Goal: Contribute content: Add original content to the website for others to see

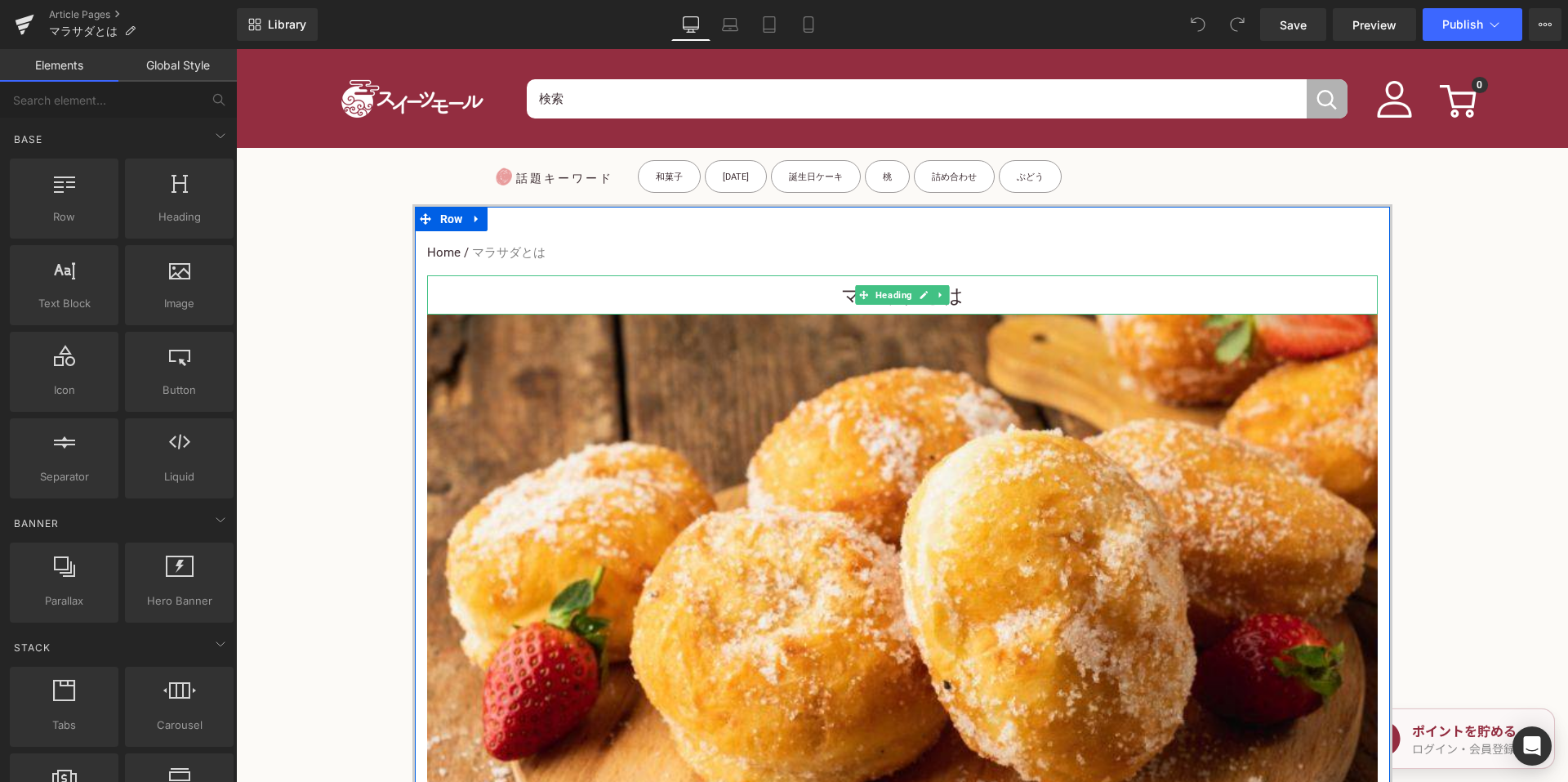
click at [822, 293] on h1 "マラサダとは" at bounding box center [902, 296] width 950 height 36
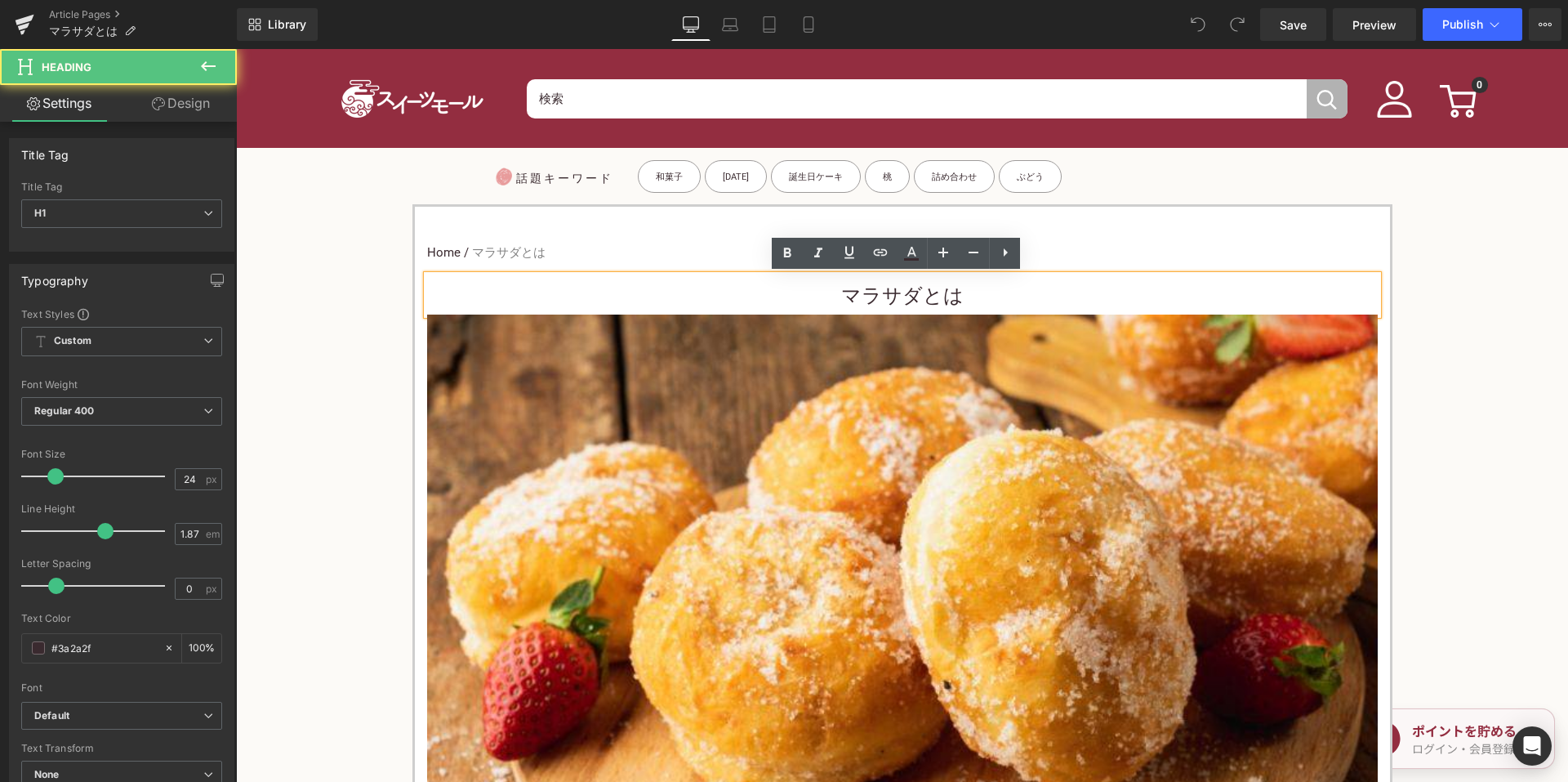
click at [823, 290] on h1 "マラサダとは" at bounding box center [902, 296] width 950 height 36
click at [812, 301] on h1 "マラサダとは" at bounding box center [902, 296] width 950 height 36
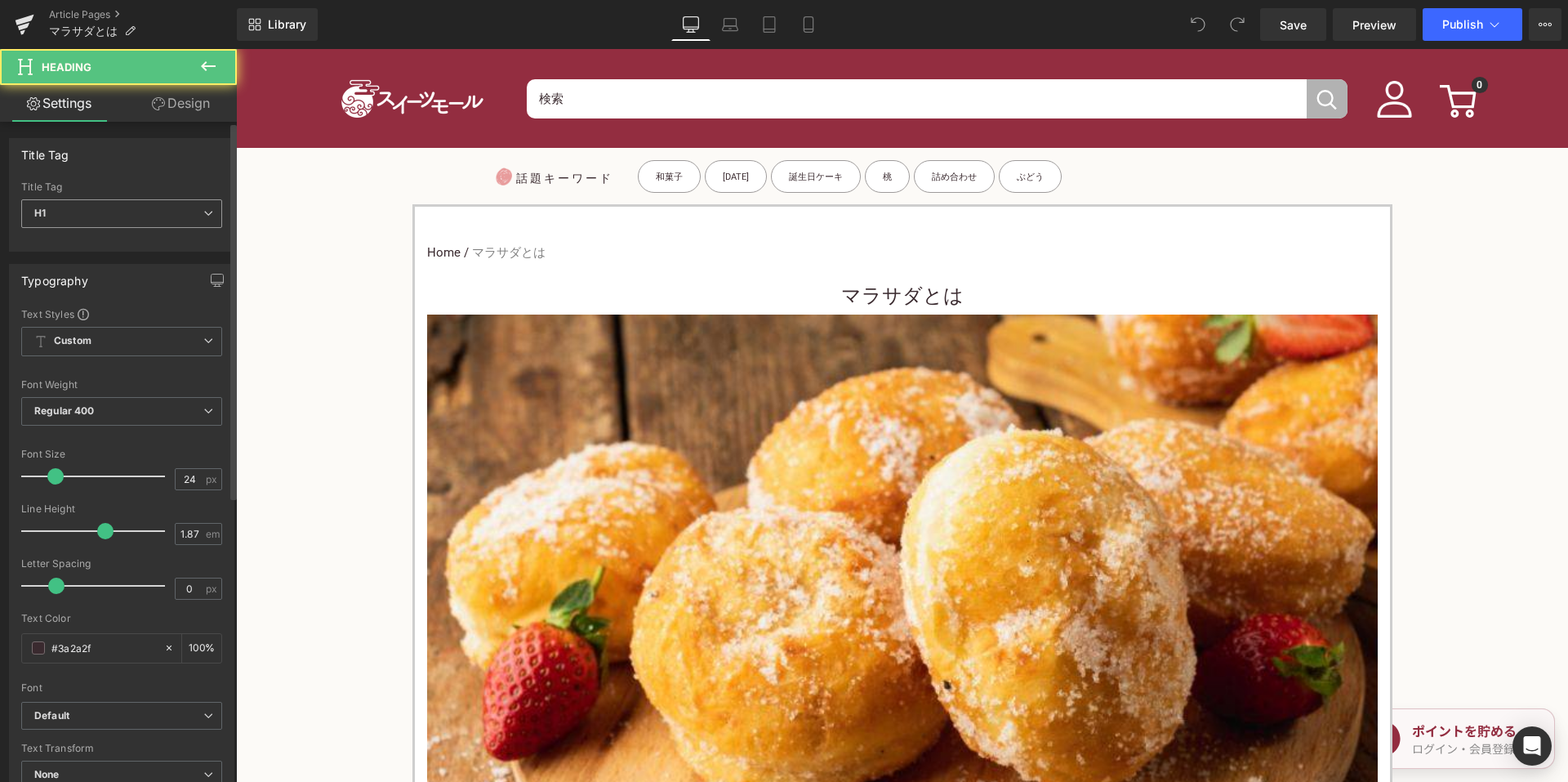
click at [179, 214] on span "H1" at bounding box center [122, 214] width 201 height 29
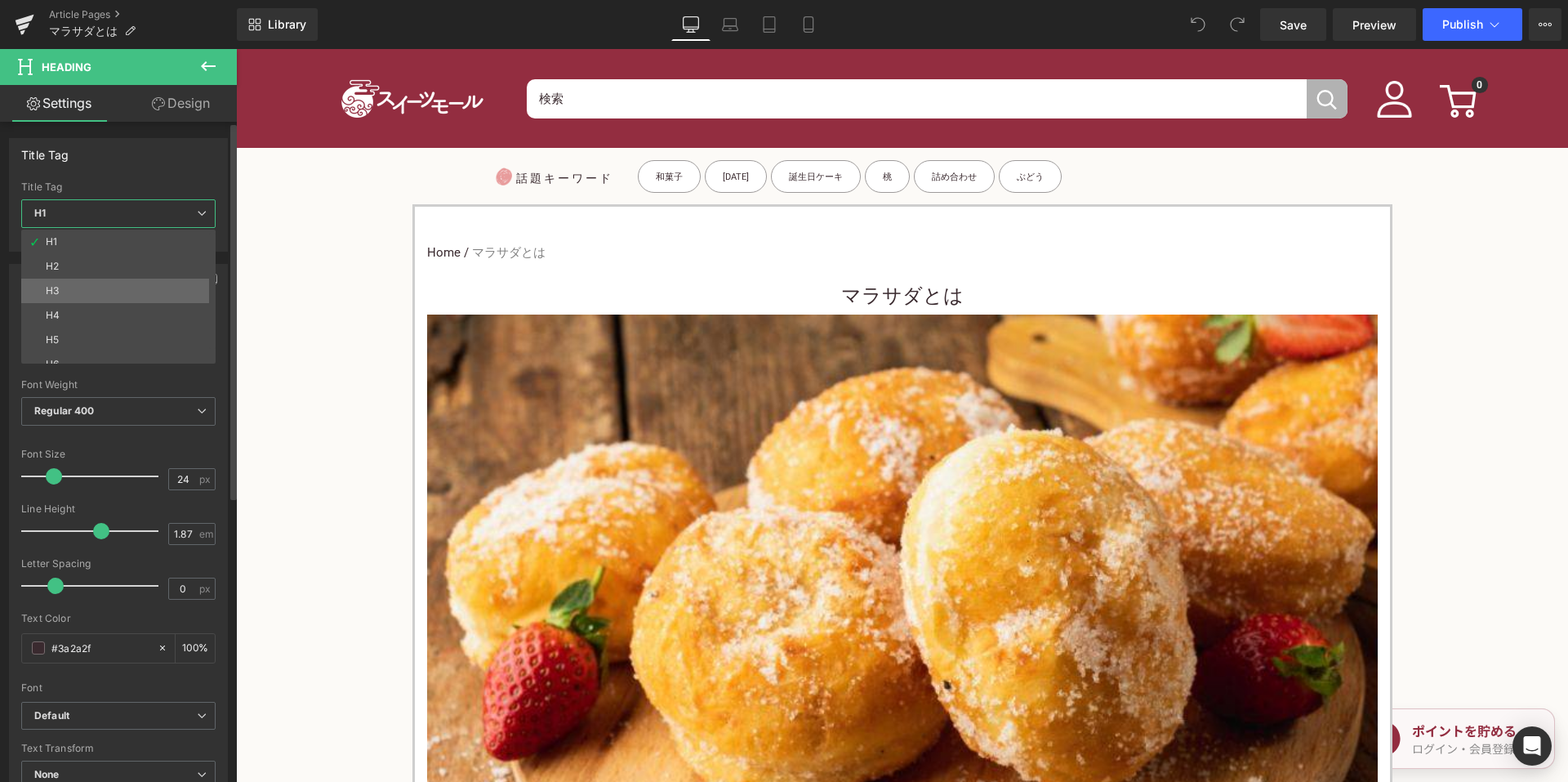
click at [125, 290] on li "H3" at bounding box center [122, 291] width 202 height 25
type input "15"
type input "100"
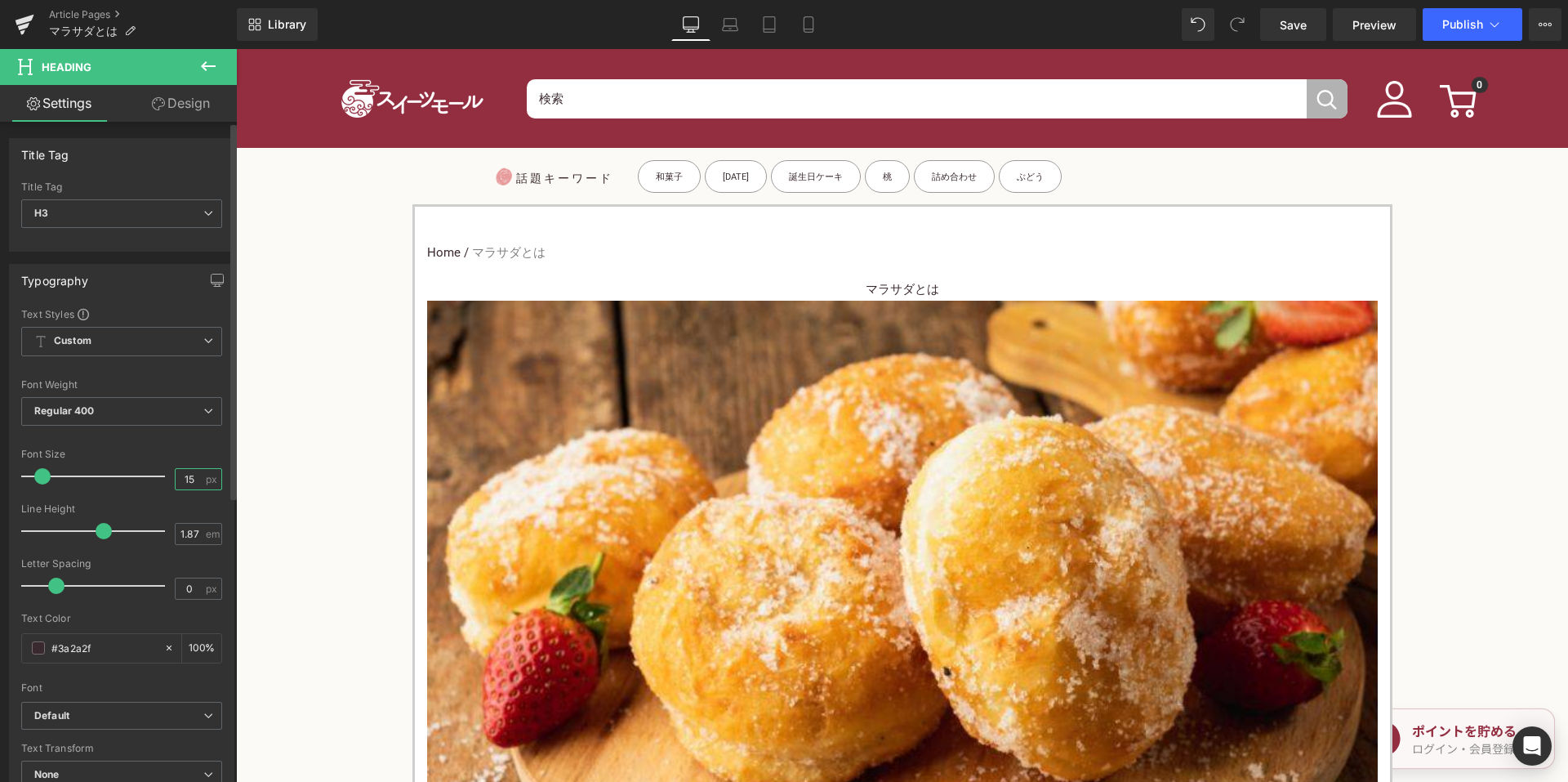
drag, startPoint x: 186, startPoint y: 471, endPoint x: 172, endPoint y: 474, distance: 14.3
click at [175, 474] on input "15" at bounding box center [190, 478] width 29 height 20
type input "24"
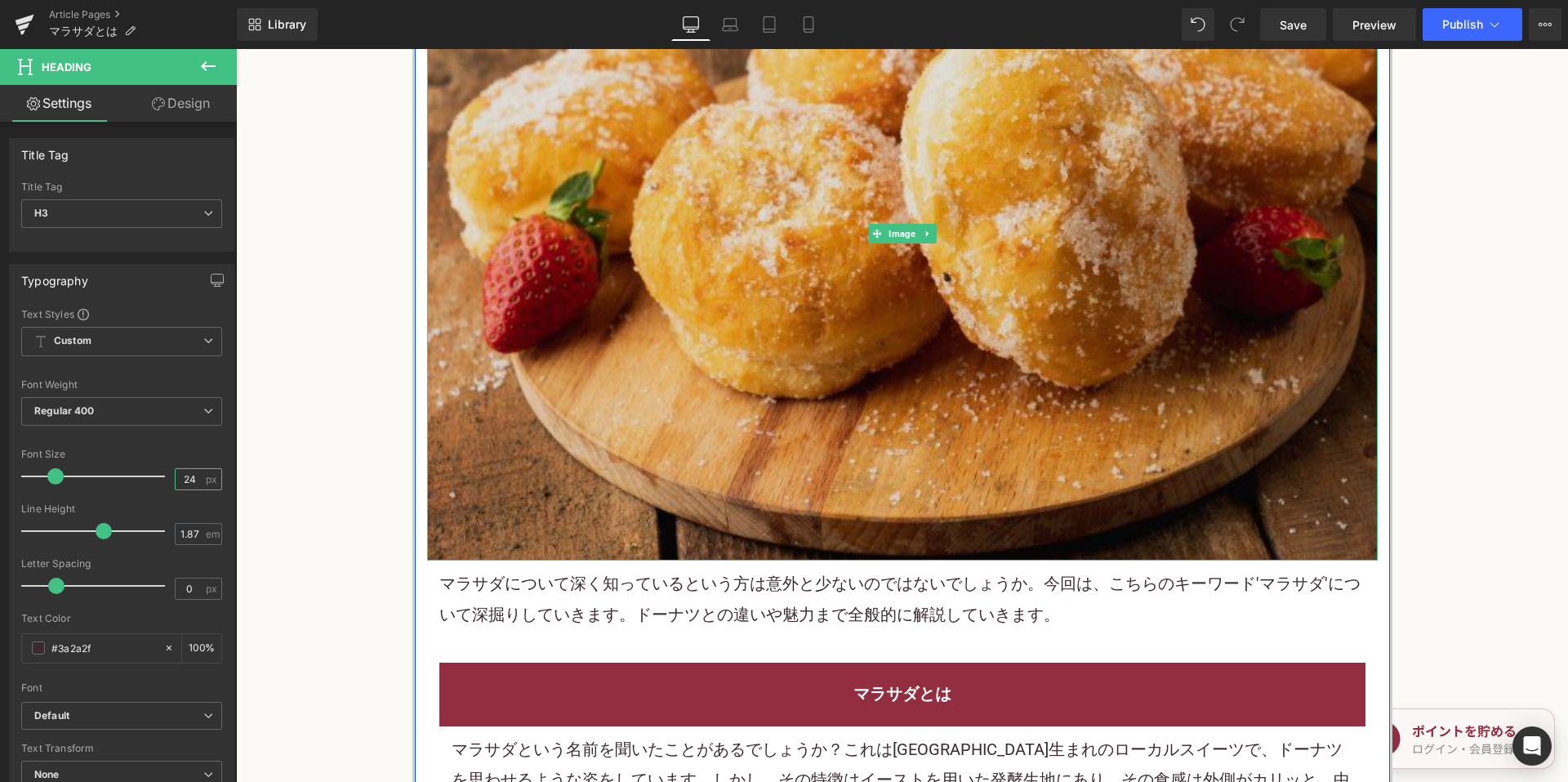
scroll to position [408, 0]
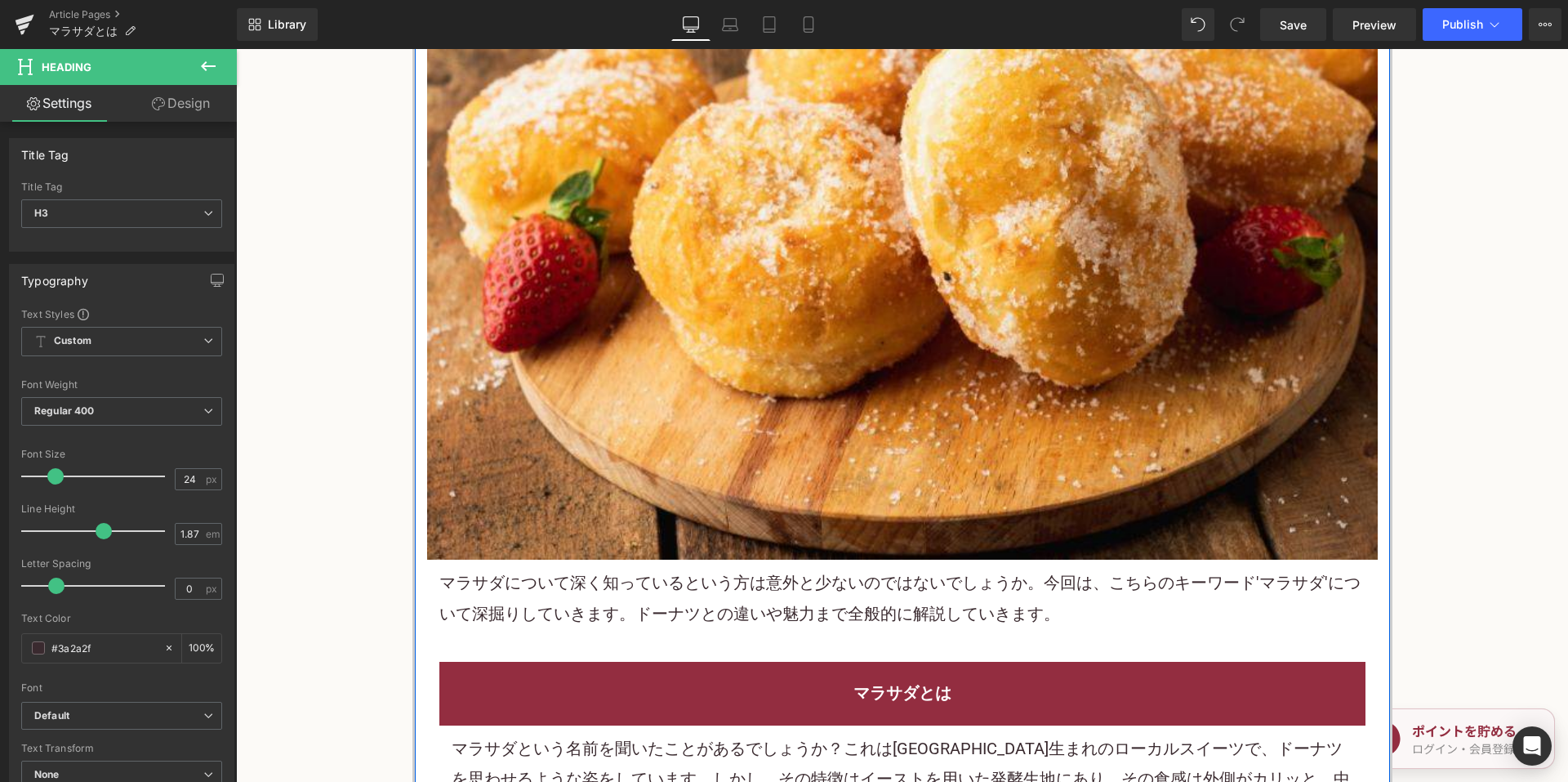
click at [607, 575] on p "マラサダについて深く知っているという方は意外と少ないのではないでしょうか。今回は、こちらのキーワード'マラサダ'について深掘りしていきます。ドーナツとの違いや…" at bounding box center [902, 598] width 926 height 61
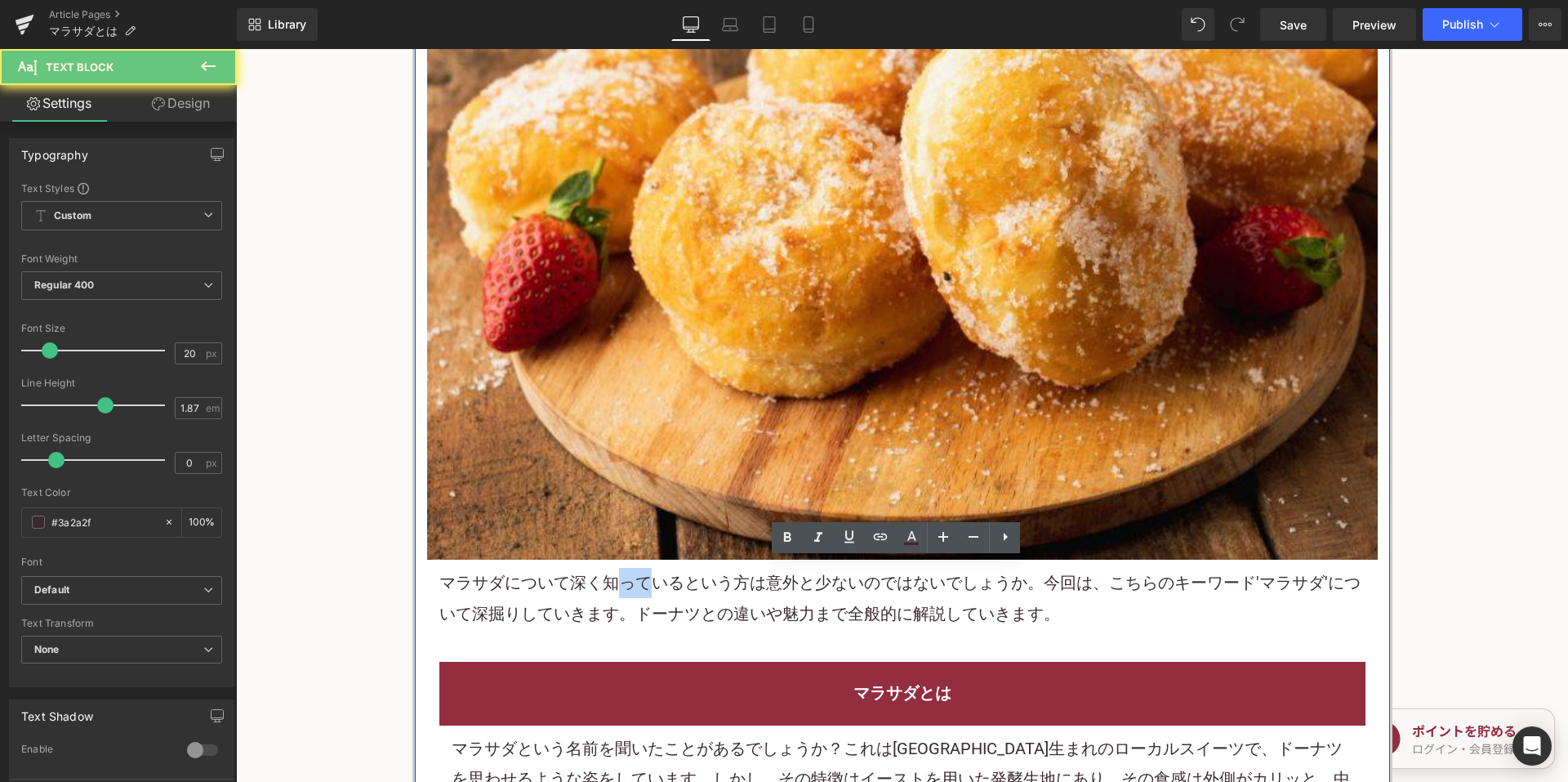
click at [607, 575] on p "マラサダについて深く知っているという方は意外と少ないのではないでしょうか。今回は、こちらのキーワード'マラサダ'について深掘りしていきます。ドーナツとの違いや…" at bounding box center [902, 598] width 926 height 61
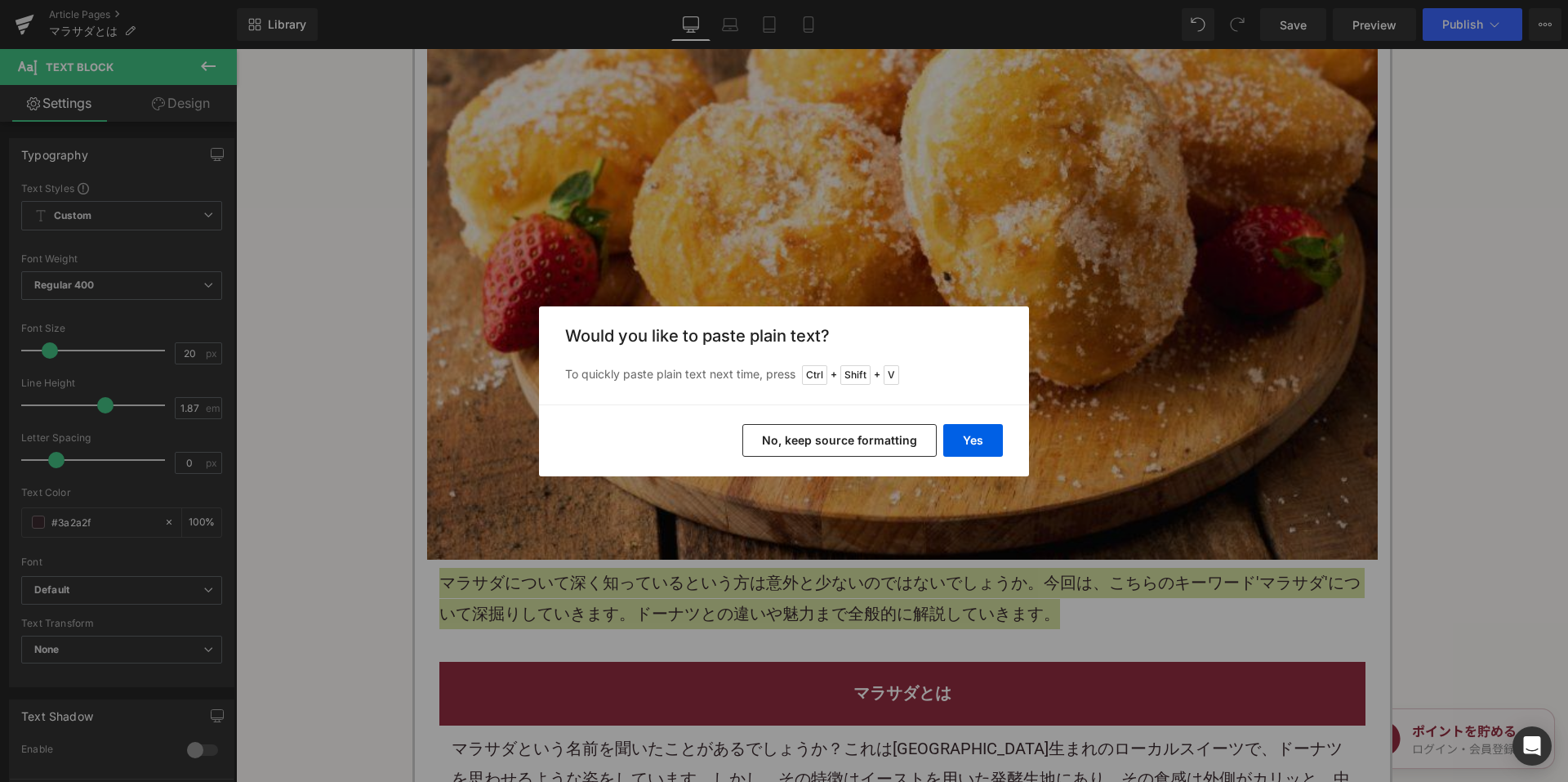
click at [827, 438] on button "No, keep source formatting" at bounding box center [839, 440] width 194 height 33
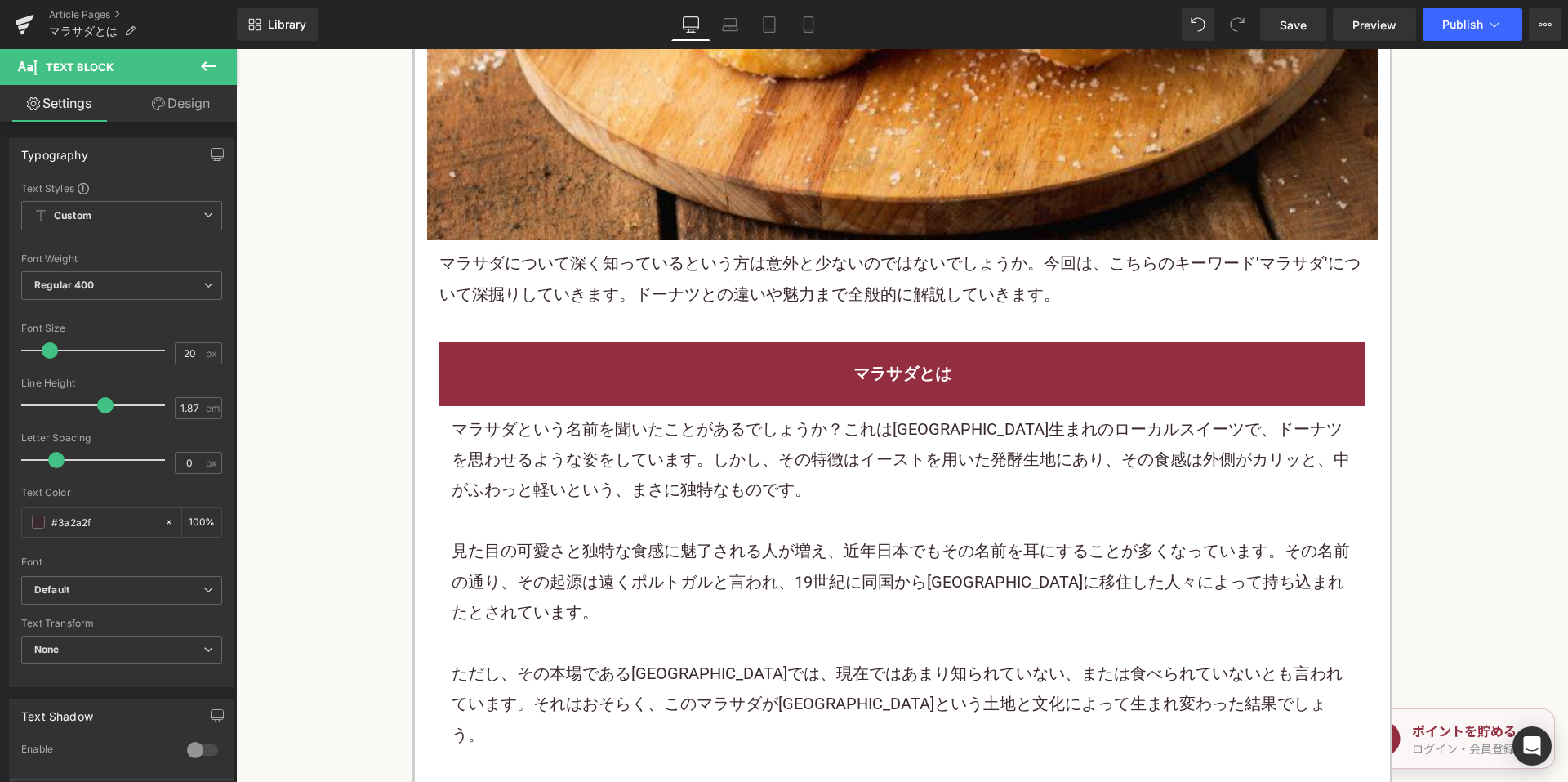
scroll to position [735, 0]
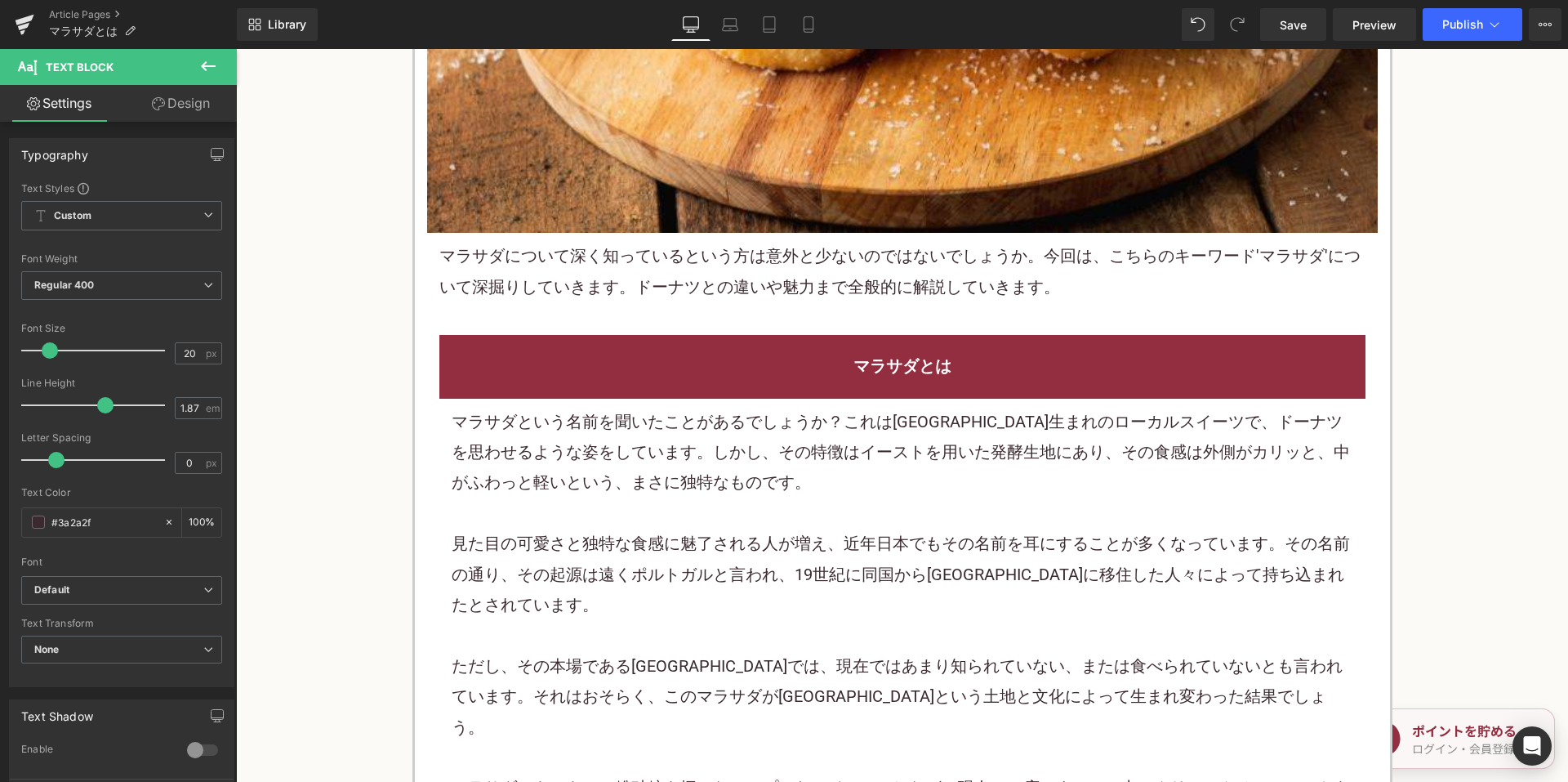
click at [798, 447] on p "マラサダという名前を聞いたことがあるでしょうか？これはハワイ生まれのローカルスイーツで、ドーナツを思わせるような姿をしています。しかし、その特徴はイーストを用…" at bounding box center [901, 451] width 901 height 91
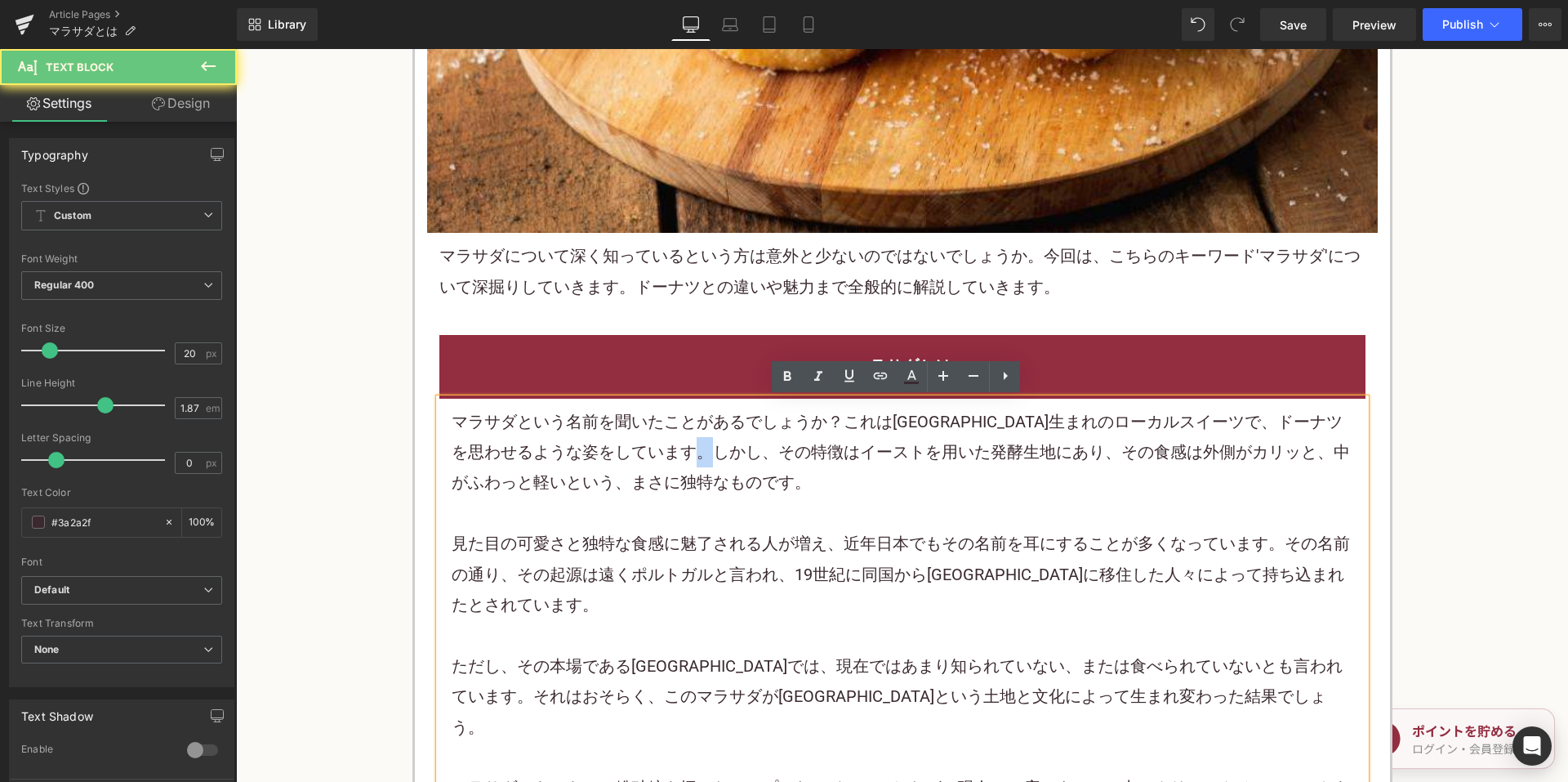
click at [798, 447] on p "マラサダという名前を聞いたことがあるでしょうか？これはハワイ生まれのローカルスイーツで、ドーナツを思わせるような姿をしています。しかし、その特徴はイーストを用…" at bounding box center [901, 451] width 901 height 91
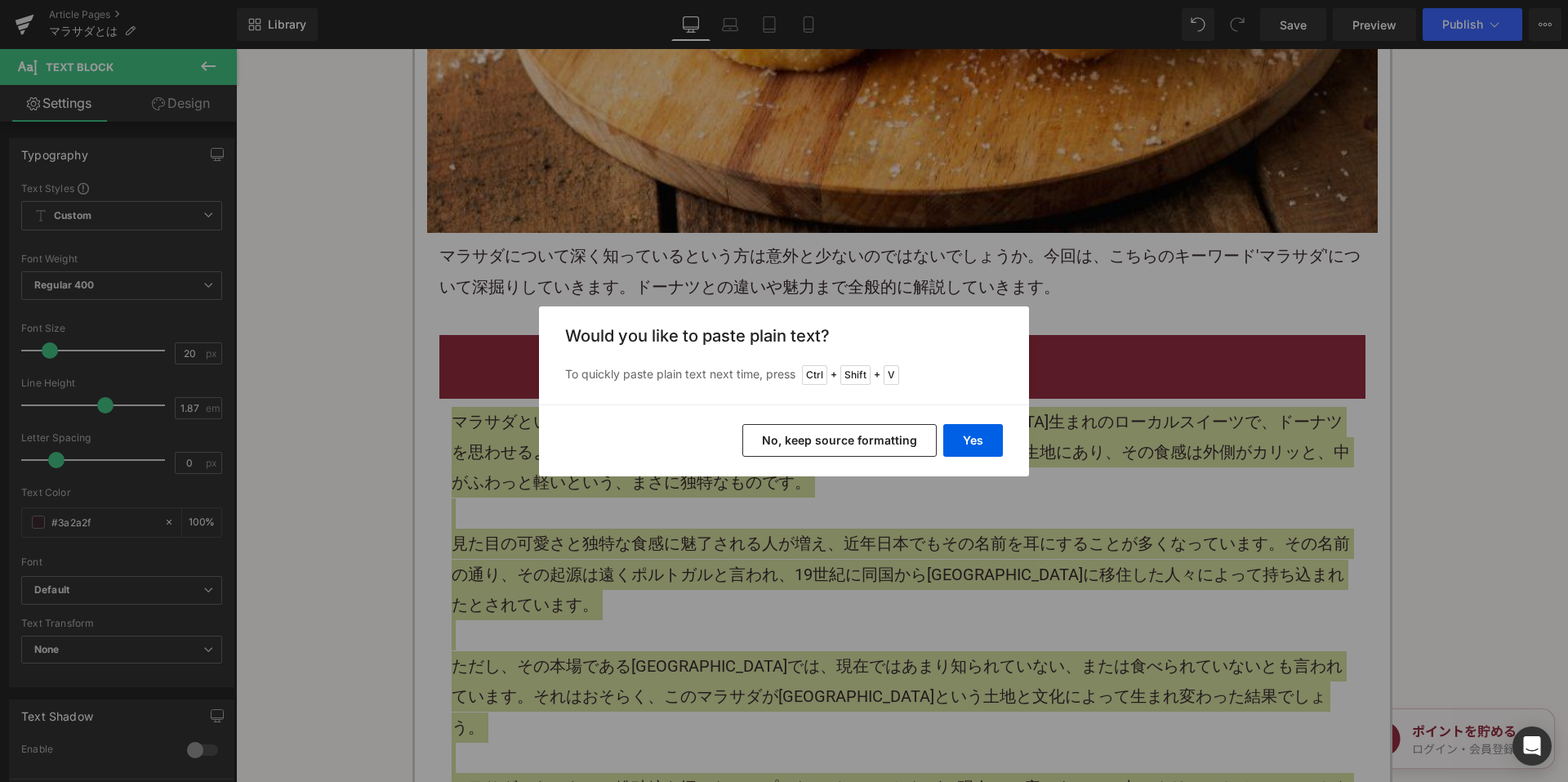
click at [886, 435] on button "No, keep source formatting" at bounding box center [839, 440] width 194 height 33
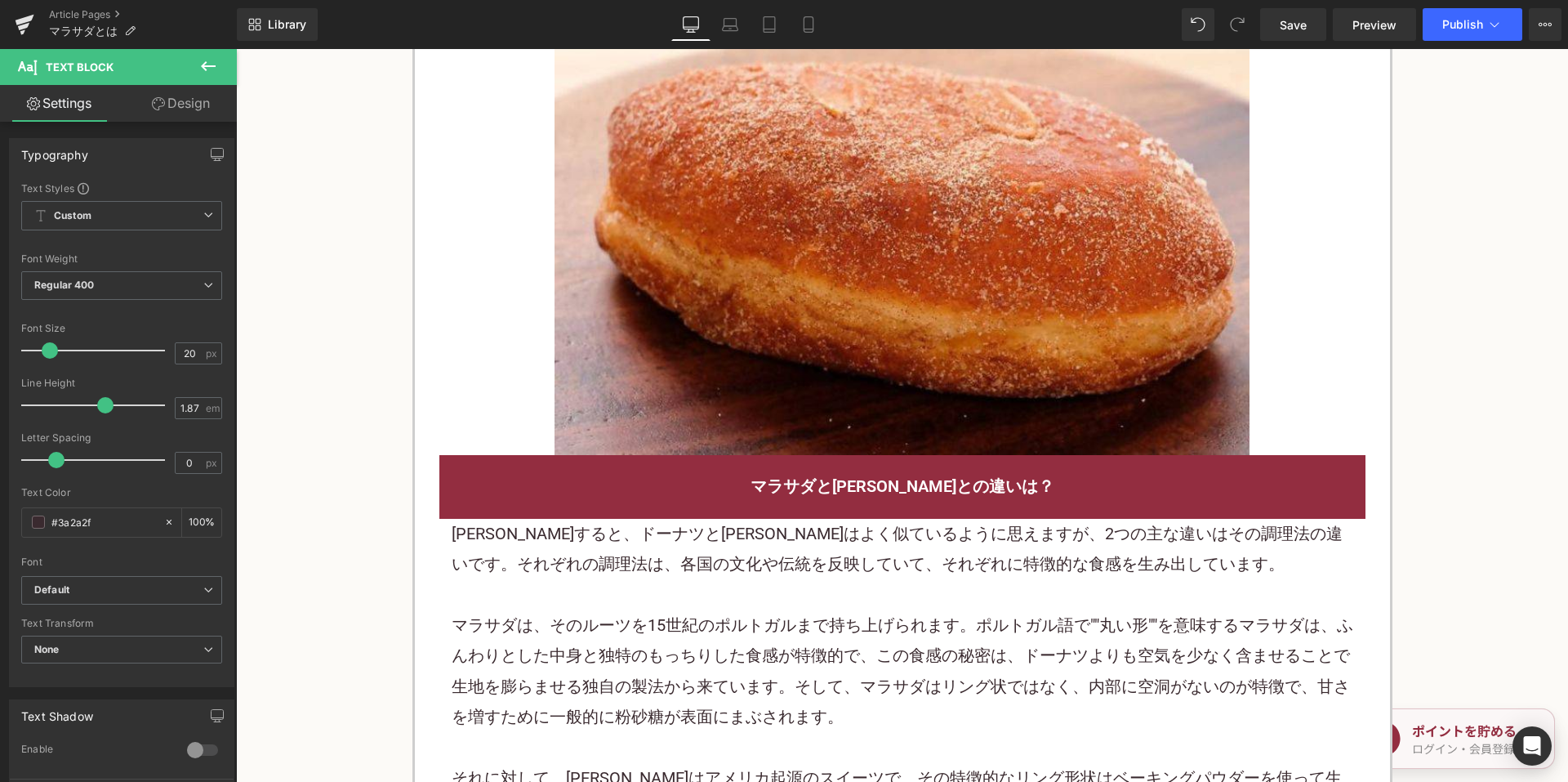
scroll to position [1715, 0]
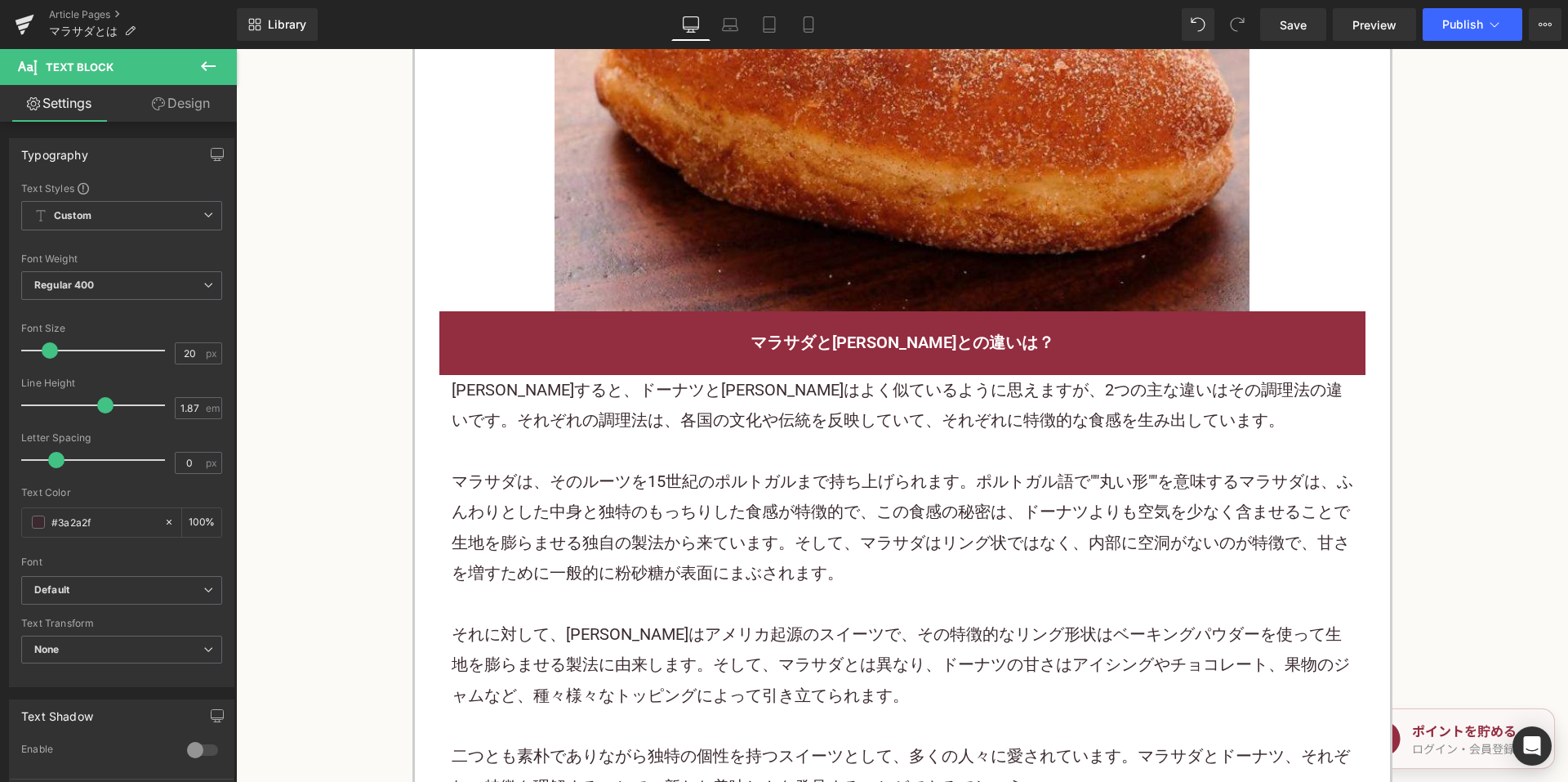
click at [689, 435] on p at bounding box center [901, 450] width 901 height 31
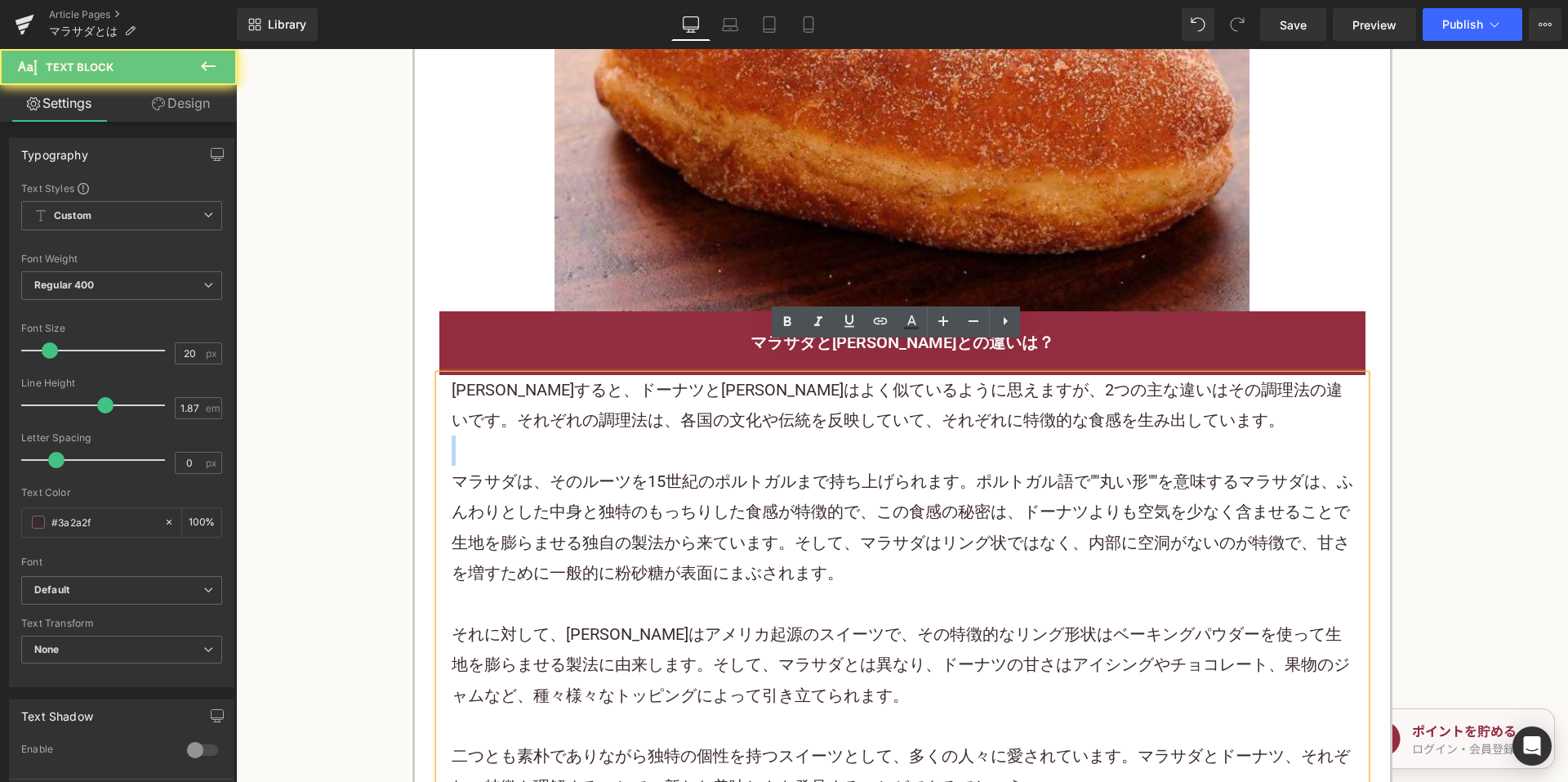
click at [689, 435] on p at bounding box center [901, 450] width 901 height 31
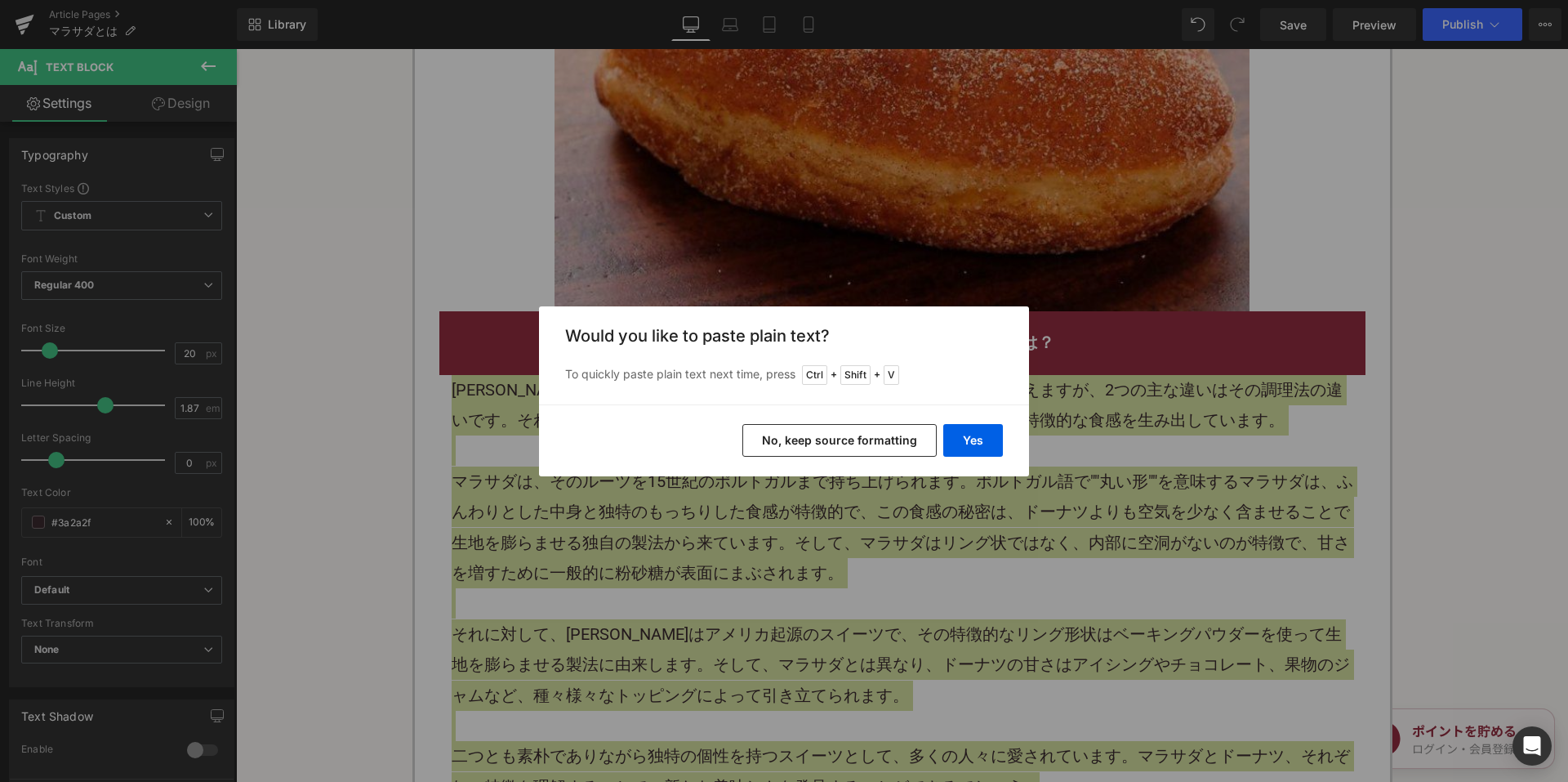
click at [836, 439] on button "No, keep source formatting" at bounding box center [839, 440] width 194 height 33
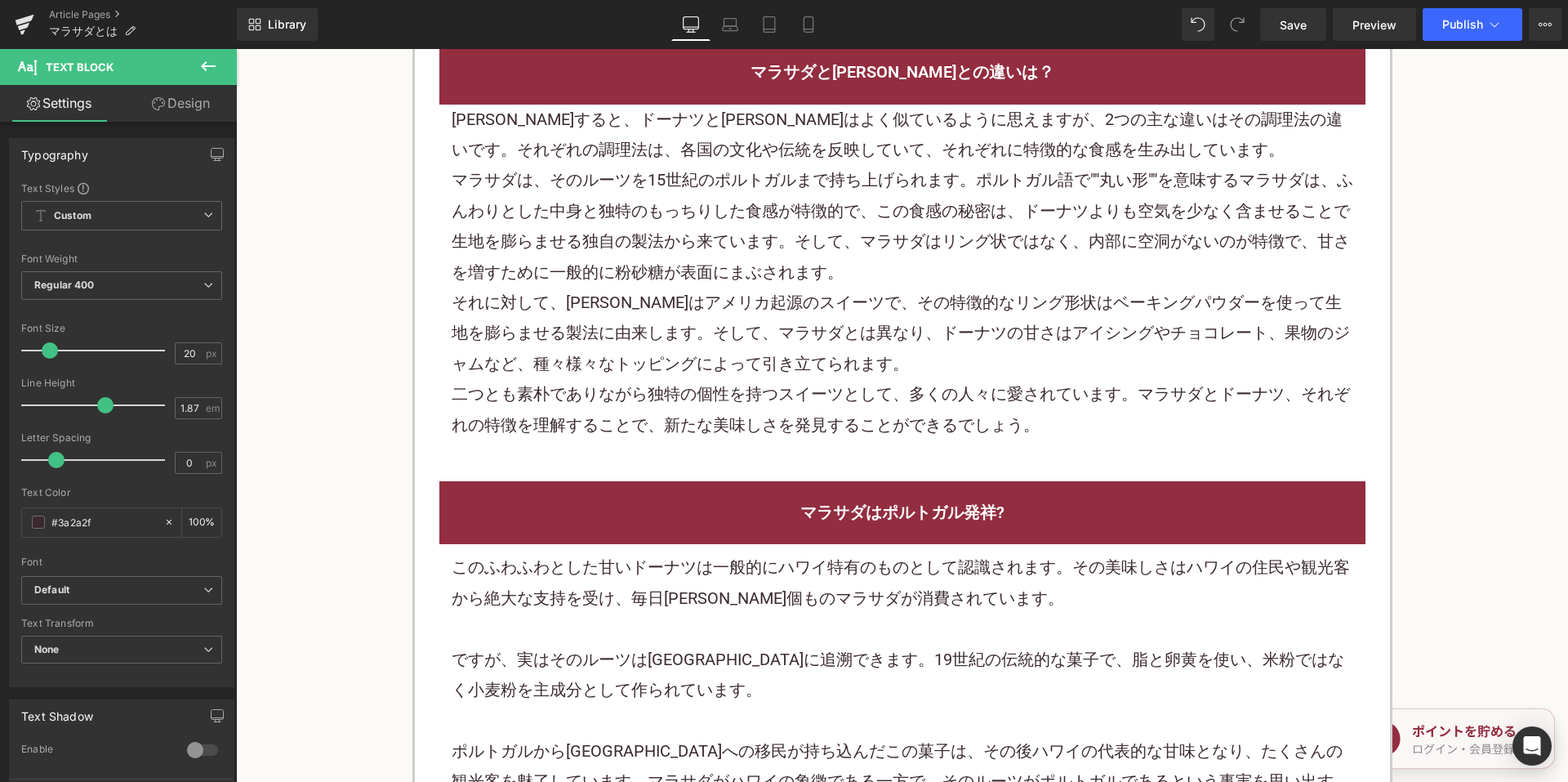
scroll to position [2124, 0]
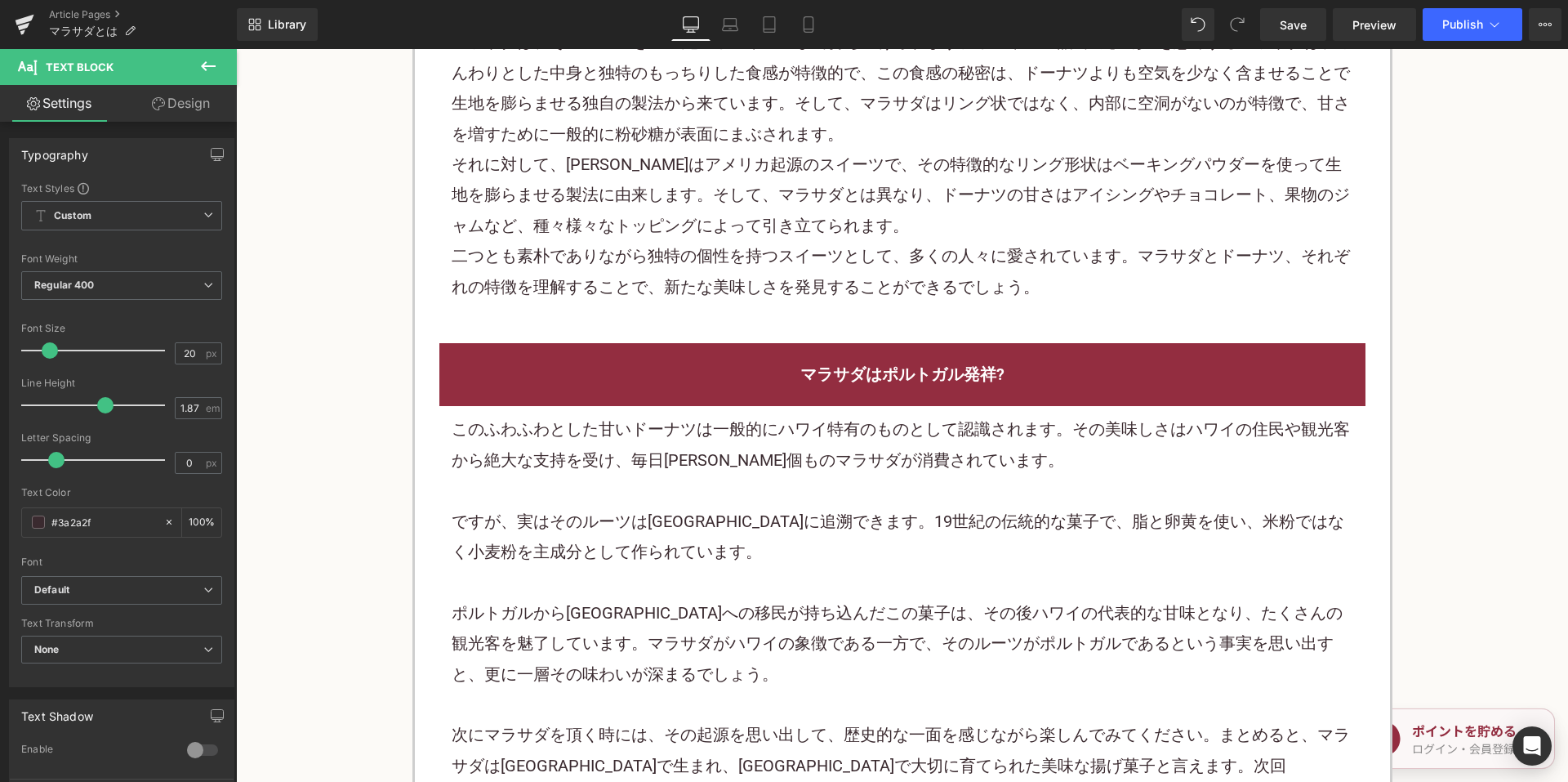
click at [693, 475] on p at bounding box center [901, 491] width 901 height 31
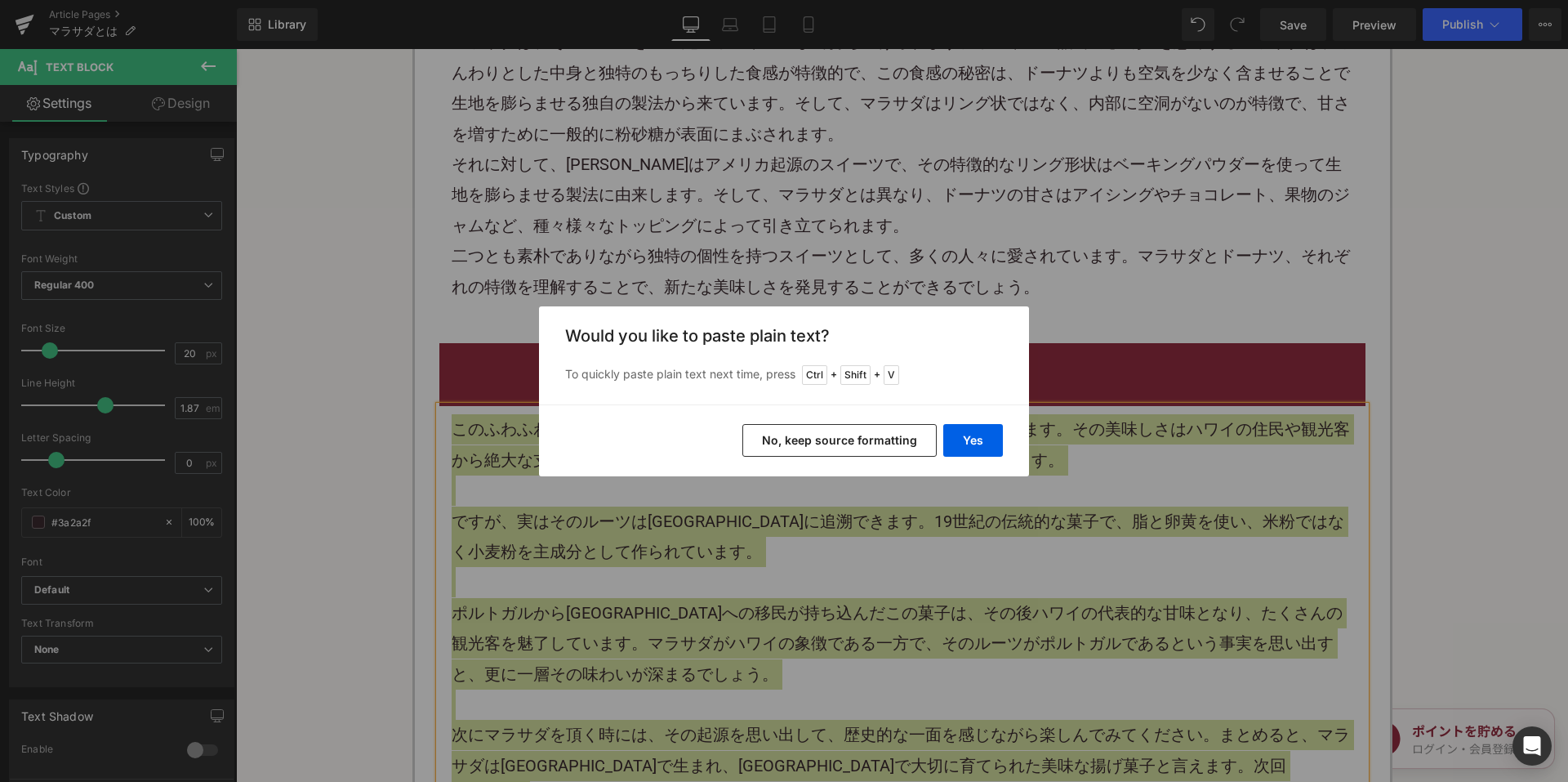
click at [807, 436] on button "No, keep source formatting" at bounding box center [839, 440] width 194 height 33
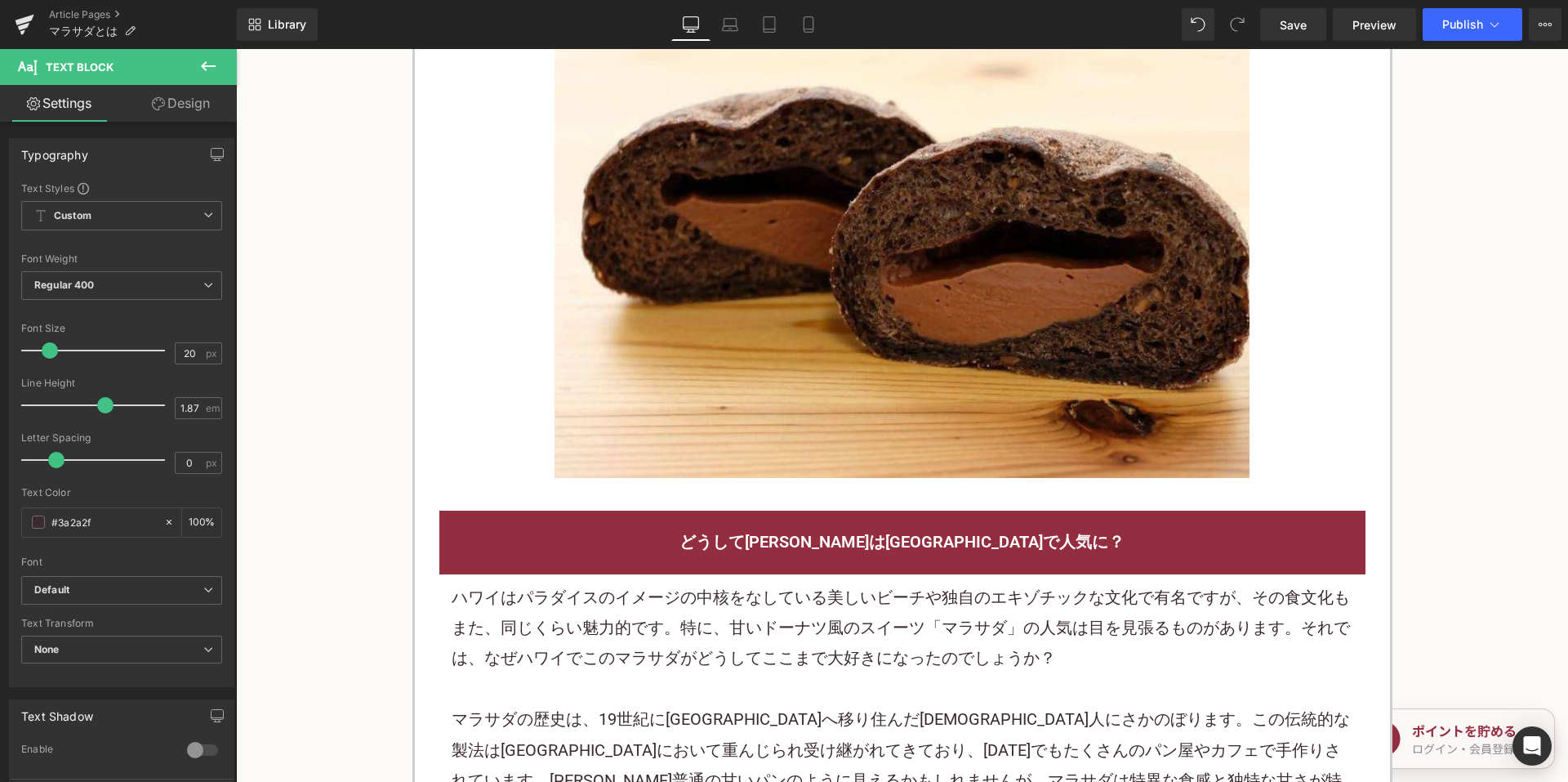
scroll to position [2940, 0]
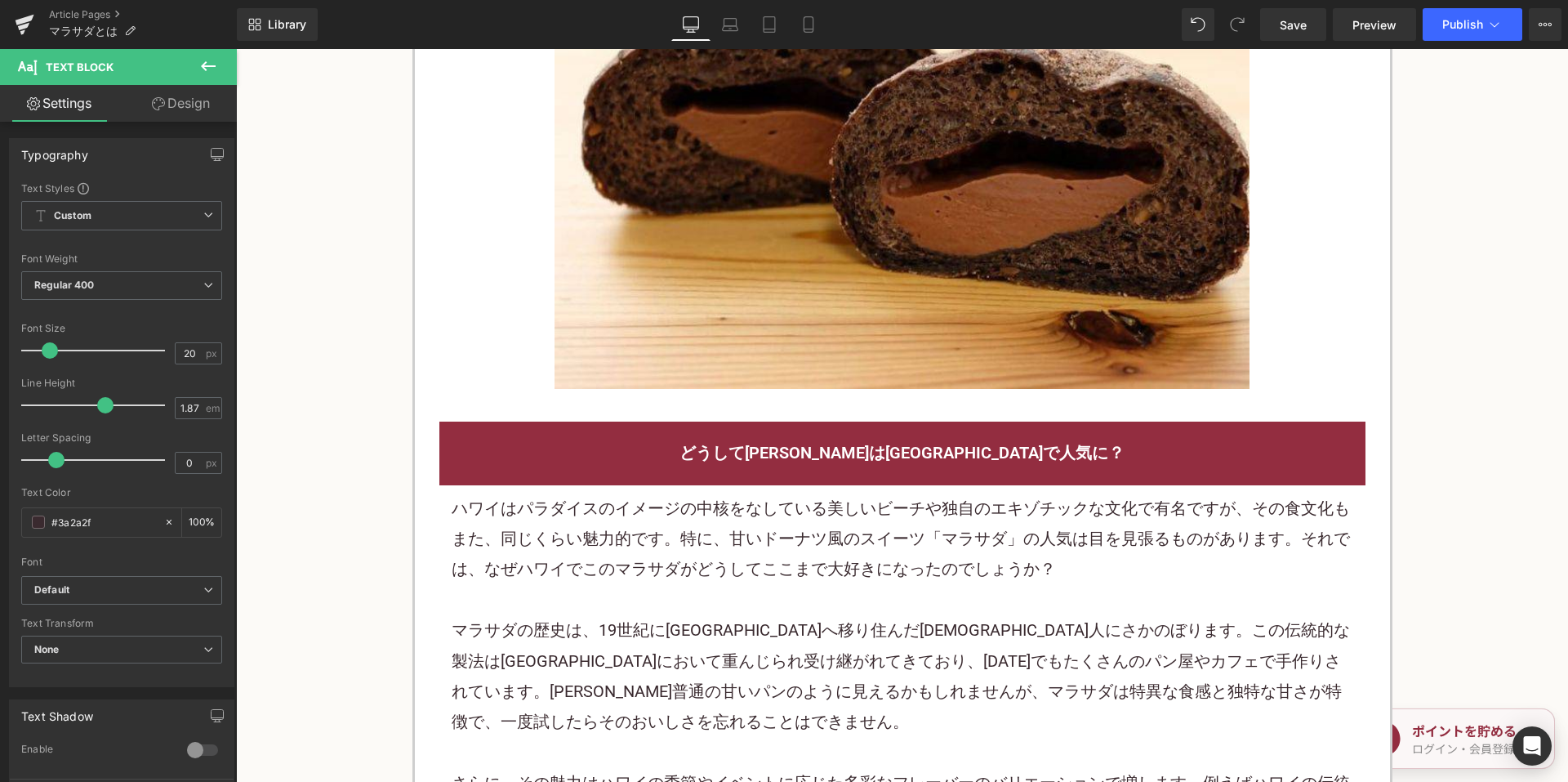
click at [727, 494] on p "ハワイはパラダイスのイメージの中核をなしている美しいビーチや独自のエキゾチックな文化で有名ですが、その食文化もまた、同じくらい魅力的です。特に、甘いドーナツ風…" at bounding box center [901, 539] width 901 height 91
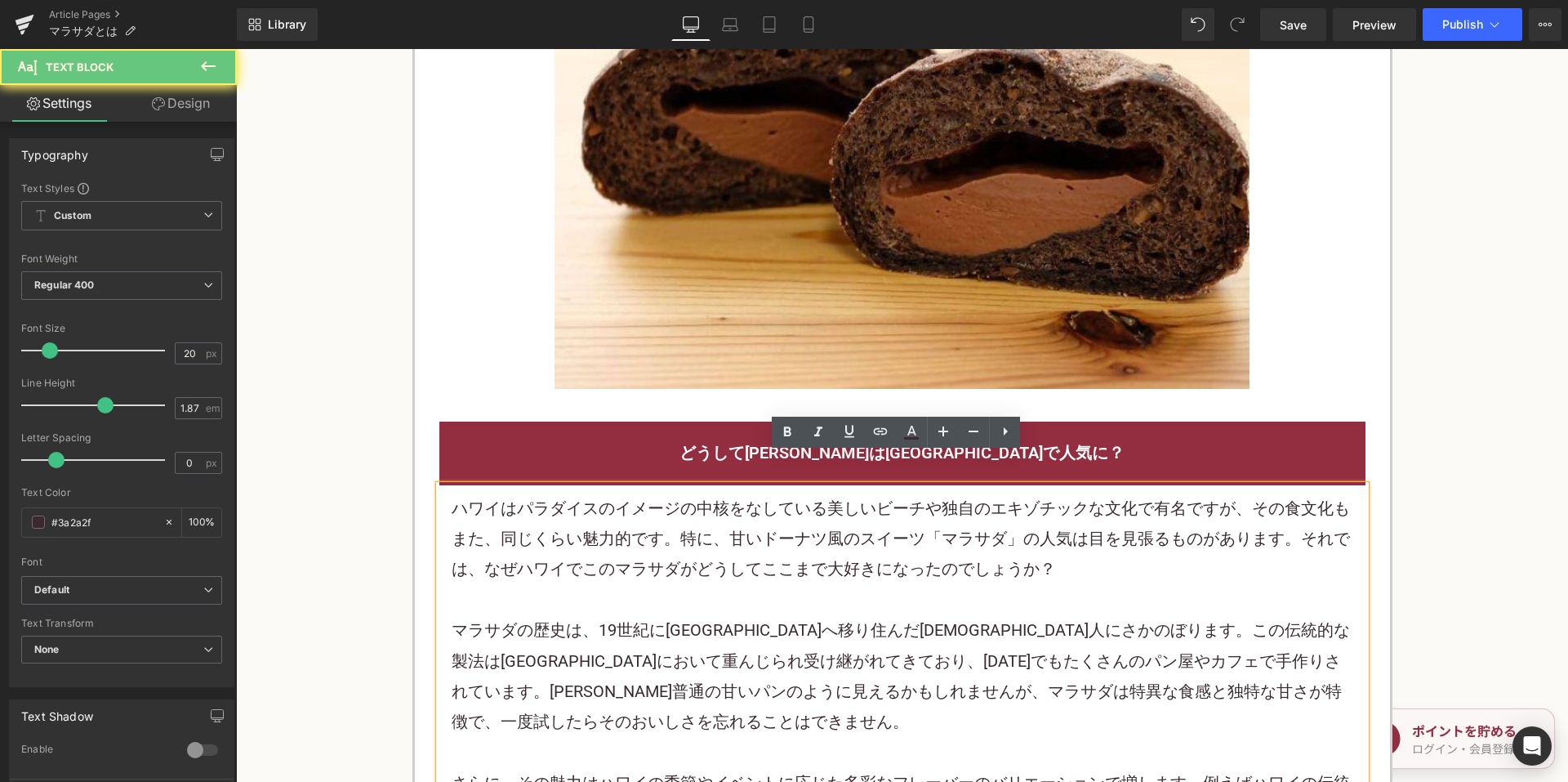
click at [727, 494] on p "ハワイはパラダイスのイメージの中核をなしている美しいビーチや独自のエキゾチックな文化で有名ですが、その食文化もまた、同じくらい魅力的です。特に、甘いドーナツ風…" at bounding box center [901, 539] width 901 height 91
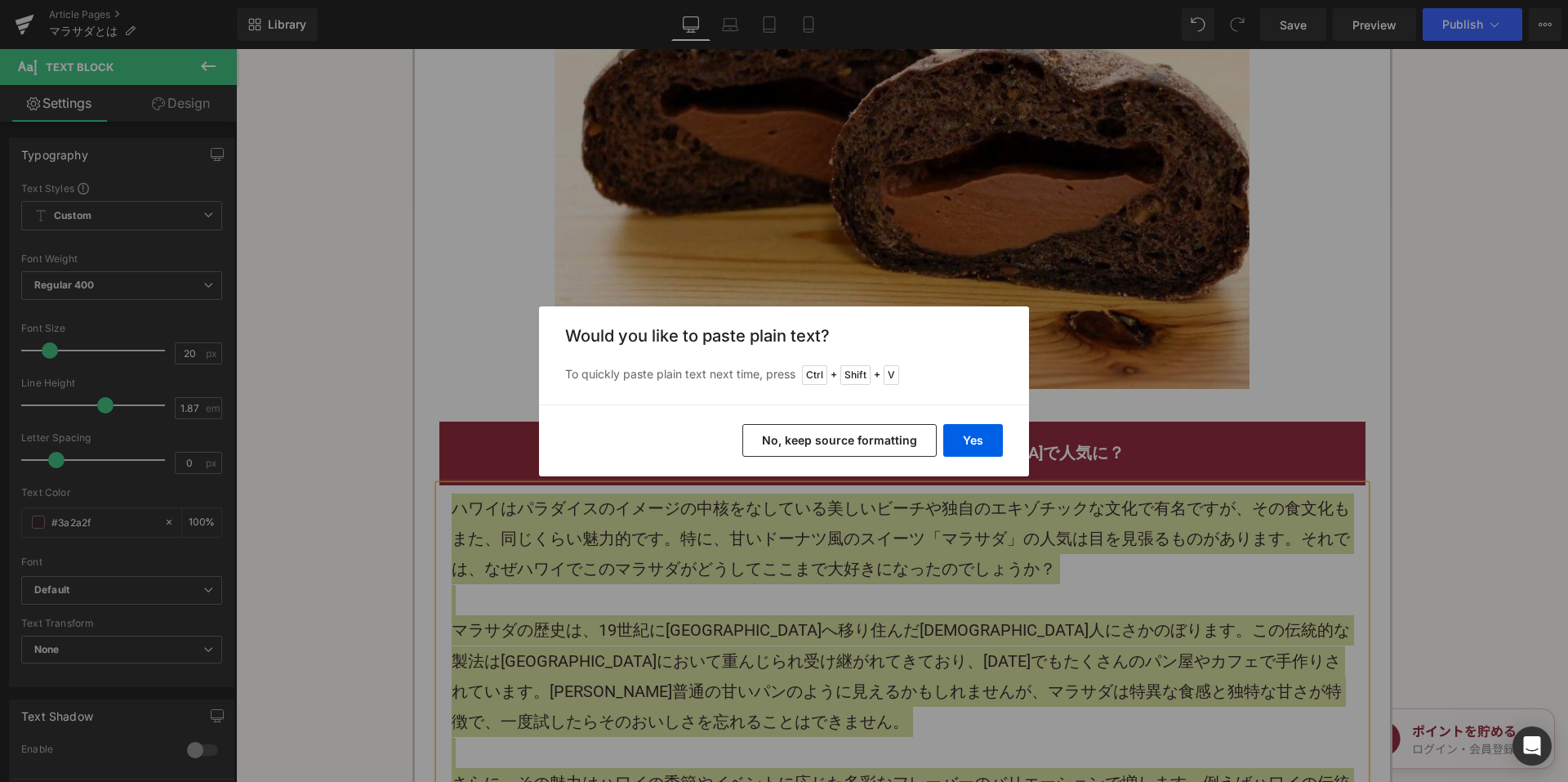
click at [835, 442] on button "No, keep source formatting" at bounding box center [839, 440] width 194 height 33
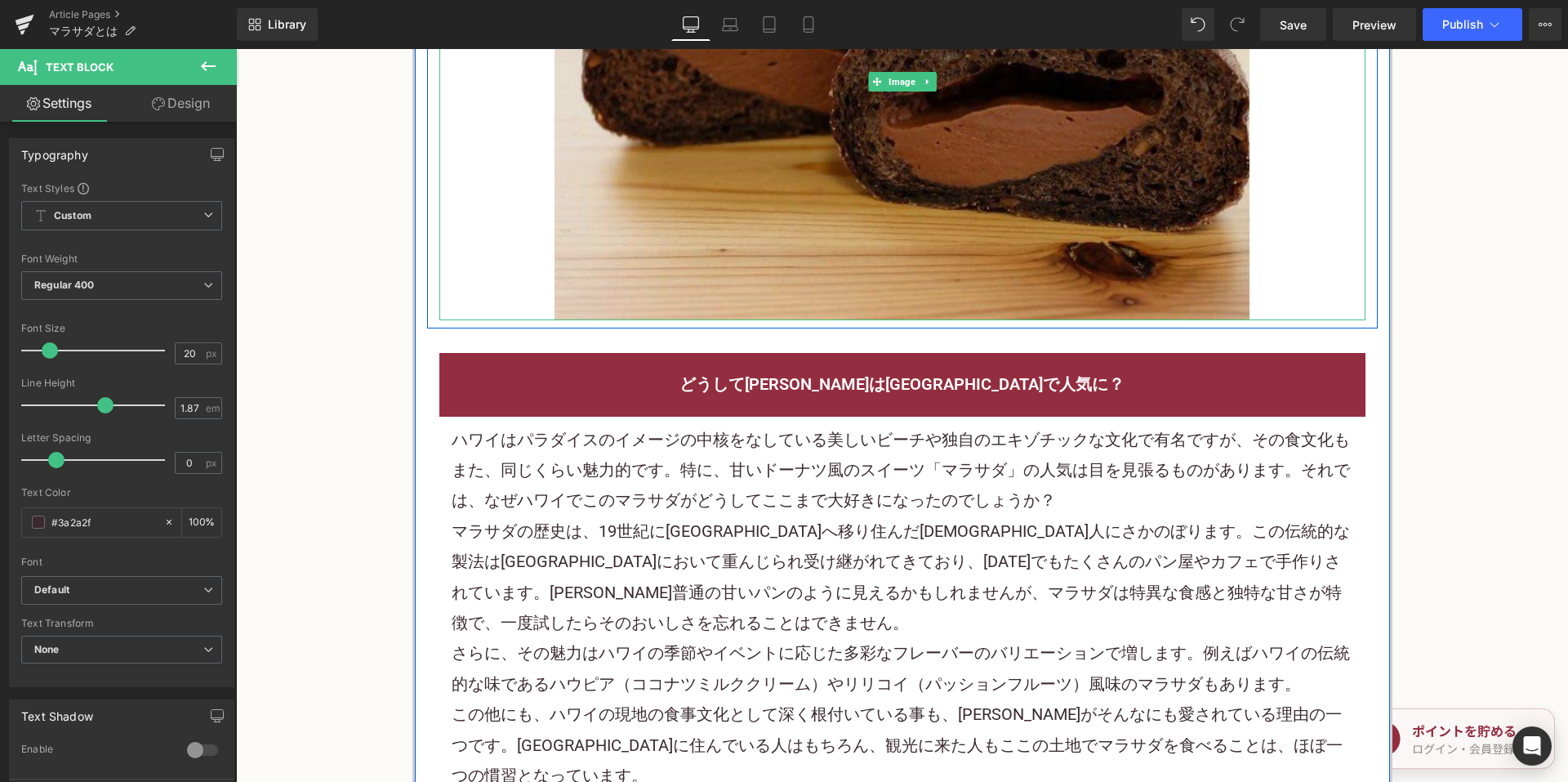
scroll to position [3104, 0]
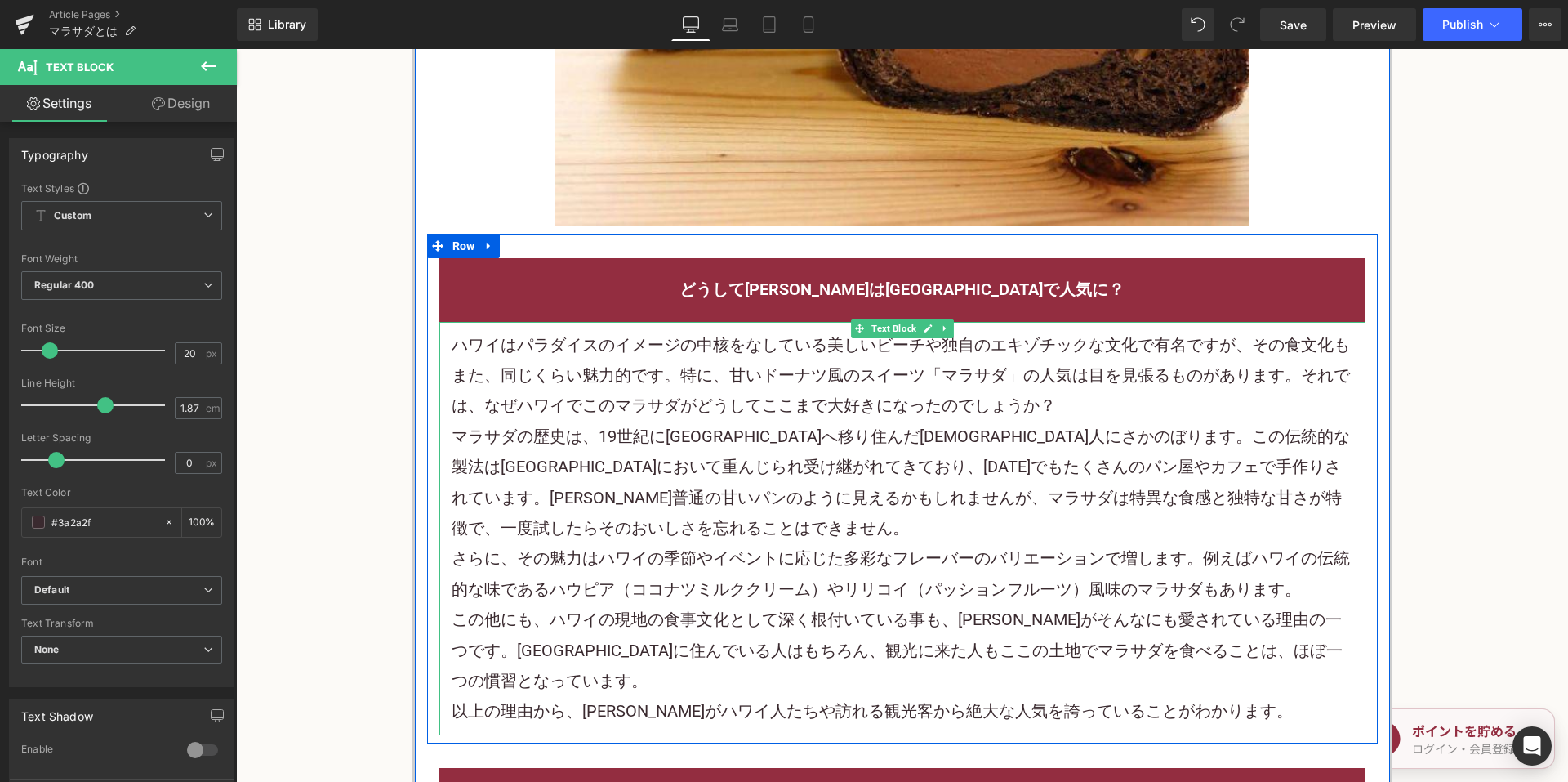
click at [892, 330] on p "ハワイはパラダイスのイメージの中核をなしている美しいビーチや独自のエキゾチックな文化で有名ですが、その食文化もまた、同じくらい魅力的です。特に、甘いドーナツ風…" at bounding box center [901, 375] width 901 height 91
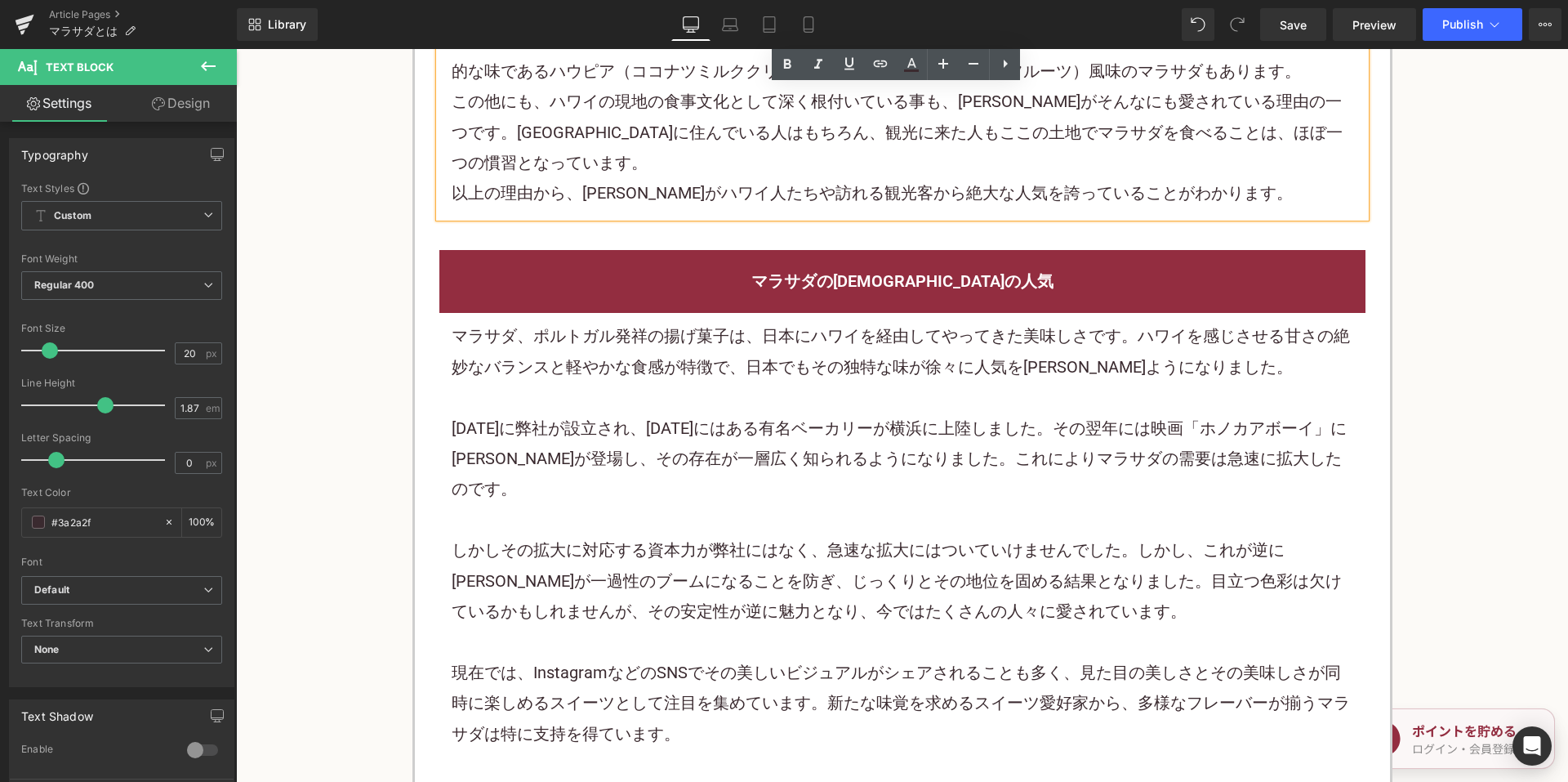
scroll to position [3676, 0]
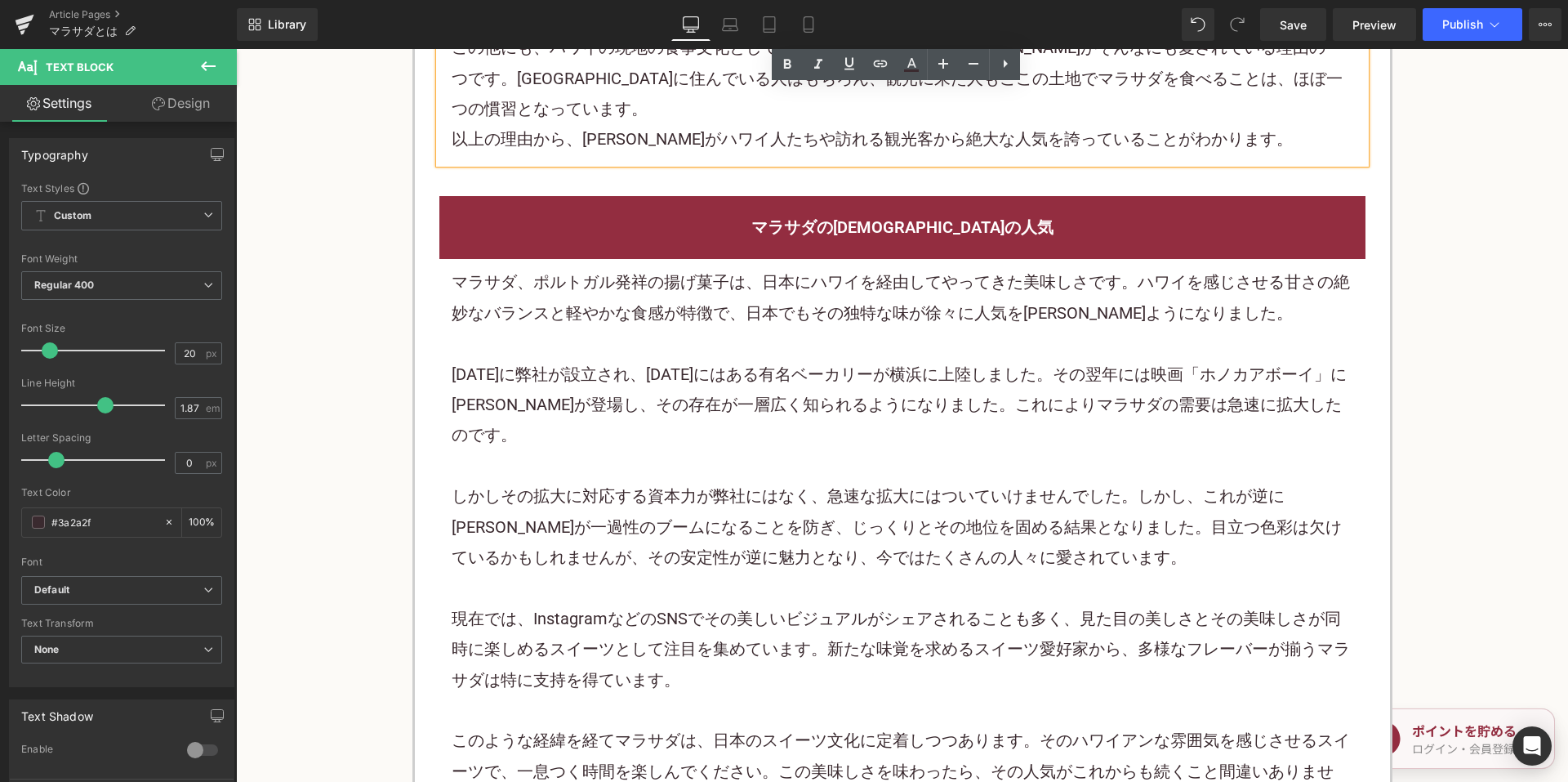
click at [765, 368] on p "2005年に弊社が設立され、2008年にはある有名ベーカリーが横浜に上陸しました。その翌年には映画「ホノカアボーイ」にマラサダが登場し、その存在が一層広く知ら…" at bounding box center [901, 404] width 901 height 91
click at [764, 368] on p "2005年に弊社が設立され、2008年にはある有名ベーカリーが横浜に上陸しました。その翌年には映画「ホノカアボーイ」にマラサダが登場し、その存在が一層広く知ら…" at bounding box center [901, 404] width 901 height 91
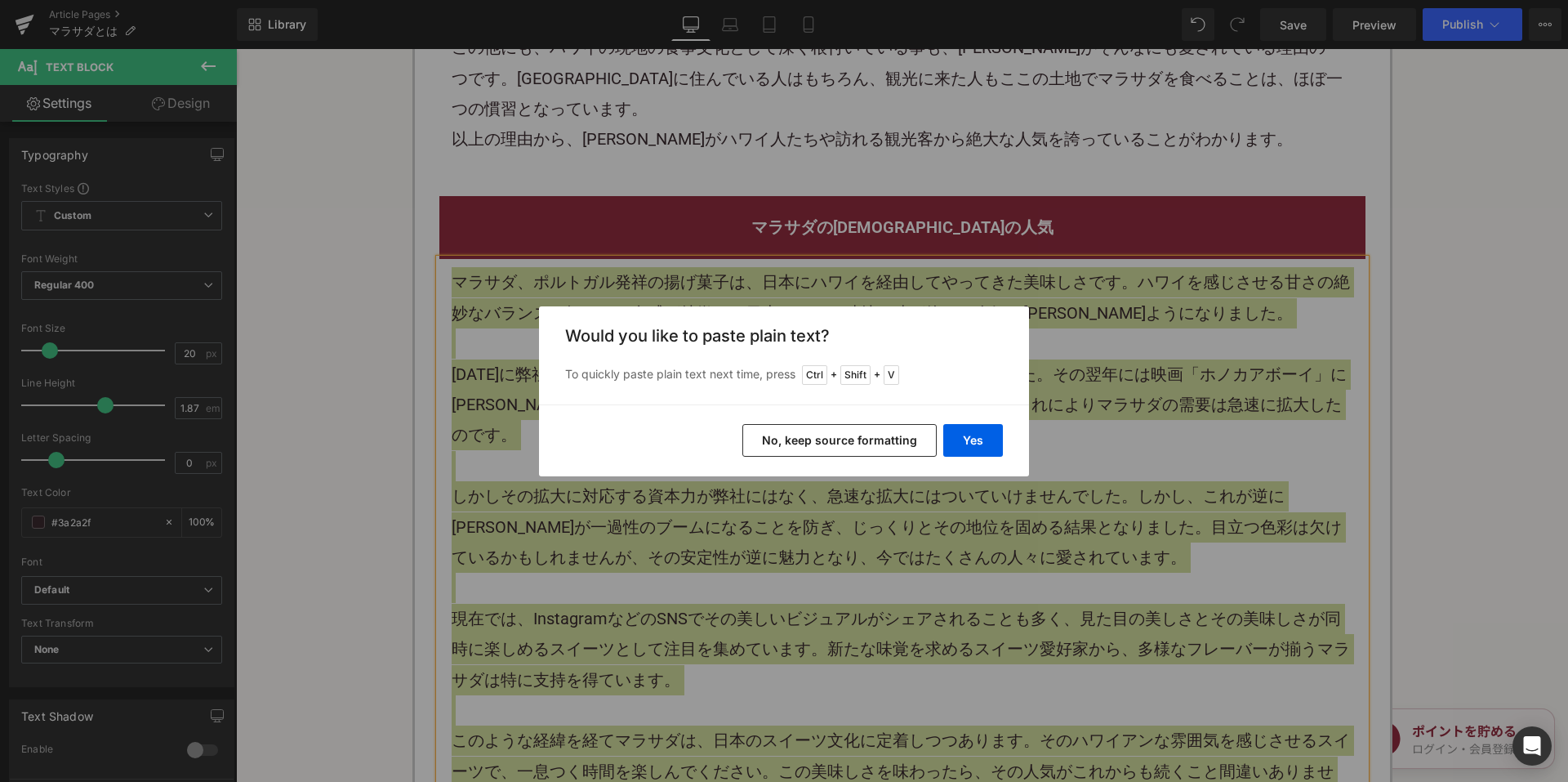
click at [816, 446] on button "No, keep source formatting" at bounding box center [839, 440] width 194 height 33
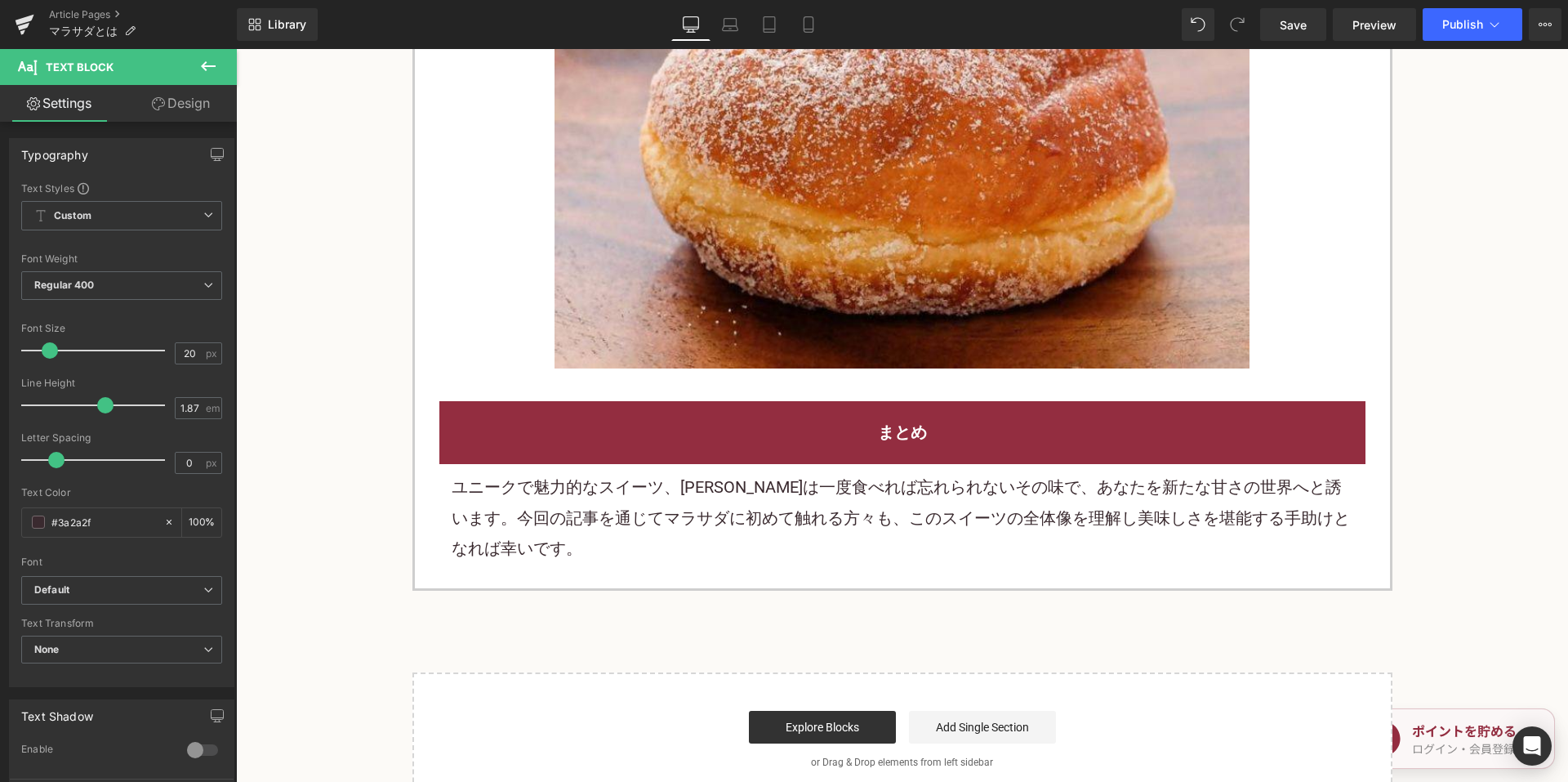
scroll to position [4493, 0]
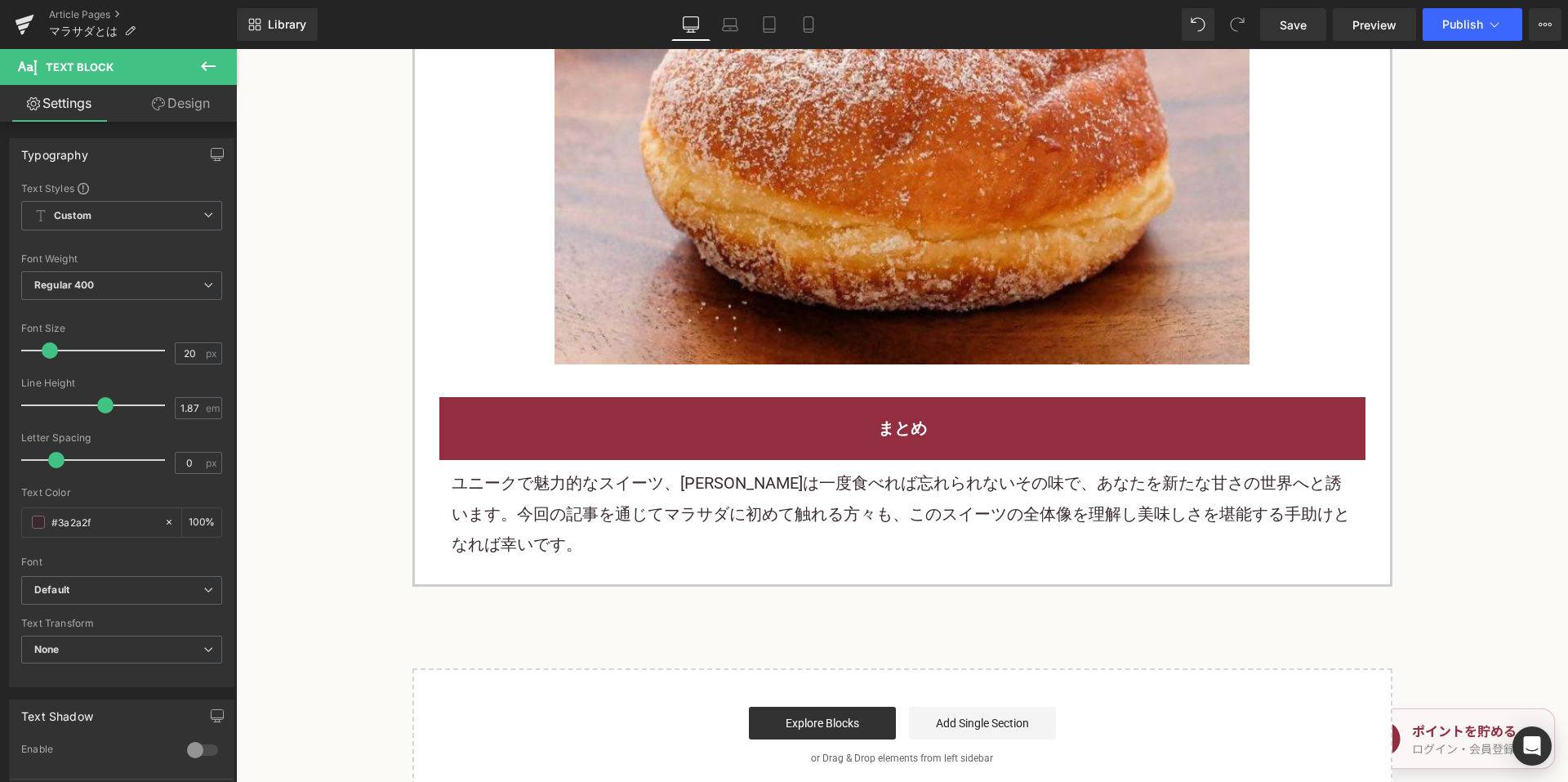
click at [662, 468] on p "ユニークで魅力的なスイーツ、マラサダは一度食べれば忘れられないその味で、あなたを新たな甘さの世界へと誘います。今回の記事を通じてマラサダに初めて触れる方々も、…" at bounding box center [901, 513] width 901 height 91
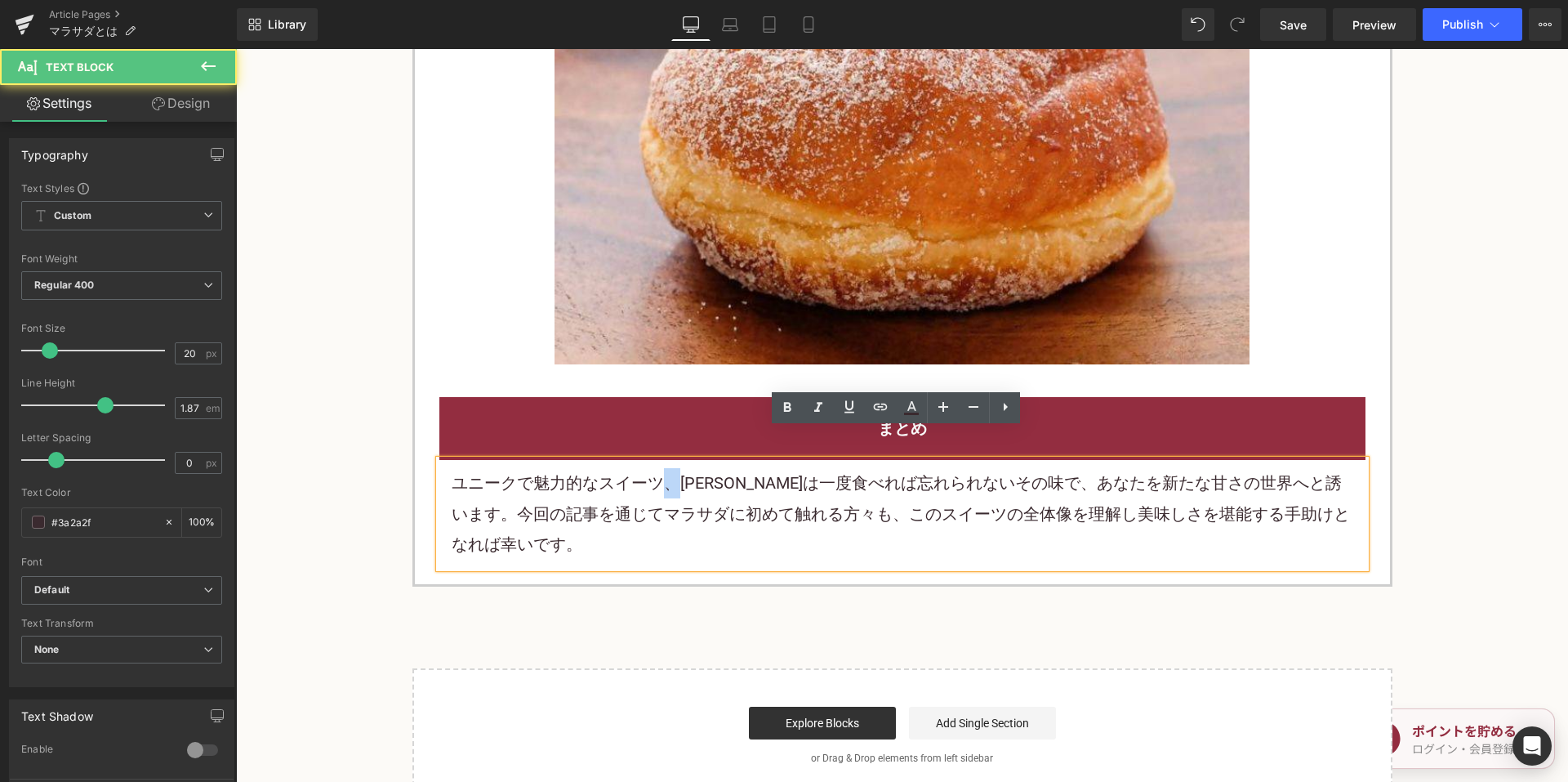
click at [662, 468] on p "ユニークで魅力的なスイーツ、マラサダは一度食べれば忘れられないその味で、あなたを新たな甘さの世界へと誘います。今回の記事を通じてマラサダに初めて触れる方々も、…" at bounding box center [901, 513] width 901 height 91
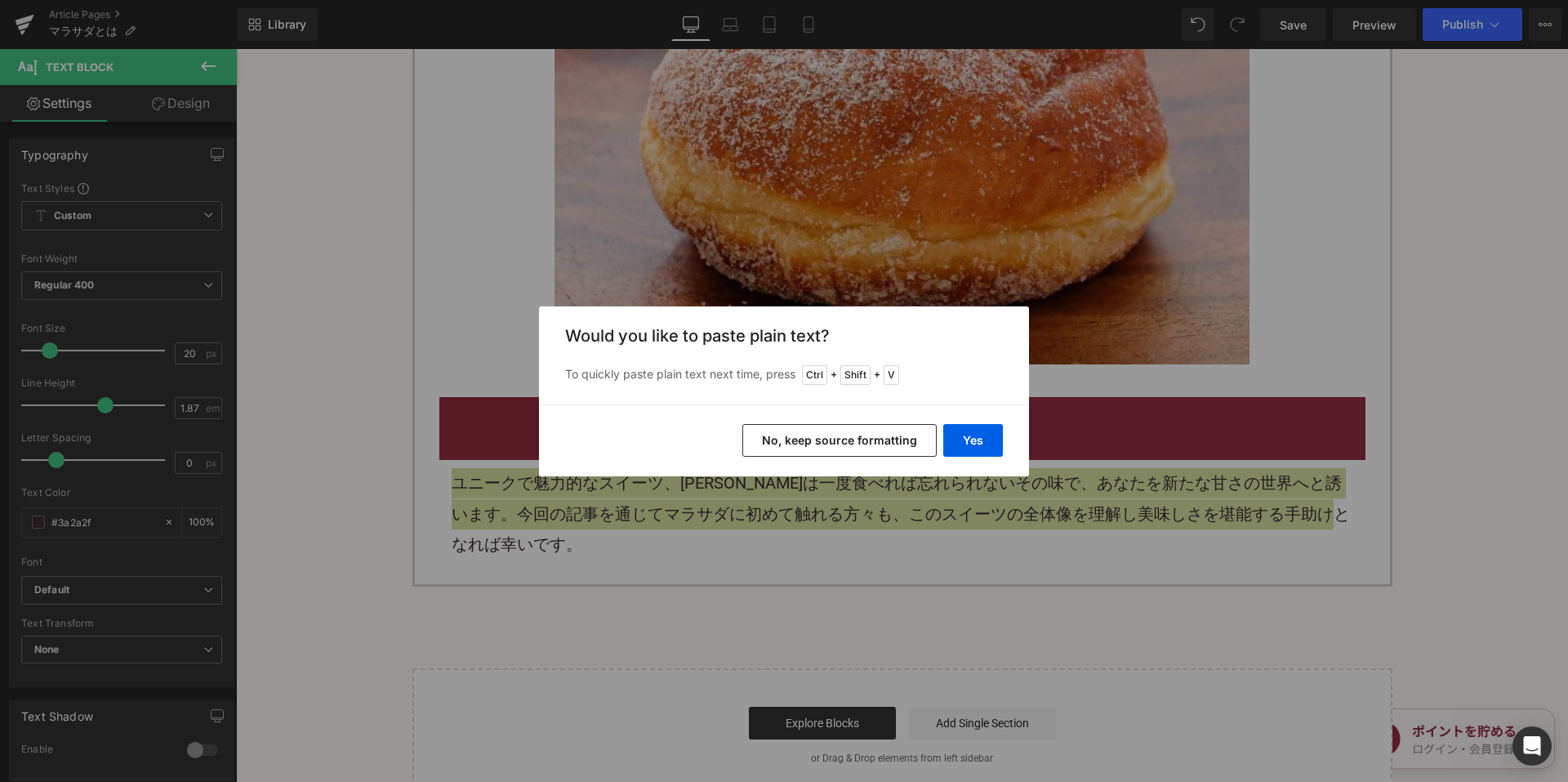
click at [819, 445] on button "No, keep source formatting" at bounding box center [839, 440] width 194 height 33
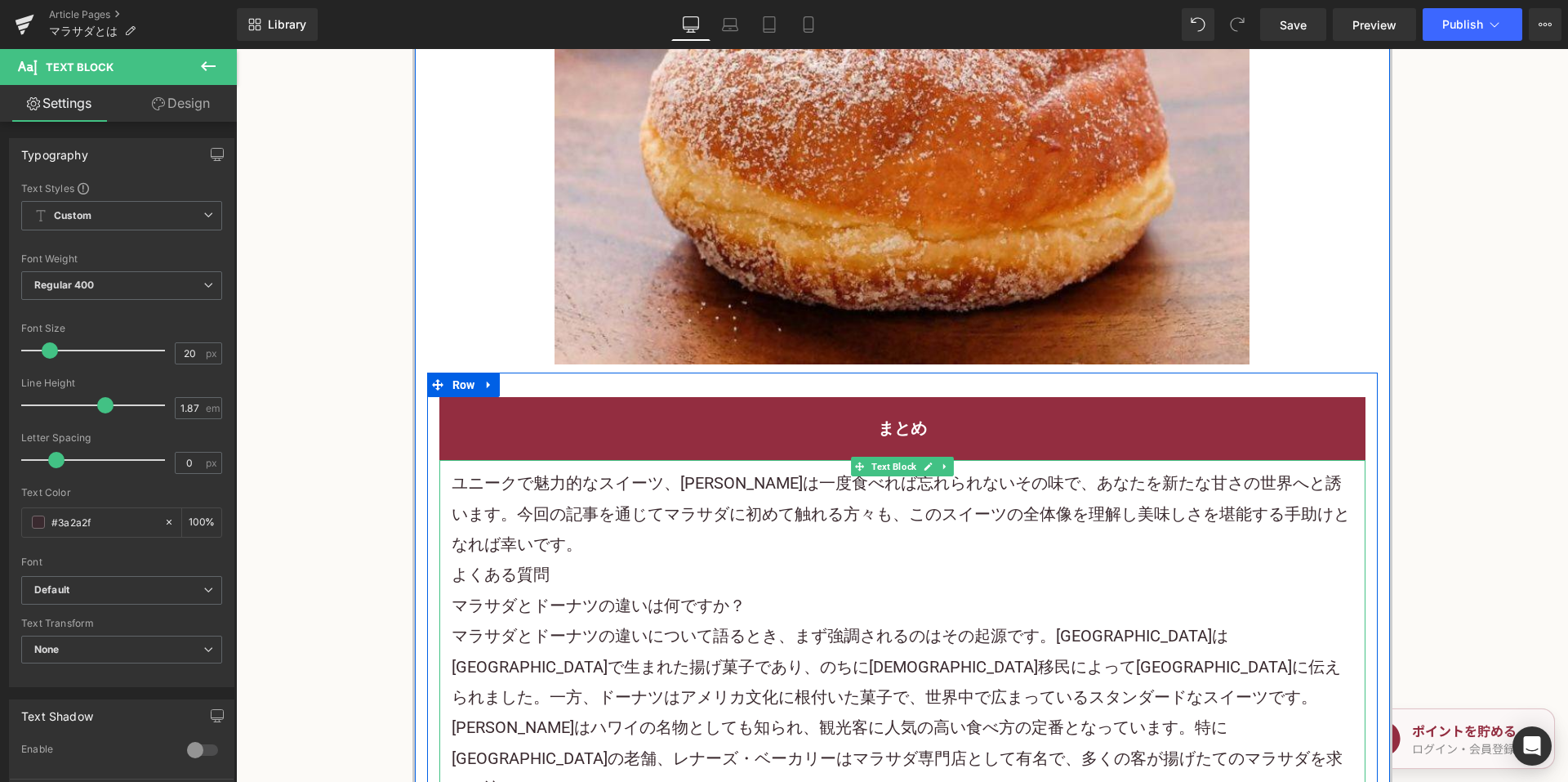
click at [661, 508] on p "ユニークで魅力的なスイーツ、マラサダは一度食べれば忘れられないその味で、あなたを新たな甘さの世界へと誘います。今回の記事を通じてマラサダに初めて触れる方々 も…" at bounding box center [901, 513] width 901 height 91
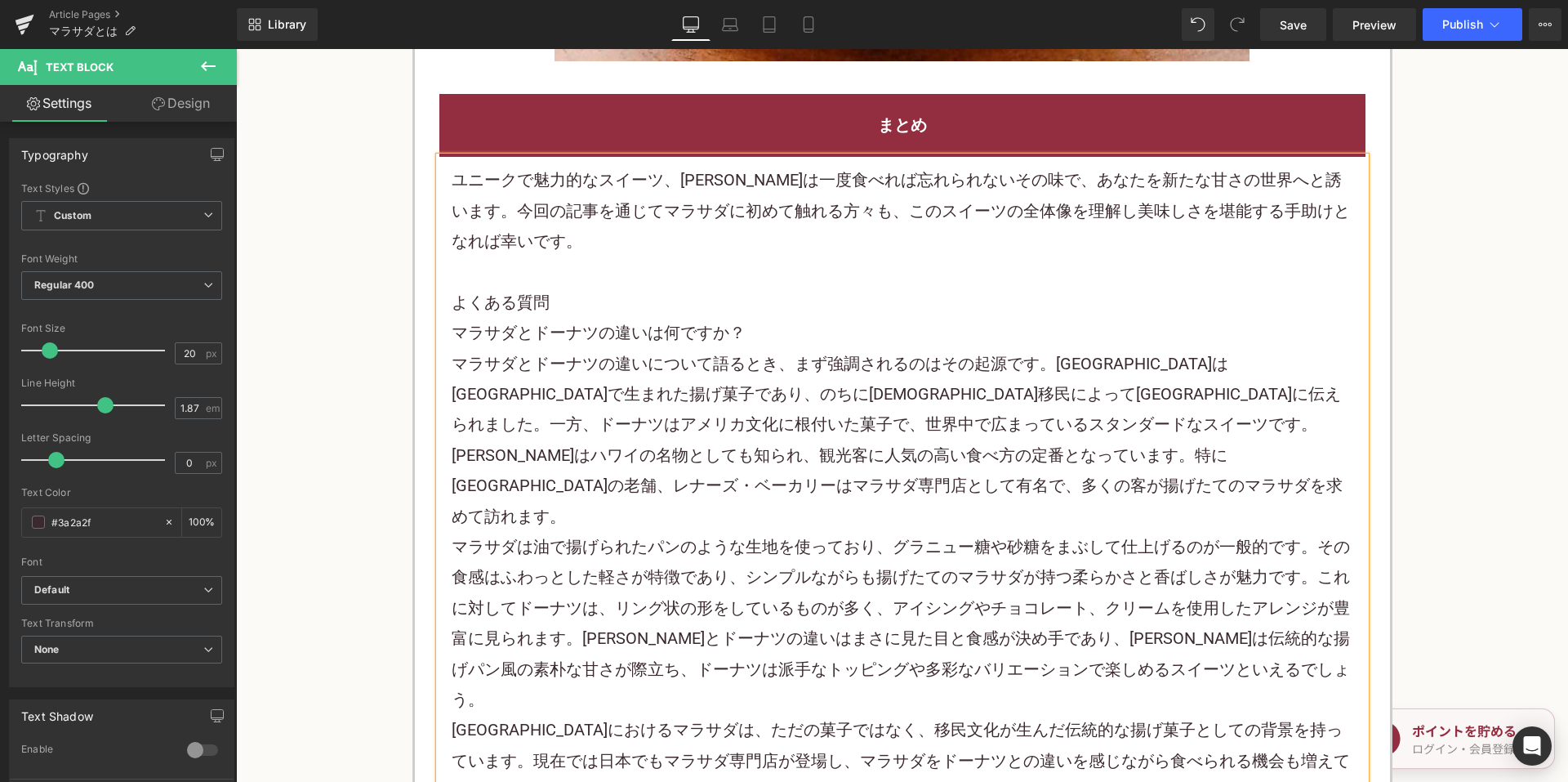
scroll to position [4901, 0]
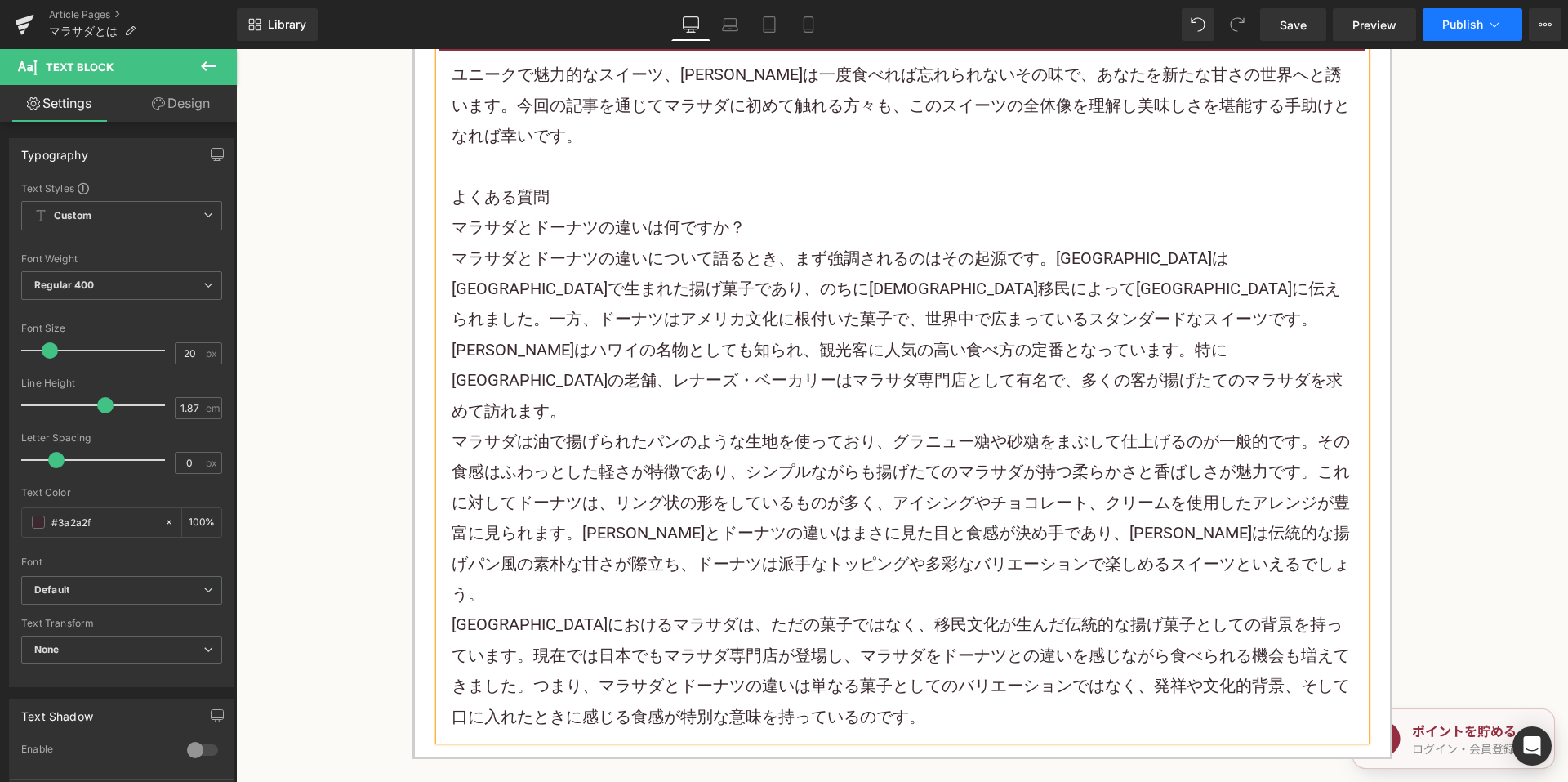
click at [1450, 30] on span "Publish" at bounding box center [1462, 25] width 41 height 13
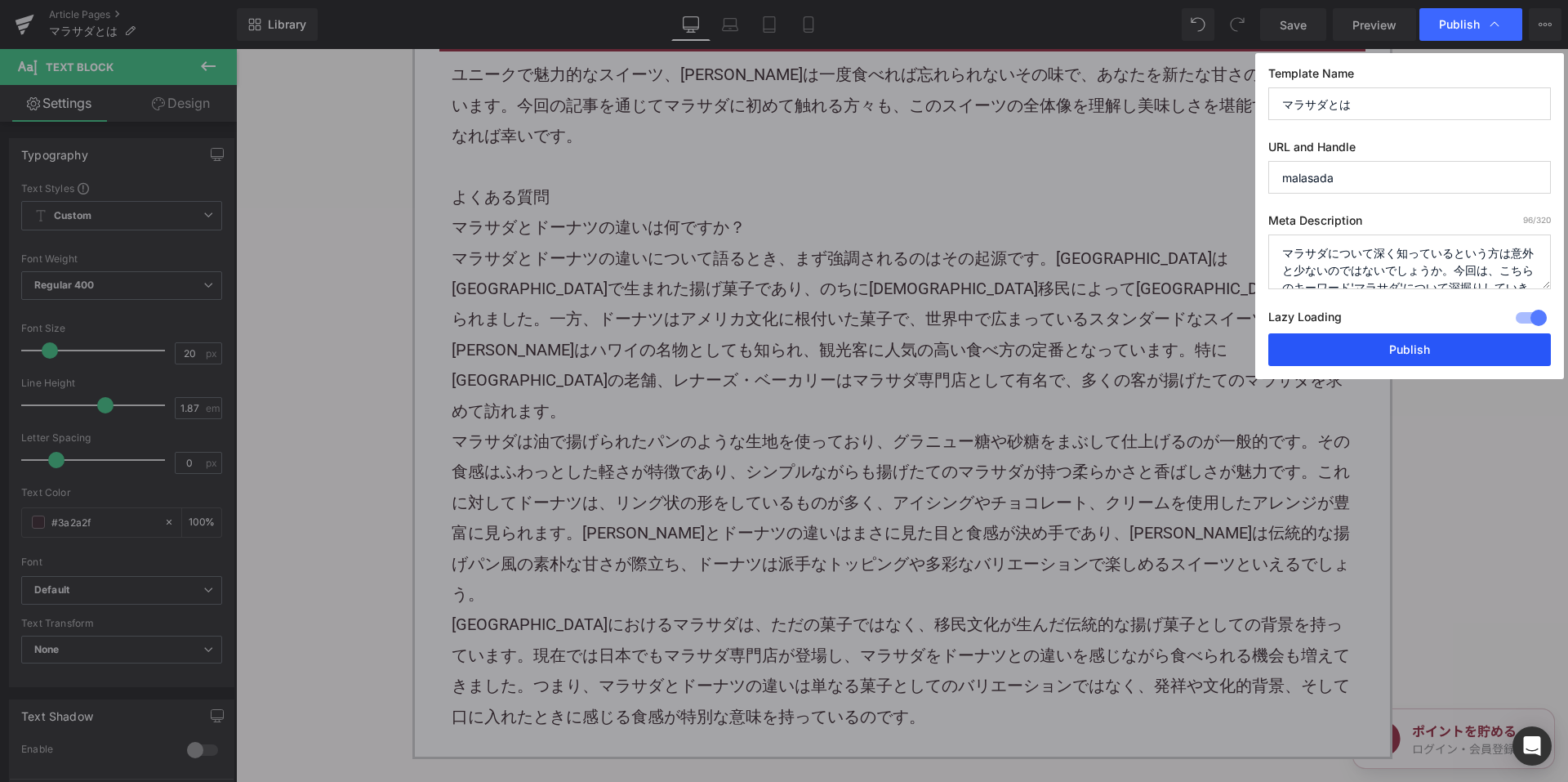
drag, startPoint x: 1331, startPoint y: 337, endPoint x: 1079, endPoint y: 253, distance: 265.6
click at [1331, 337] on button "Publish" at bounding box center [1409, 350] width 283 height 33
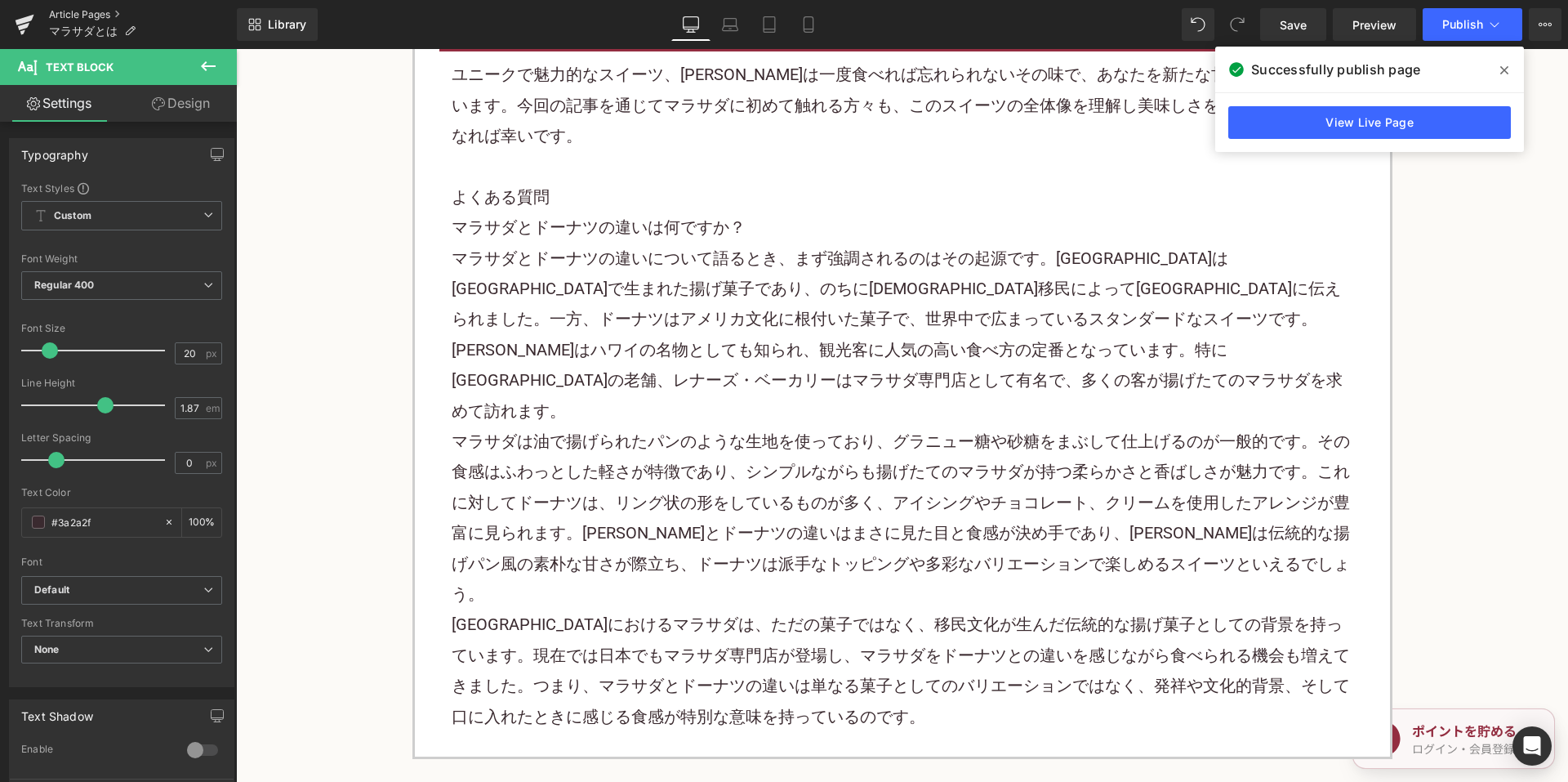
click at [107, 9] on link "Article Pages" at bounding box center [143, 15] width 188 height 13
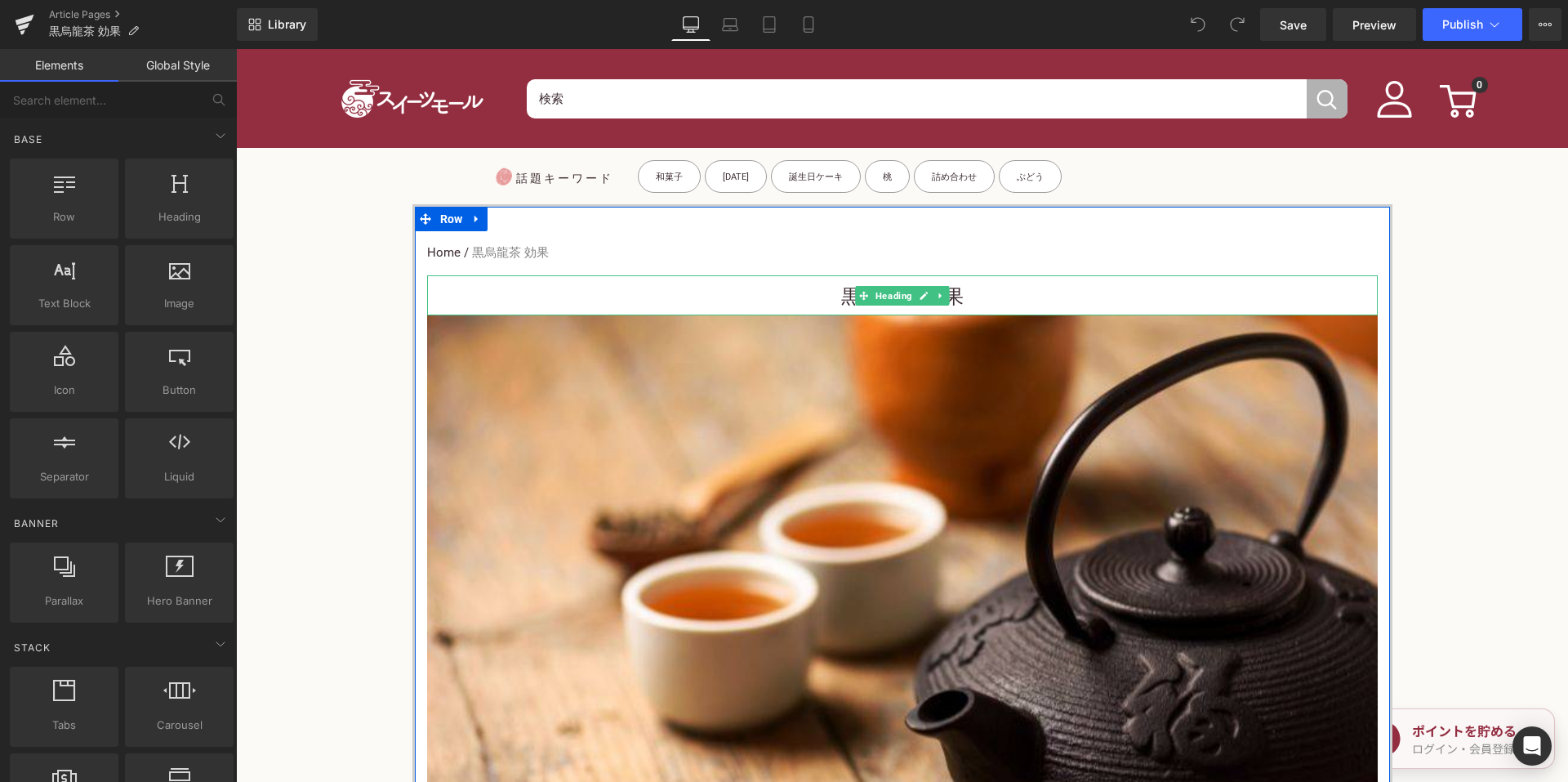
click at [815, 290] on h1 "黒烏龍茶 効果" at bounding box center [902, 297] width 950 height 36
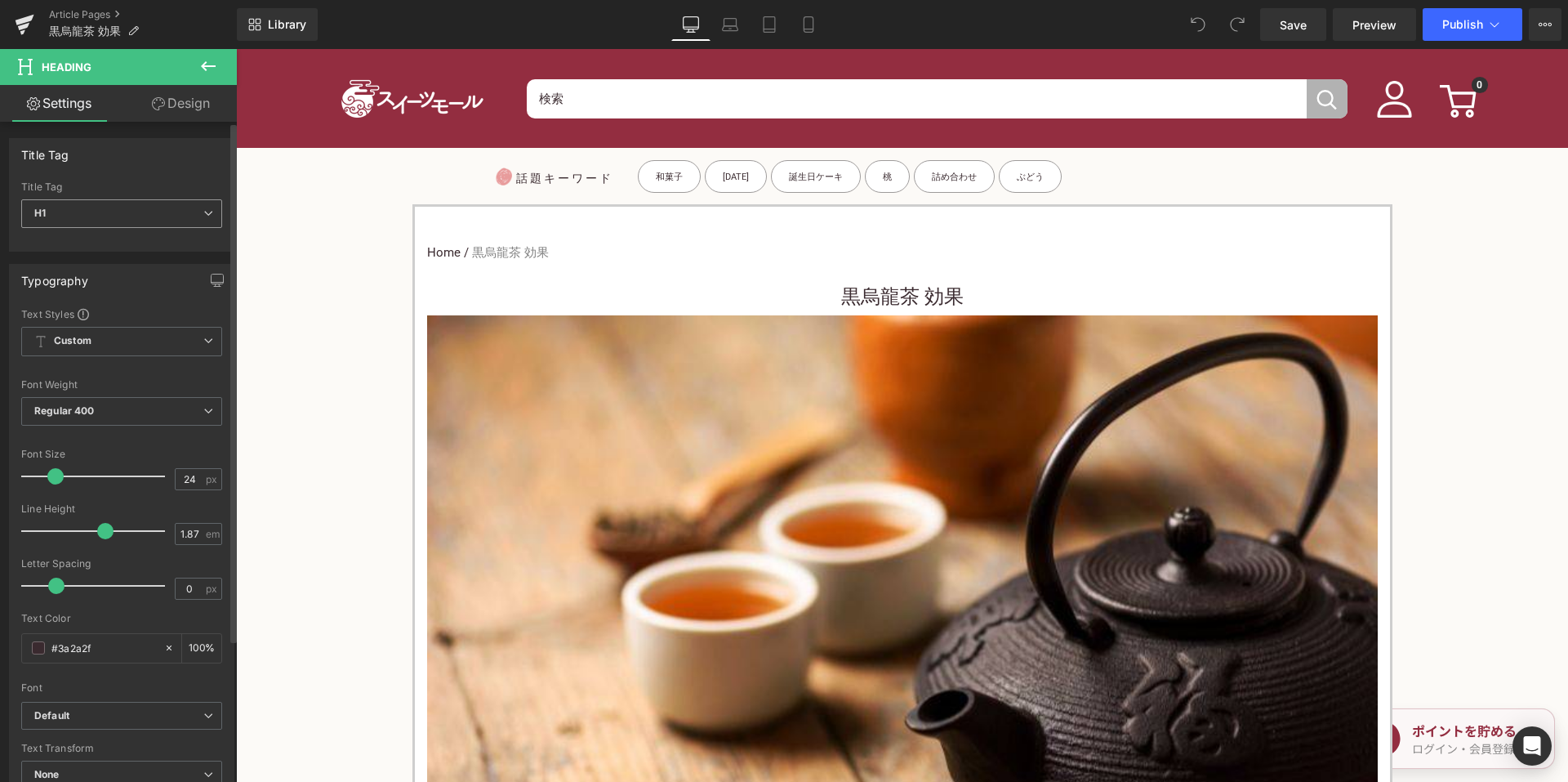
click at [148, 211] on span "H1" at bounding box center [122, 214] width 201 height 29
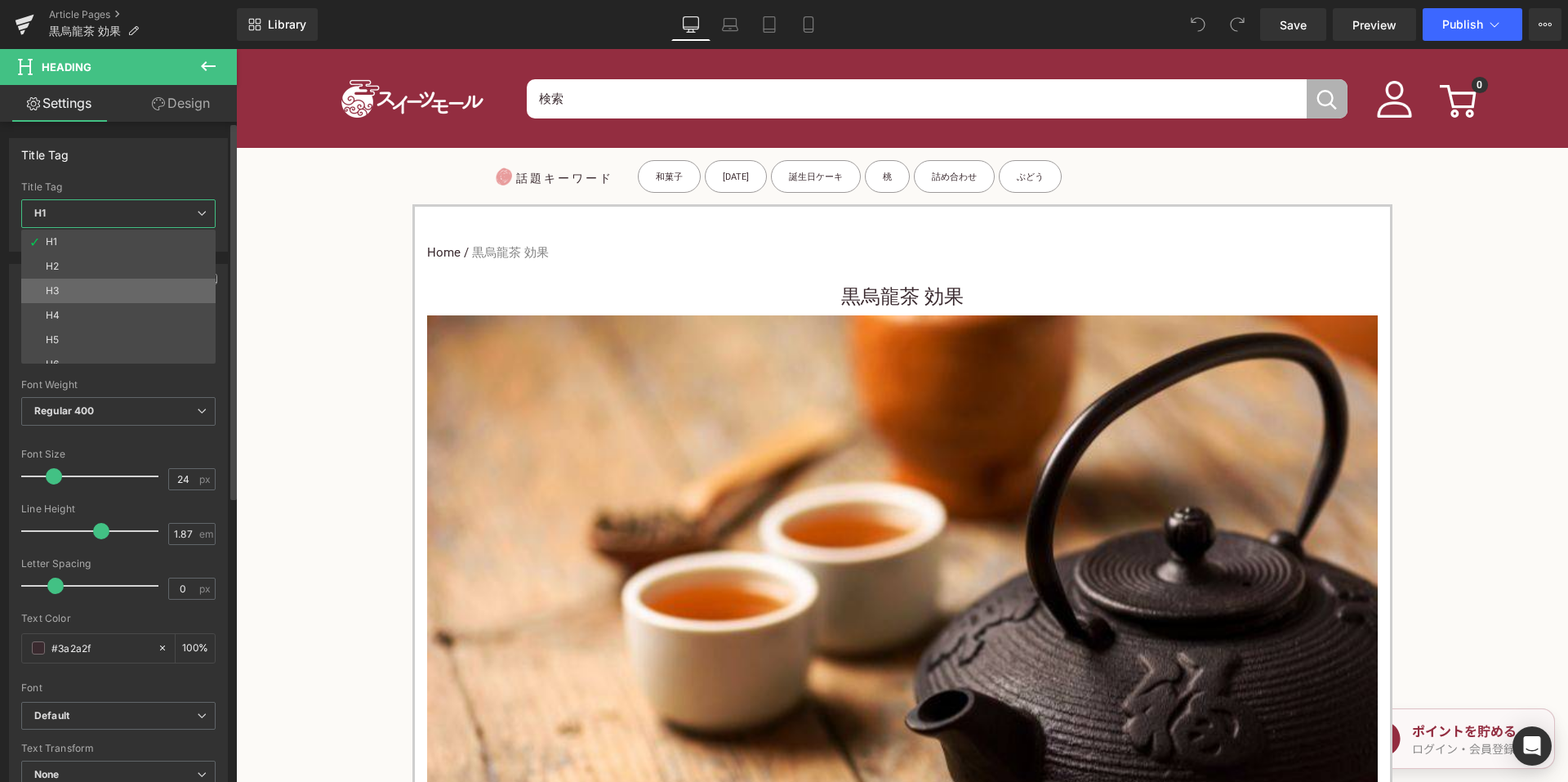
click at [153, 288] on li "H3" at bounding box center [122, 291] width 202 height 25
type input "15"
type input "100"
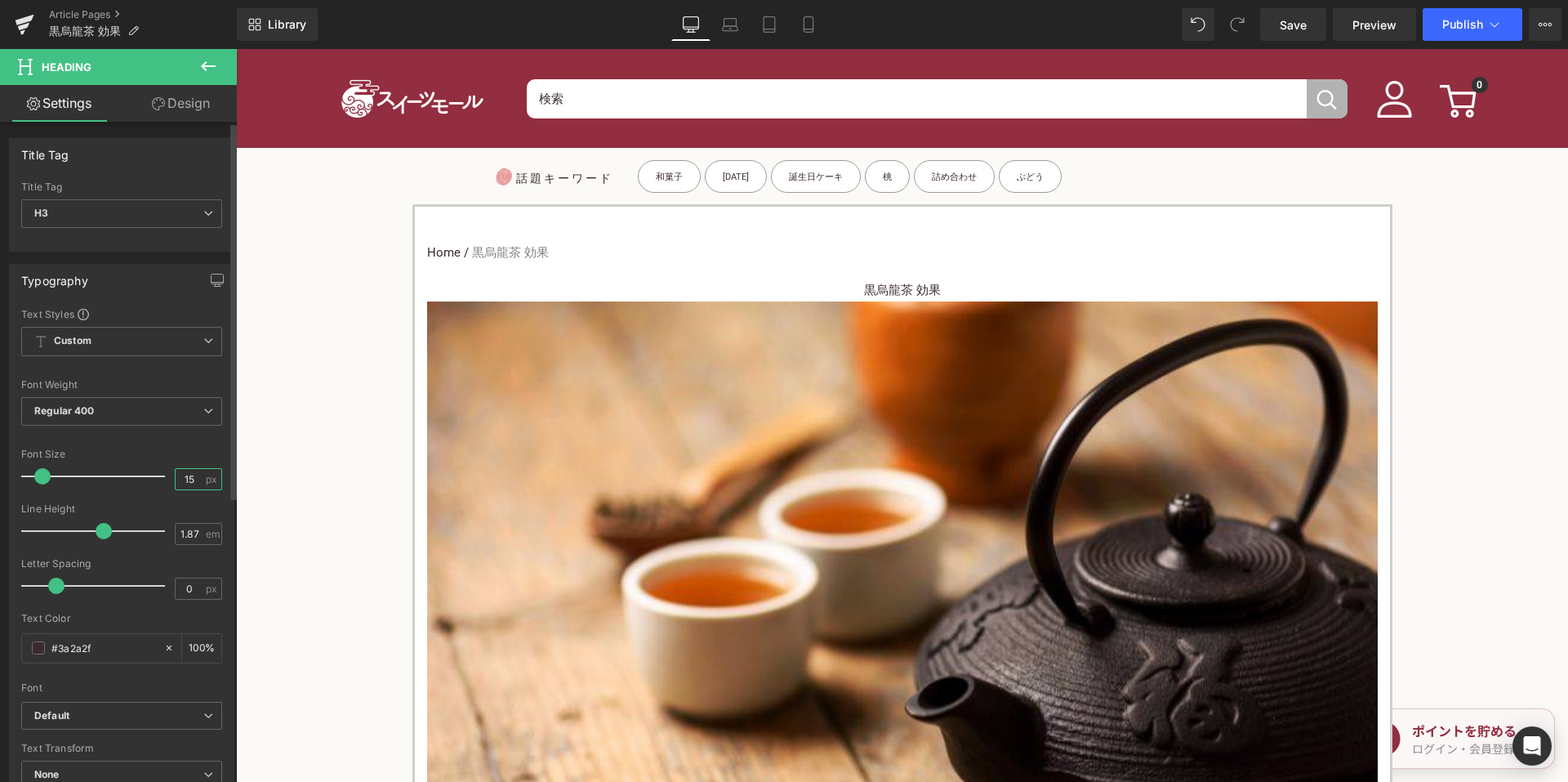
click at [180, 481] on input "15" at bounding box center [190, 478] width 29 height 20
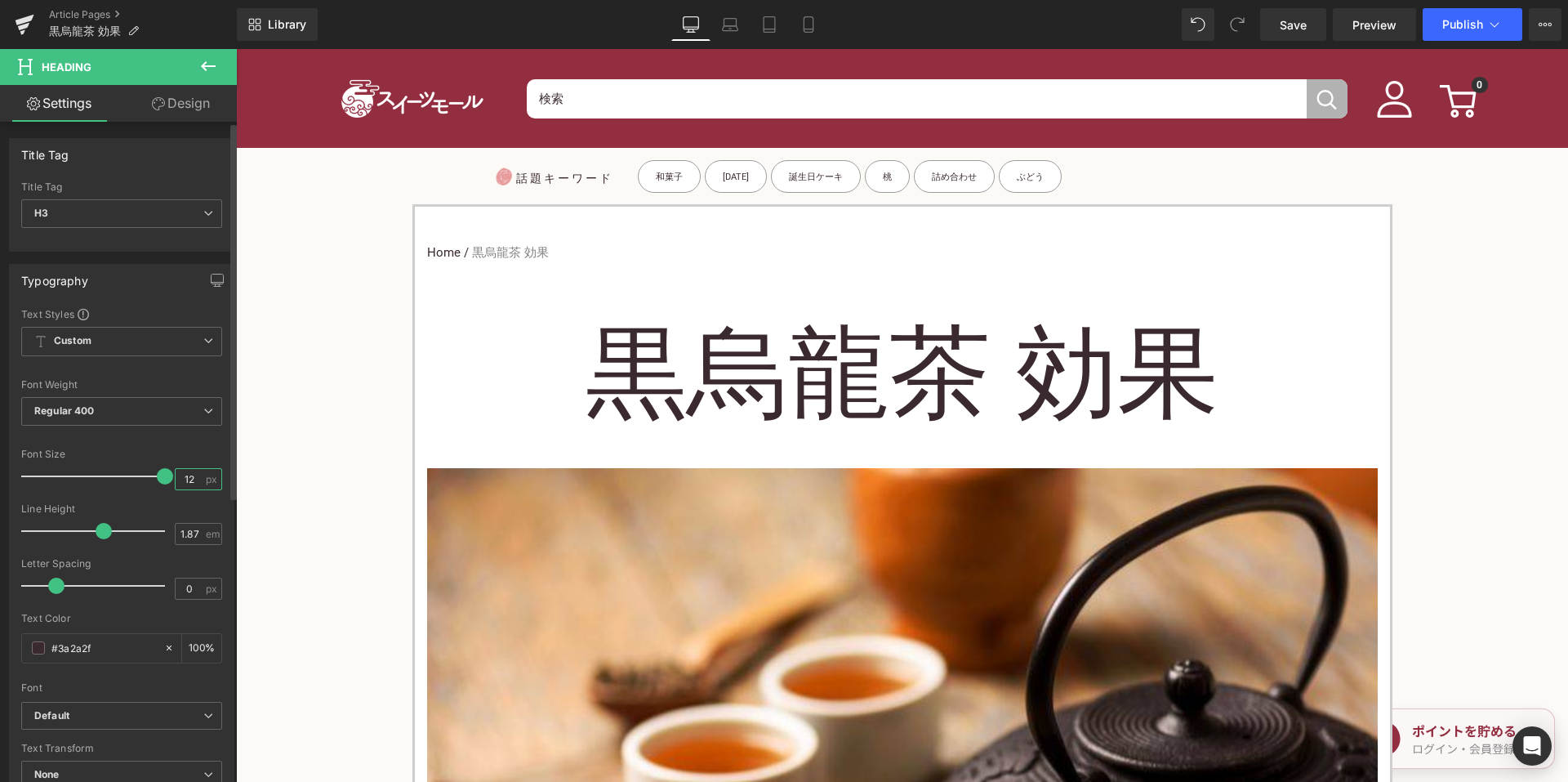
type input "1"
type input "24"
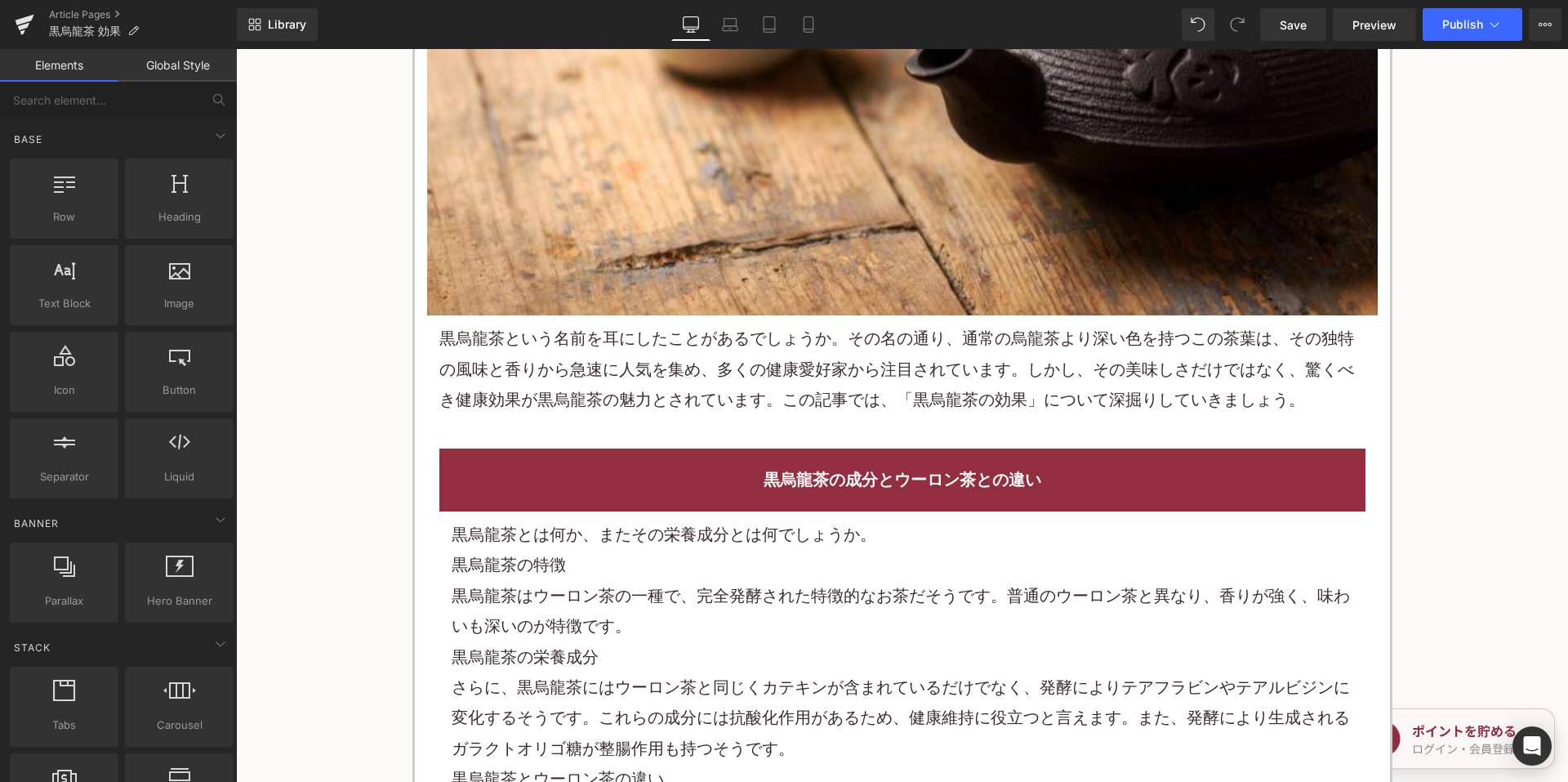
scroll to position [980, 0]
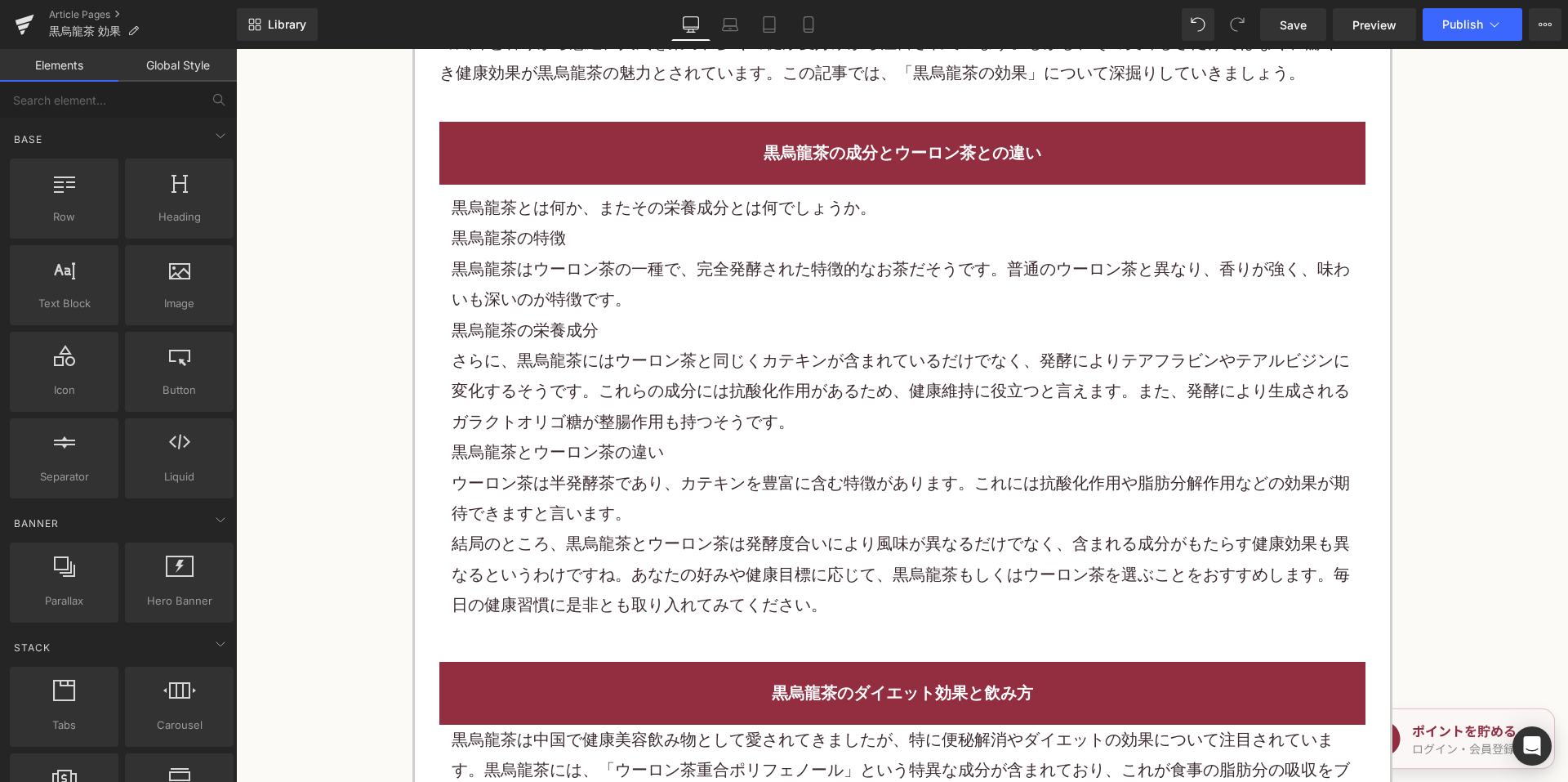
click at [700, 356] on div "さらに、黒烏龍茶にはウーロン茶と同じくカテキンが含まれているだけでなく、発酵によりテアフラビンやテアルビジンに変化するそうです。これらの成分には抗酸化作用があ…" at bounding box center [901, 391] width 901 height 91
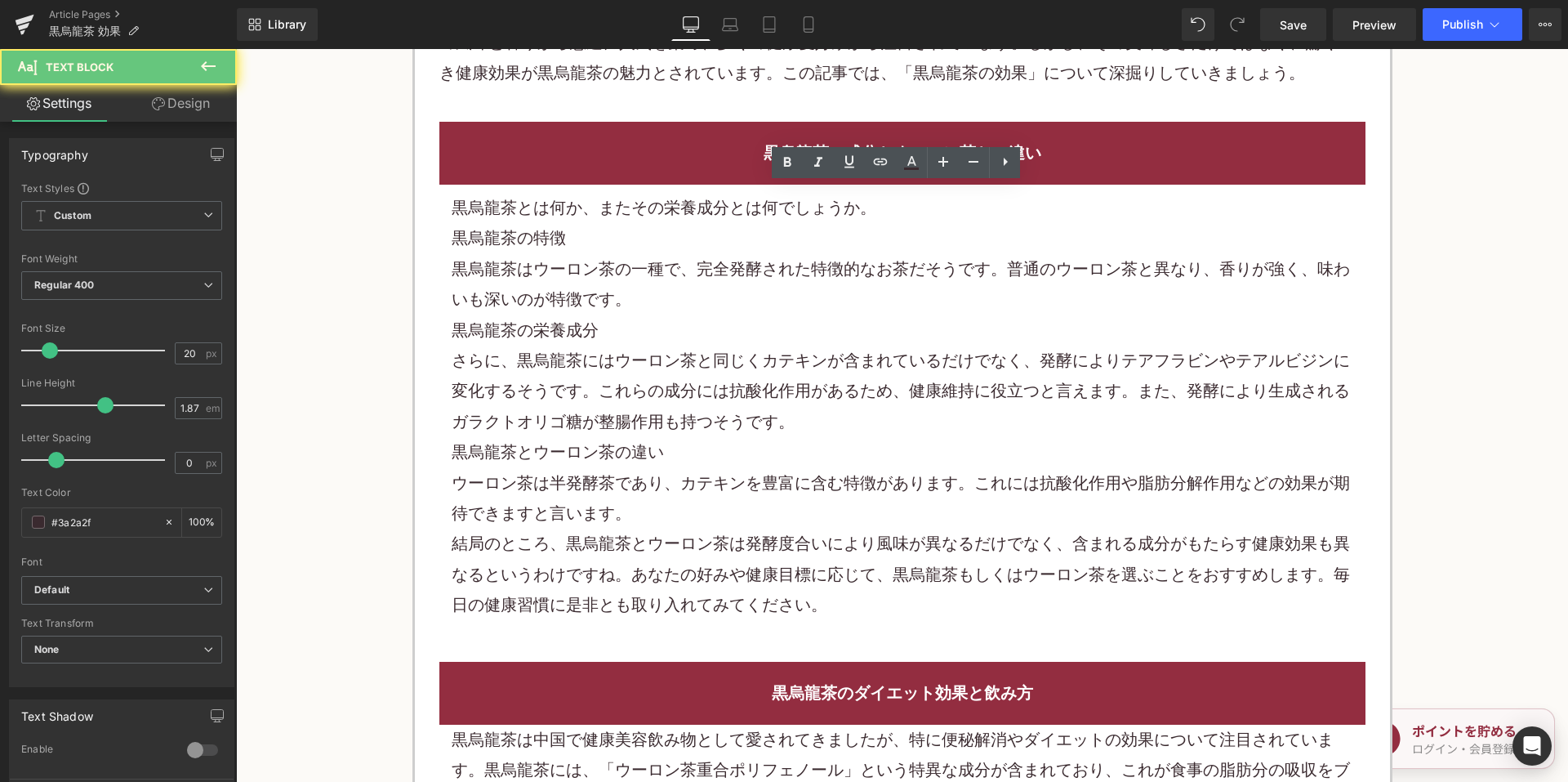
click at [700, 356] on div "さらに、黒烏龍茶にはウーロン茶と同じくカテキンが含まれているだけでなく、発酵によりテアフラビンやテアルビジンに変化するそうです。これらの成分には抗酸化作用があ…" at bounding box center [901, 391] width 901 height 91
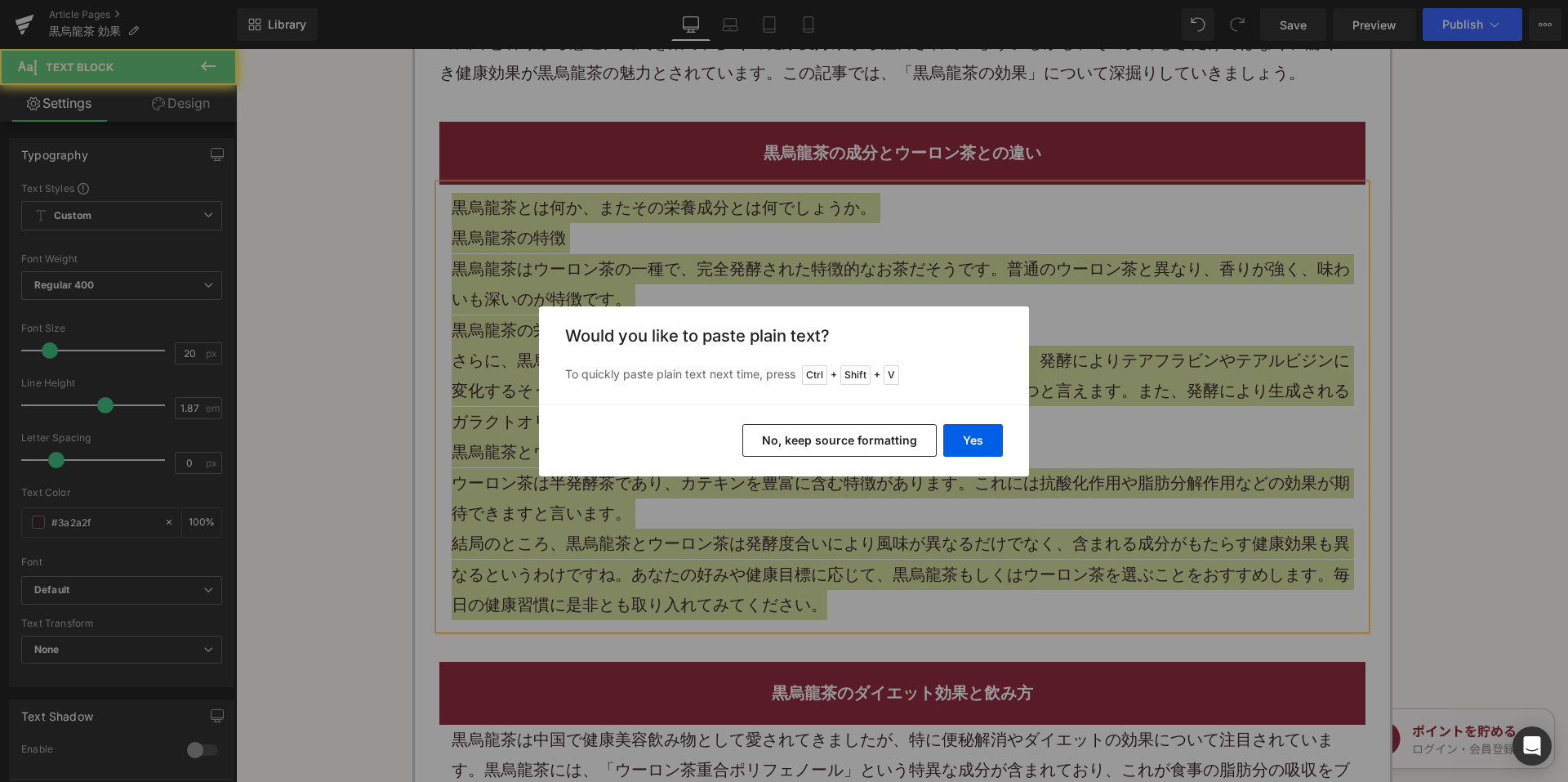
click at [793, 458] on div "Yes No, keep source formatting" at bounding box center [784, 440] width 489 height 72
drag, startPoint x: 800, startPoint y: 443, endPoint x: 539, endPoint y: 302, distance: 296.7
click at [800, 443] on button "No, keep source formatting" at bounding box center [839, 440] width 194 height 33
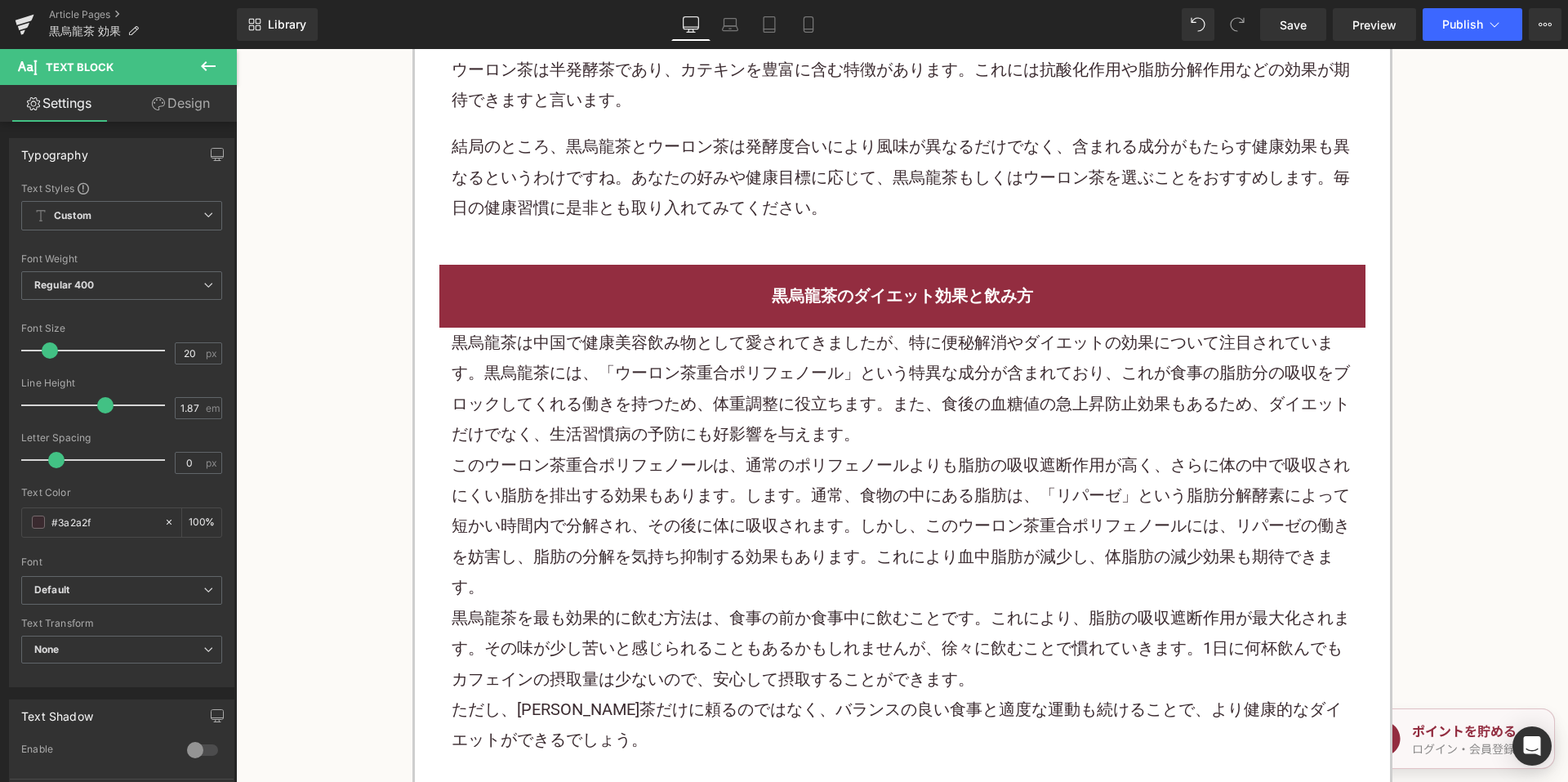
scroll to position [1552, 0]
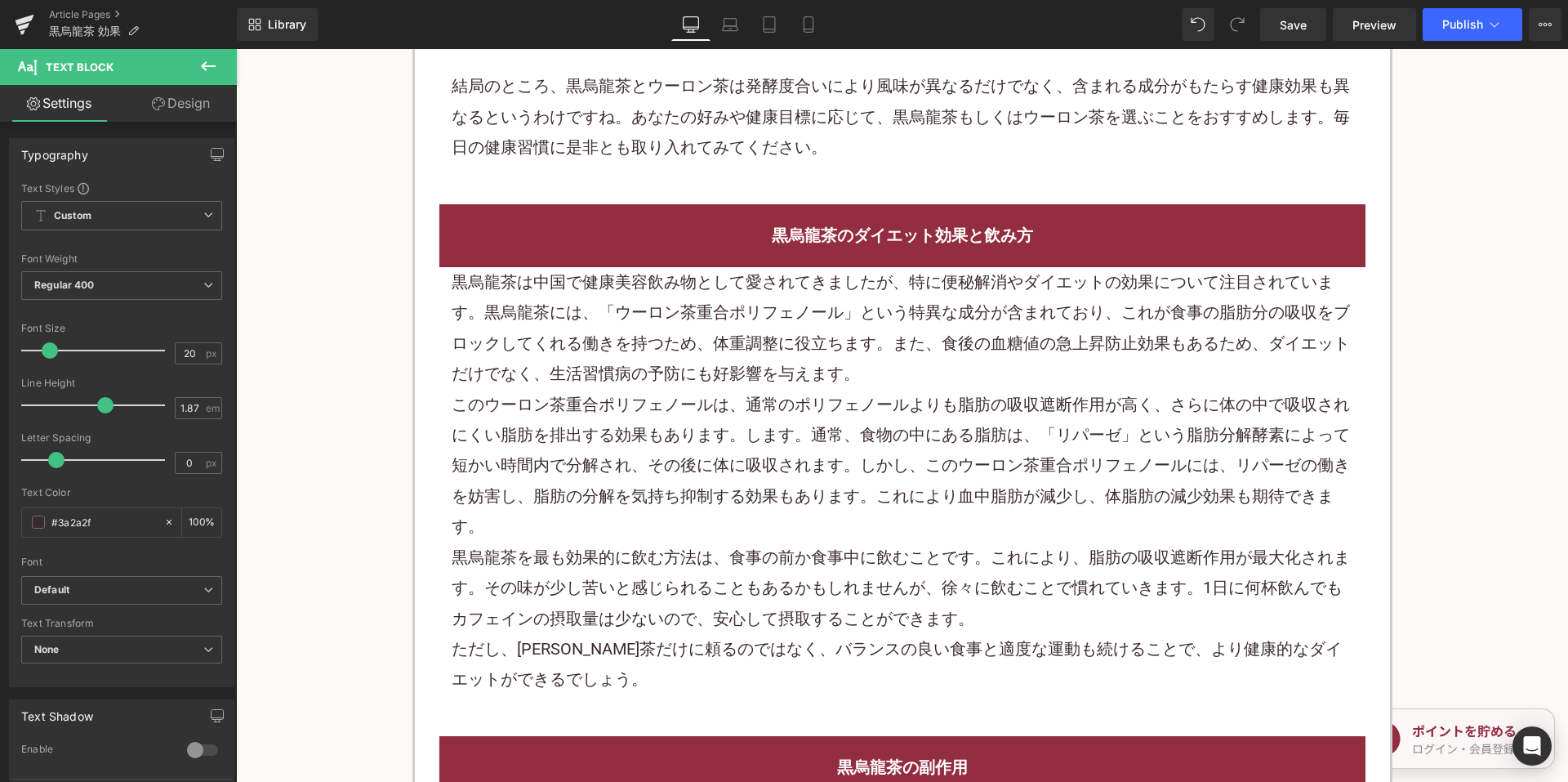
click at [667, 356] on div "黒烏龍茶は中国で健康美容飲み物として愛されてきましたが、特に便秘解消やダイエットの効果について注目されています。黒烏龍茶には、「ウーロン茶重合ポリフェノール」…" at bounding box center [901, 329] width 901 height 123
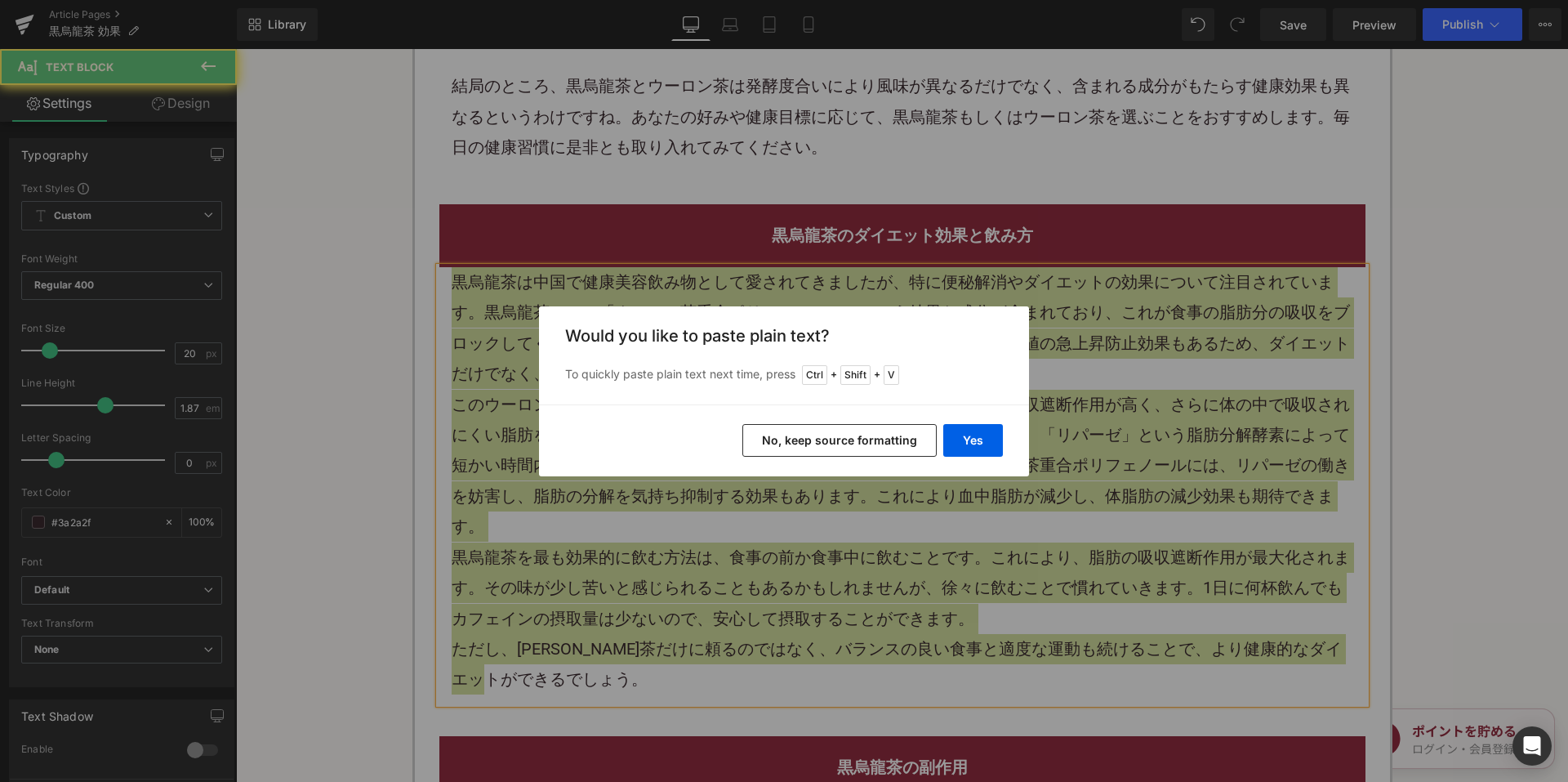
click at [783, 419] on div "Yes No, keep source formatting" at bounding box center [784, 440] width 489 height 72
click at [793, 438] on button "No, keep source formatting" at bounding box center [839, 440] width 194 height 33
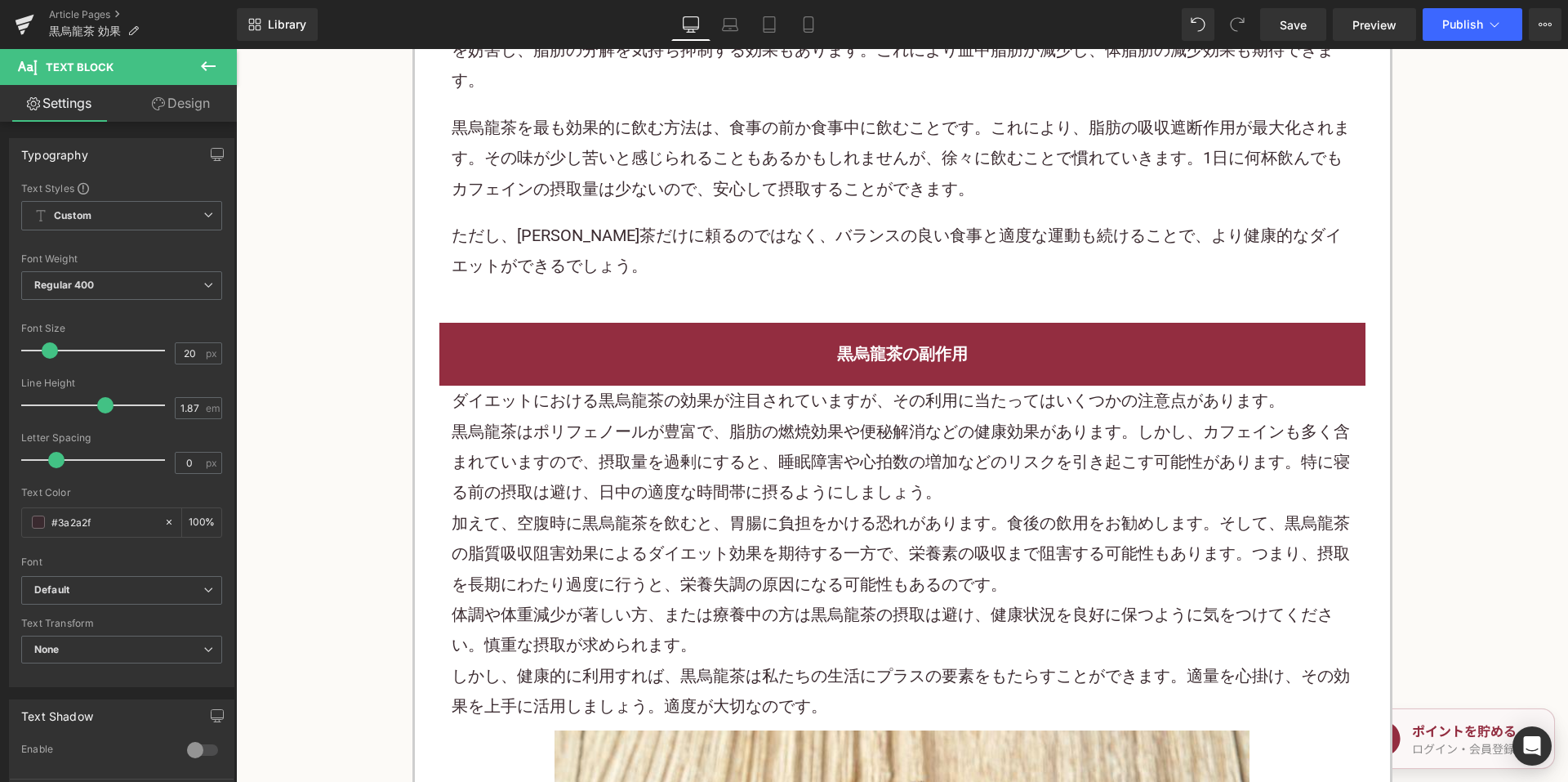
scroll to position [2124, 0]
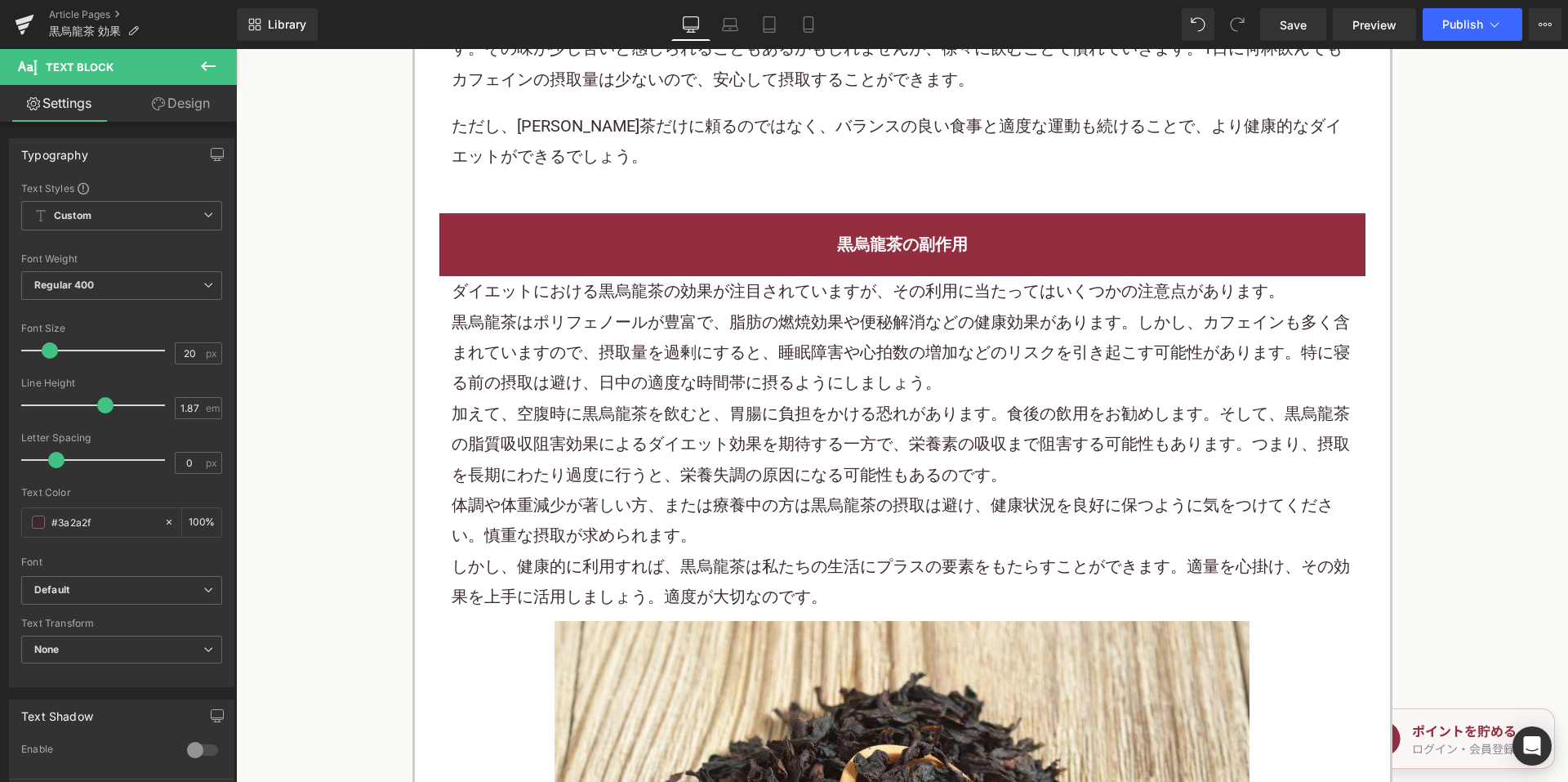
click at [1265, 413] on p "加えて、空腹時に黒烏龍茶を飲むと、胃腸に負担をかける恐れがあります。食後の飲用をお勧めします。そして、黒烏龍茶の脂質吸収阻害効果によるダイエット効果を期待する…" at bounding box center [901, 444] width 901 height 91
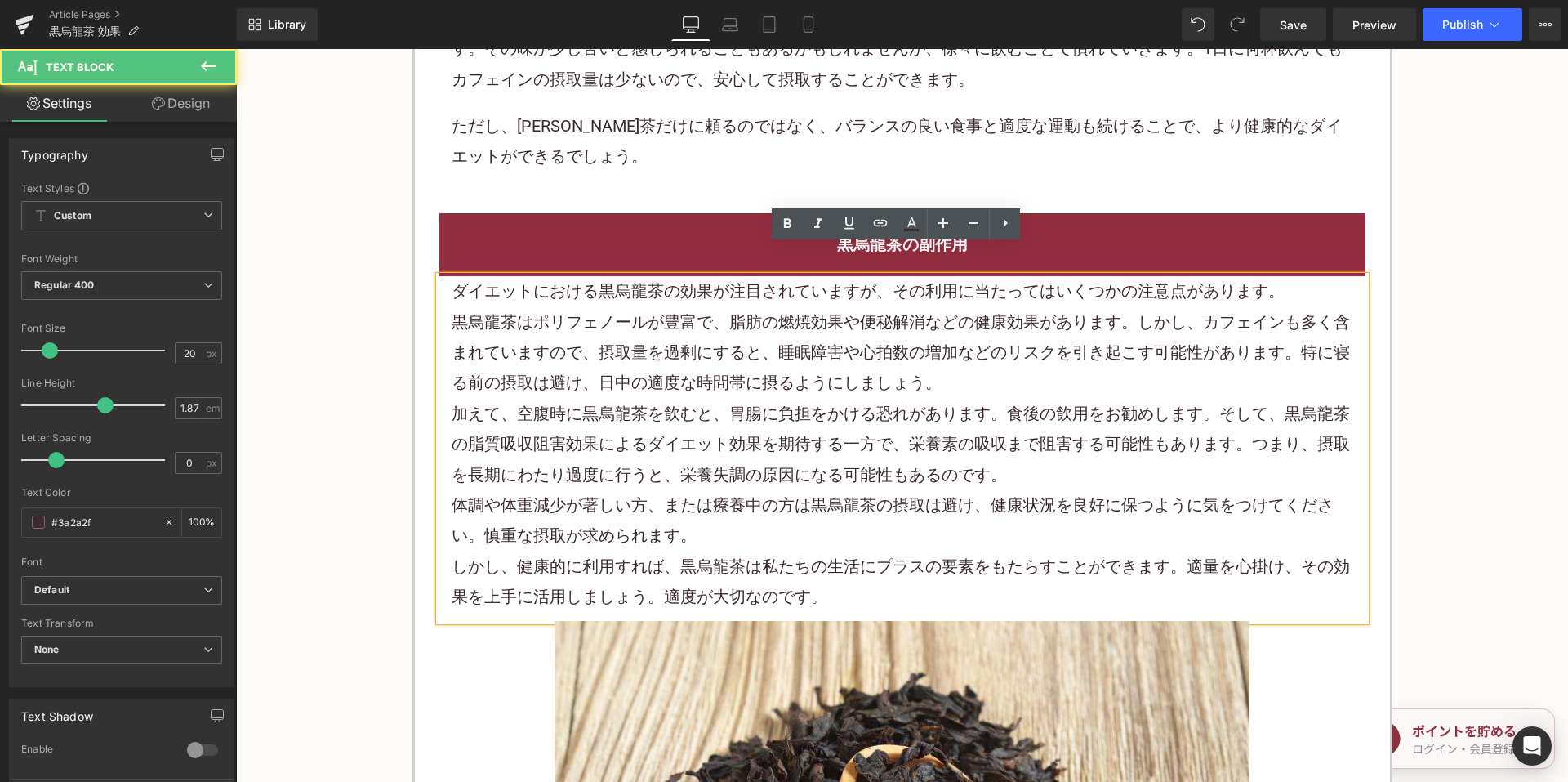
click at [954, 516] on p "体調や体重減少が著しい方、または療養中の方は黒烏龍茶の摂取は避け、健康状況を良好に保つように気をつけてください。慎重な摂取が求められます。" at bounding box center [901, 520] width 901 height 61
click at [785, 422] on p "加えて、空腹時に黒烏龍茶を飲むと、胃腸に負担をかける恐れがあります。食後の飲用をお勧めします。そして、黒烏龍茶の脂質吸収阻害効果によるダイエット効果を期待する…" at bounding box center [901, 444] width 901 height 91
click at [712, 213] on div "黒烏龍茶の副作用" at bounding box center [902, 244] width 926 height 63
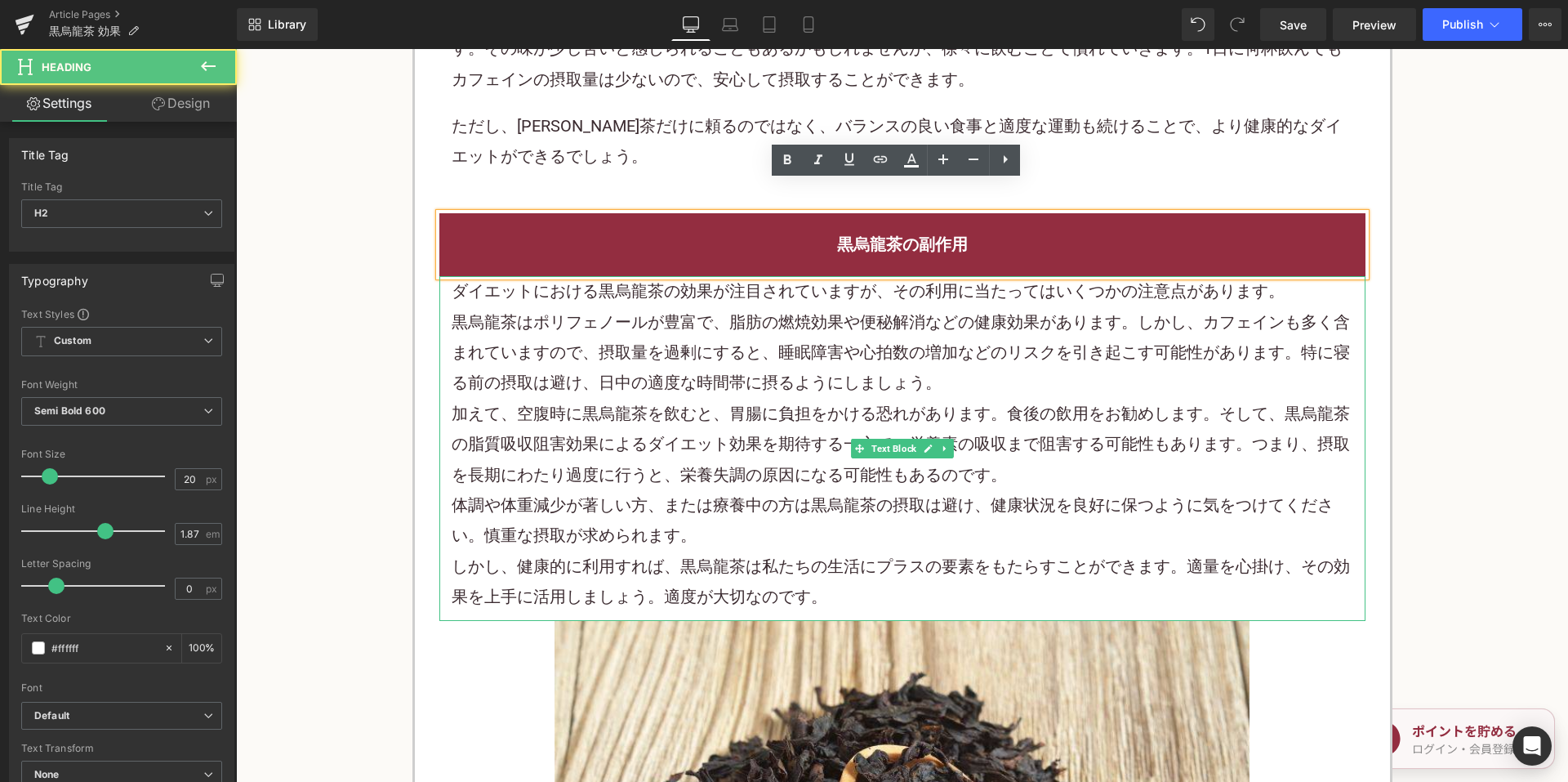
click at [775, 346] on p "黒烏龍茶はポリフェノールが豊富で、脂肪の燃焼効果や便秘解消などの健康効果があります。しかし、カフェインも多く含まれていますので、摂取量を過剰にすると、睡眠障害…" at bounding box center [901, 352] width 901 height 91
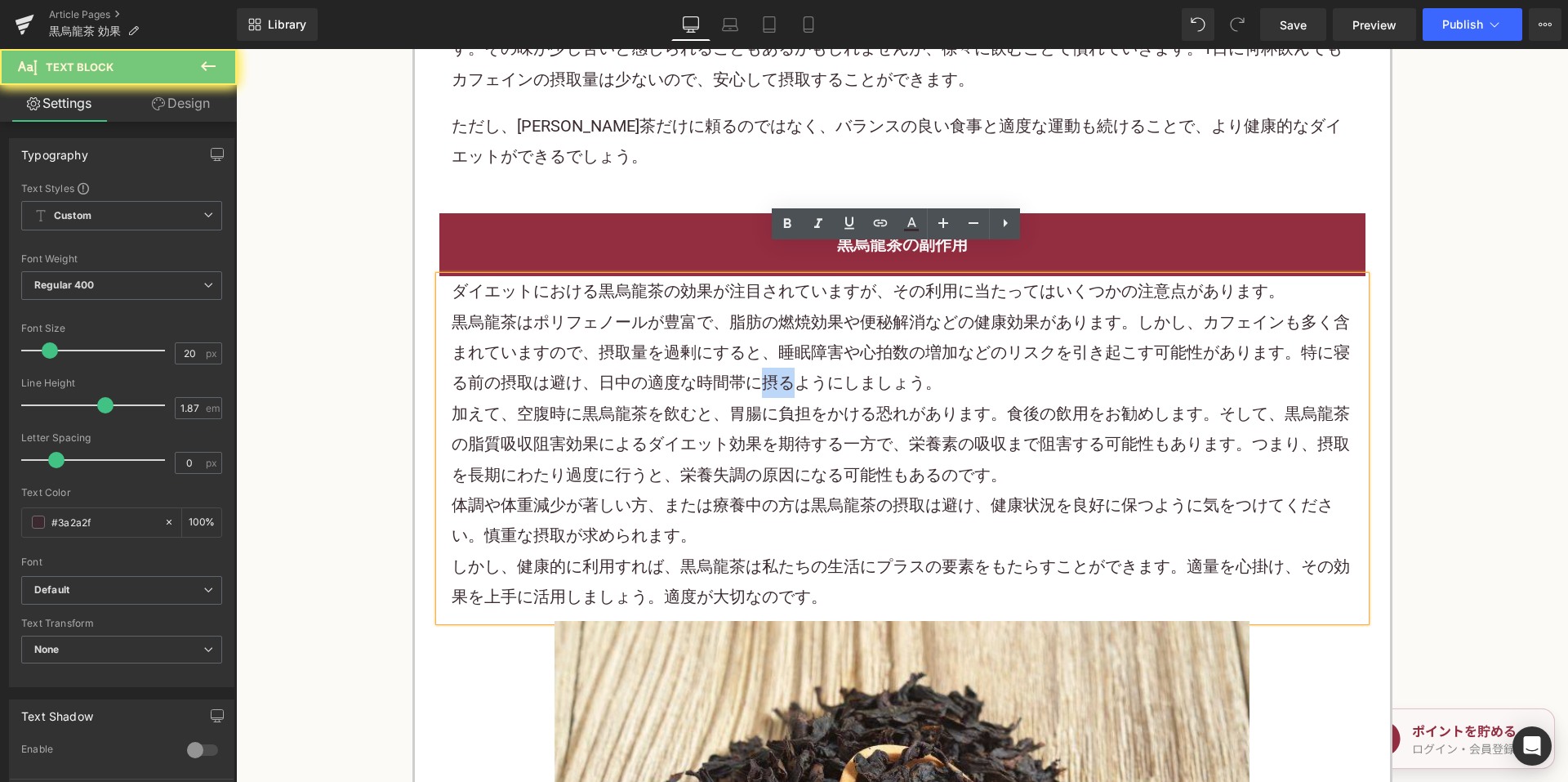
click at [775, 346] on p "黒烏龍茶はポリフェノールが豊富で、脂肪の燃焼効果や便秘解消などの健康効果があります。しかし、カフェインも多く含まれていますので、摂取量を過剰にすると、睡眠障害…" at bounding box center [901, 352] width 901 height 91
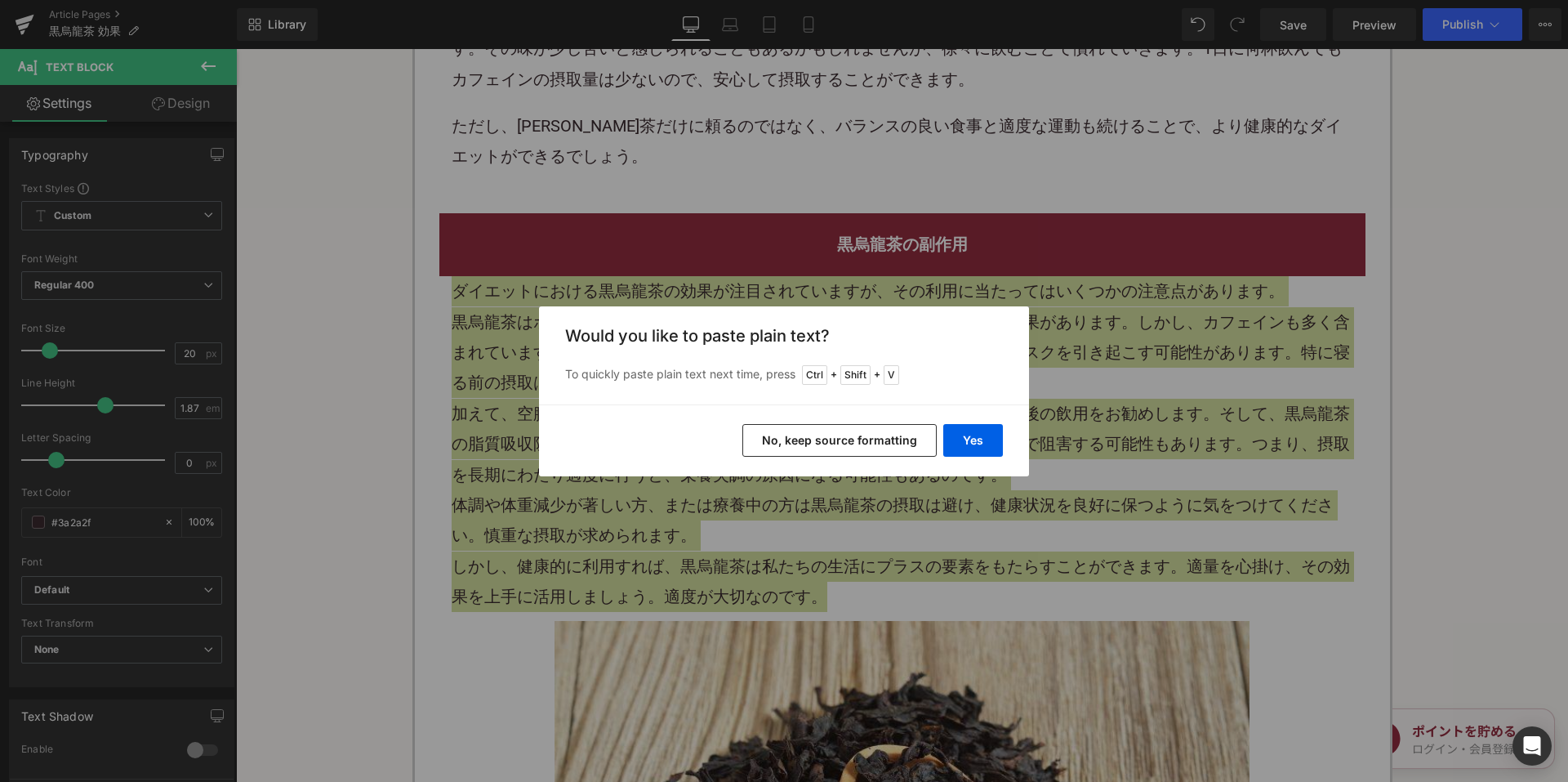
click at [848, 444] on button "No, keep source formatting" at bounding box center [839, 440] width 194 height 33
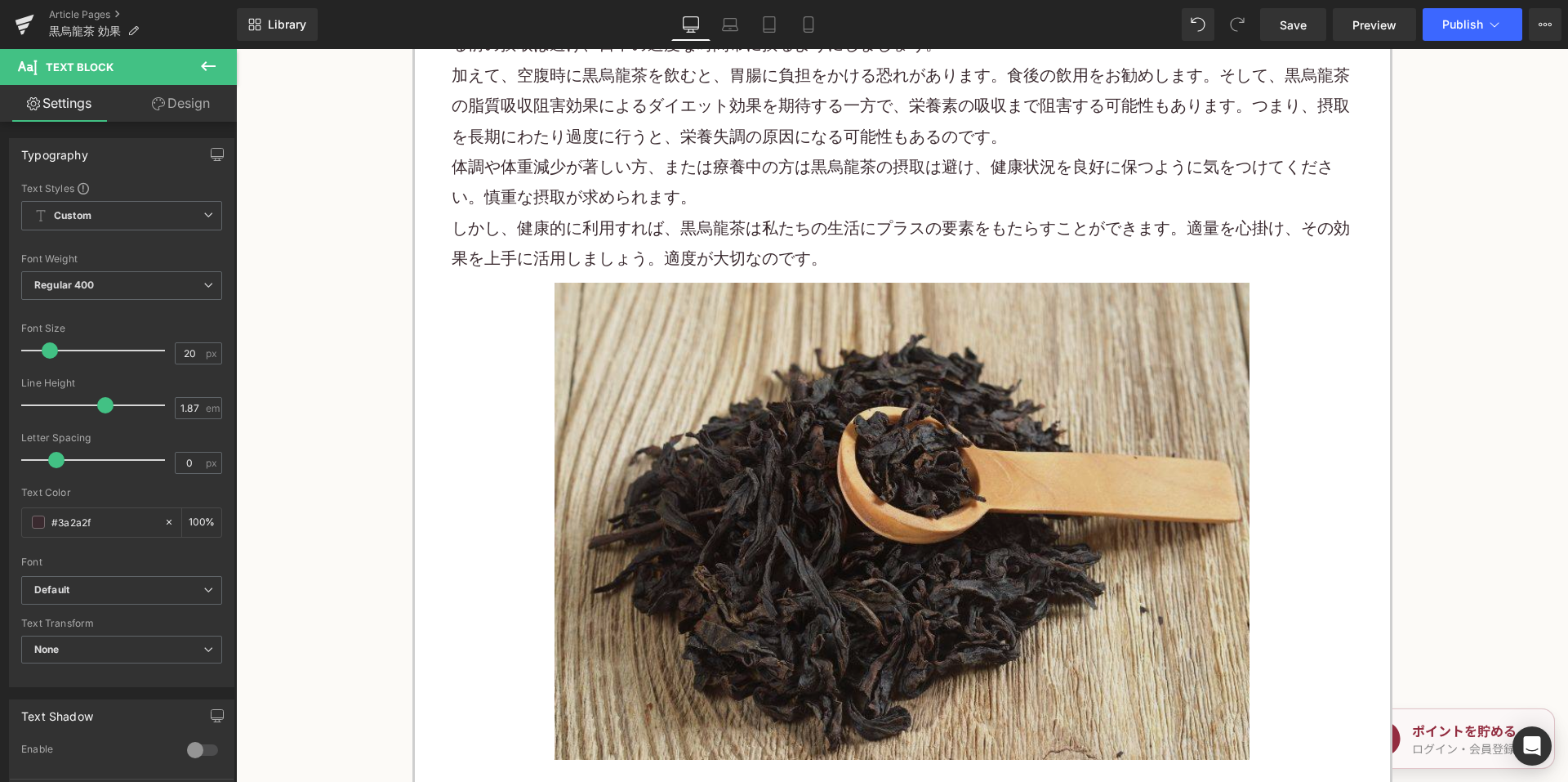
scroll to position [2859, 0]
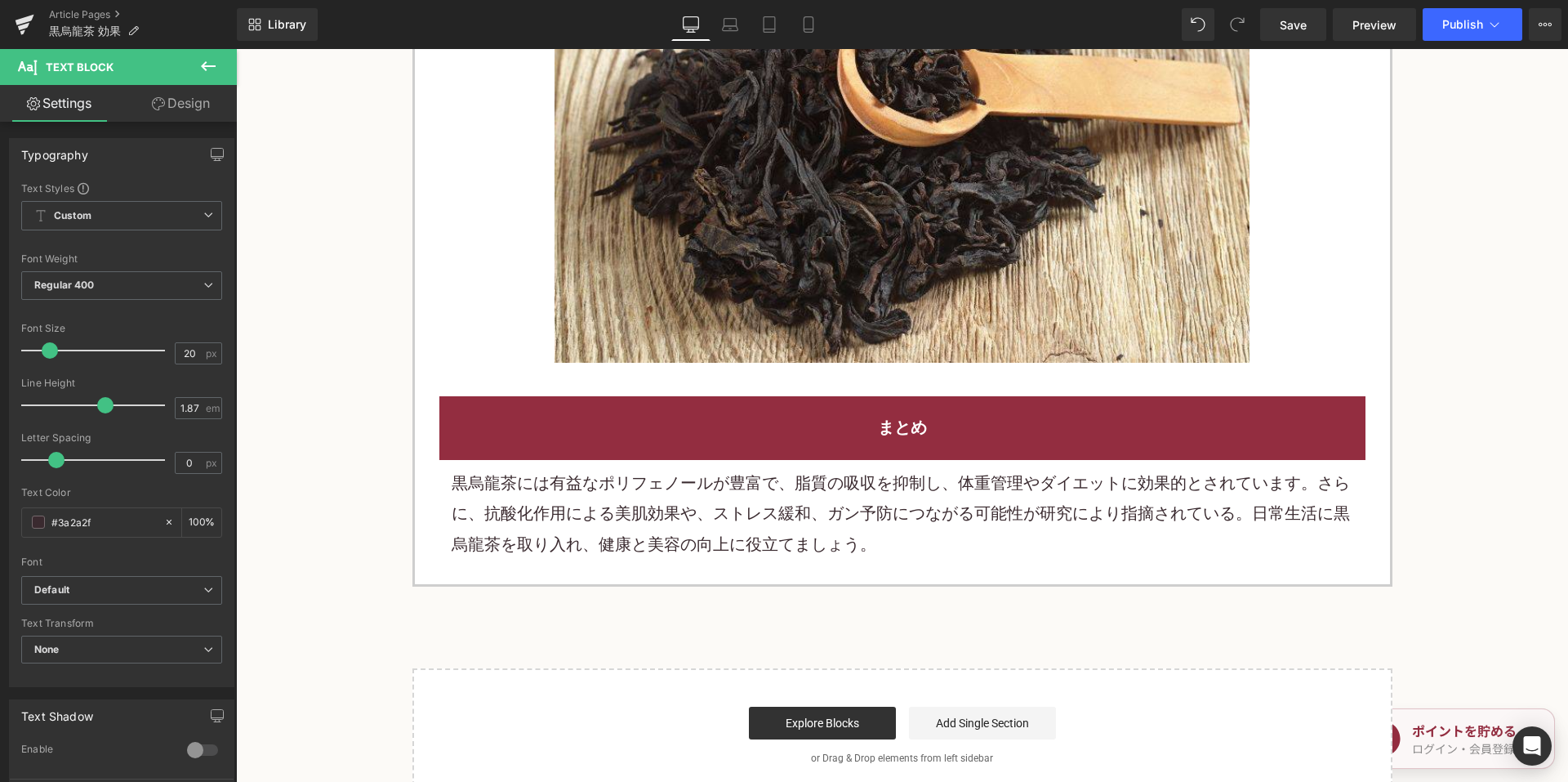
click at [700, 468] on p "黒烏龍茶には有益なポリフェノールが豊富で、脂質の吸収を抑制し、体重管理やダイエットに効果的とされています。さらに、抗酸化作用による美肌効果や、ストレス緩和、ガ…" at bounding box center [901, 513] width 901 height 91
click at [685, 468] on p "黒烏龍茶には有益なポリフェノールが豊富で、脂質の吸収を抑制し、体重管理やダイエットに効果的とされています。さらに、抗酸化作用による美肌効果や、ストレス緩和、ガ…" at bounding box center [901, 513] width 901 height 91
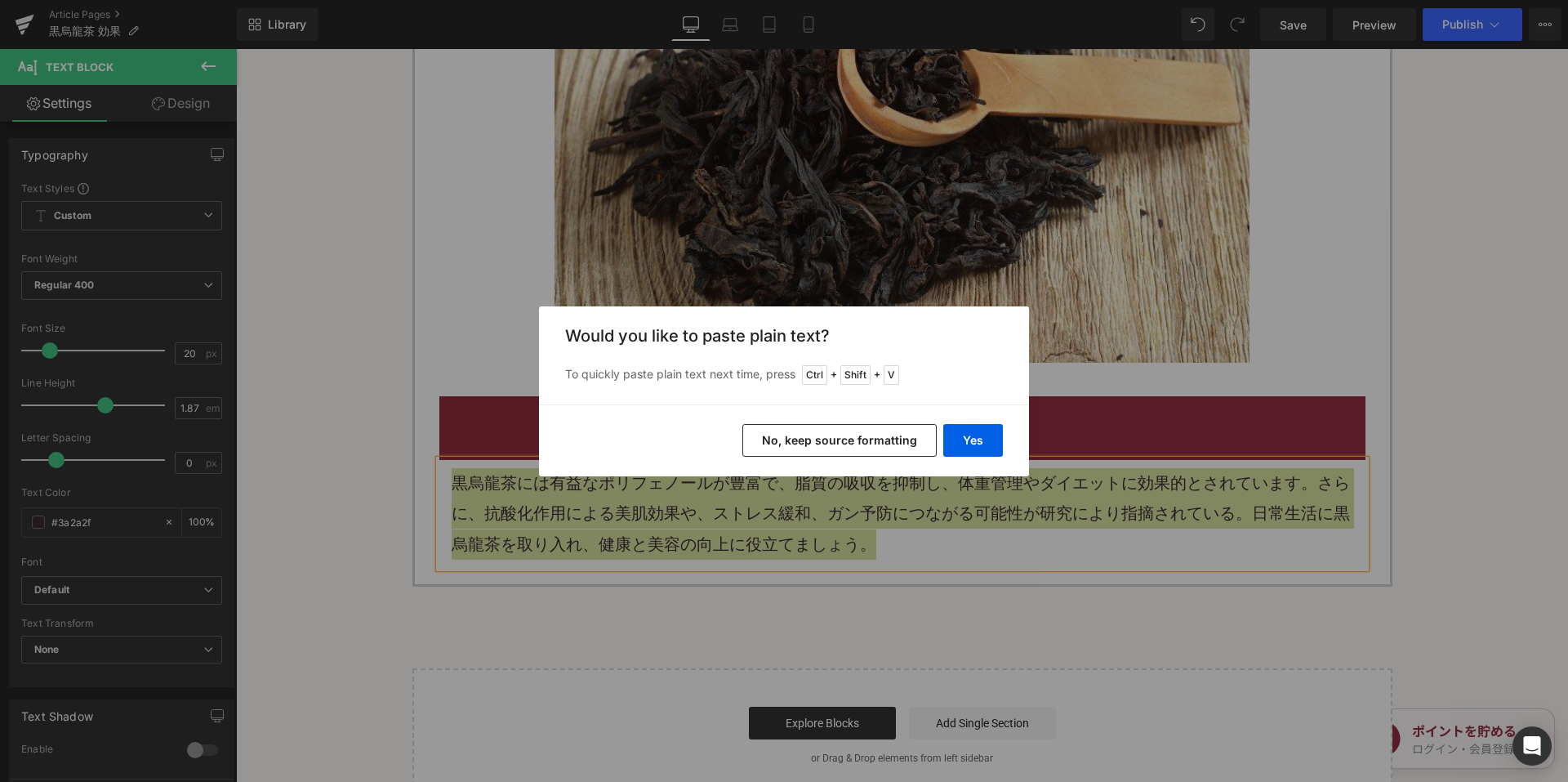
click at [814, 450] on button "No, keep source formatting" at bounding box center [839, 440] width 194 height 33
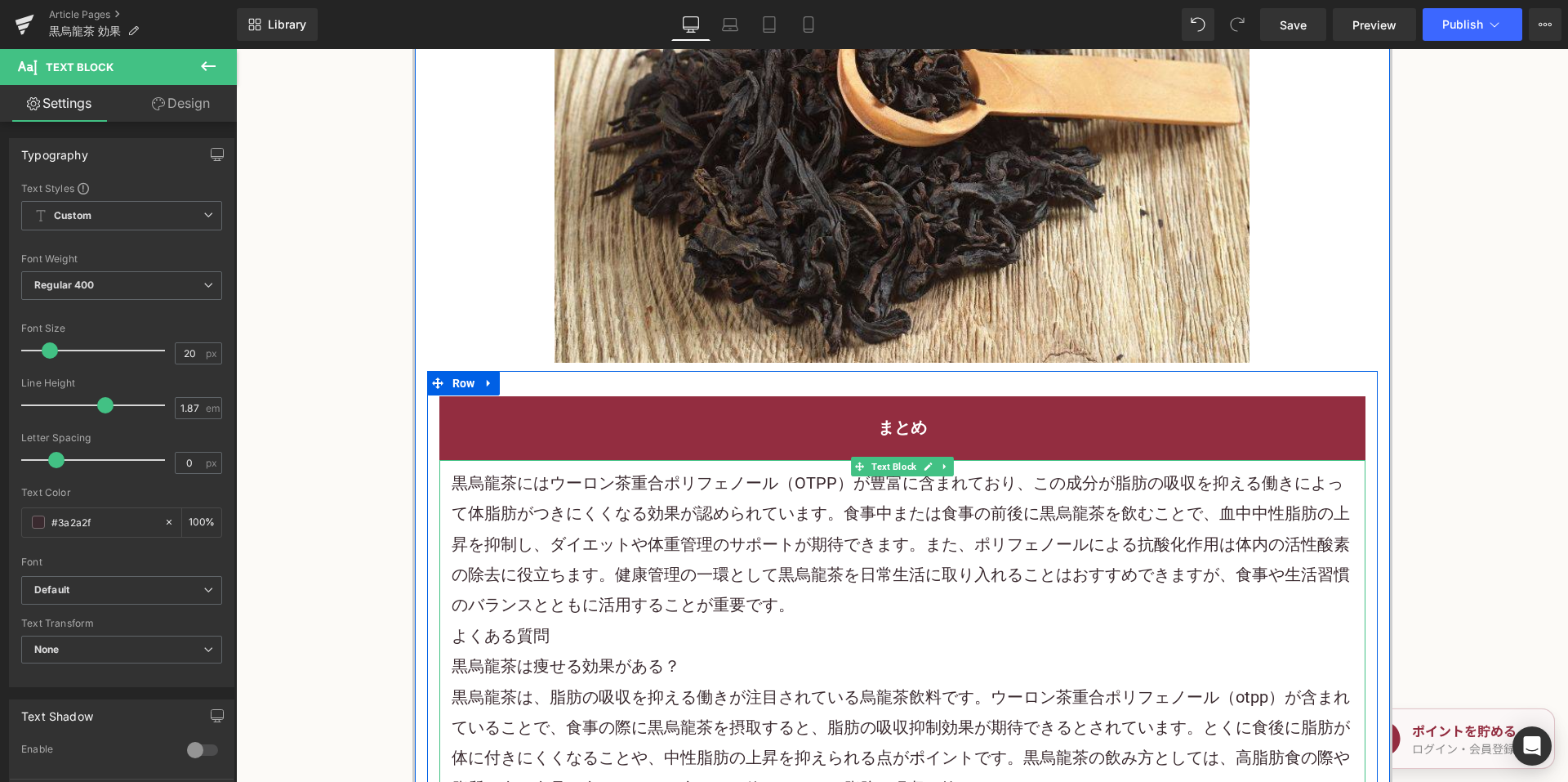
click at [852, 578] on p "黒烏龍茶にはウーロン茶重合ポリフェノール（OTPP）が豊富に含まれており、この成分が脂肪の吸収を抑える働きによって体脂肪がつきにくくなる効果が認められています…" at bounding box center [901, 543] width 901 height 152
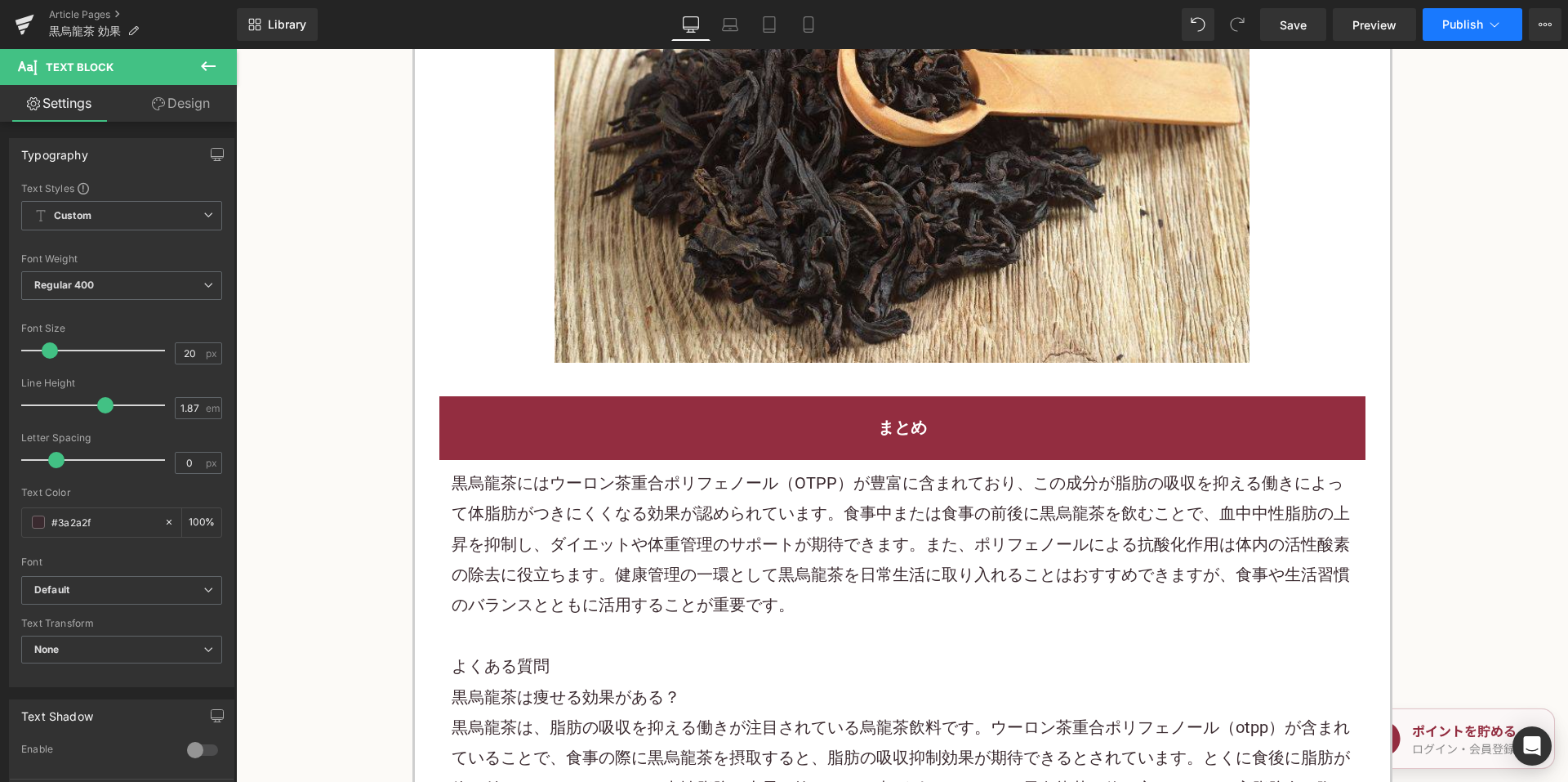
click at [1480, 14] on button "Publish" at bounding box center [1472, 25] width 100 height 33
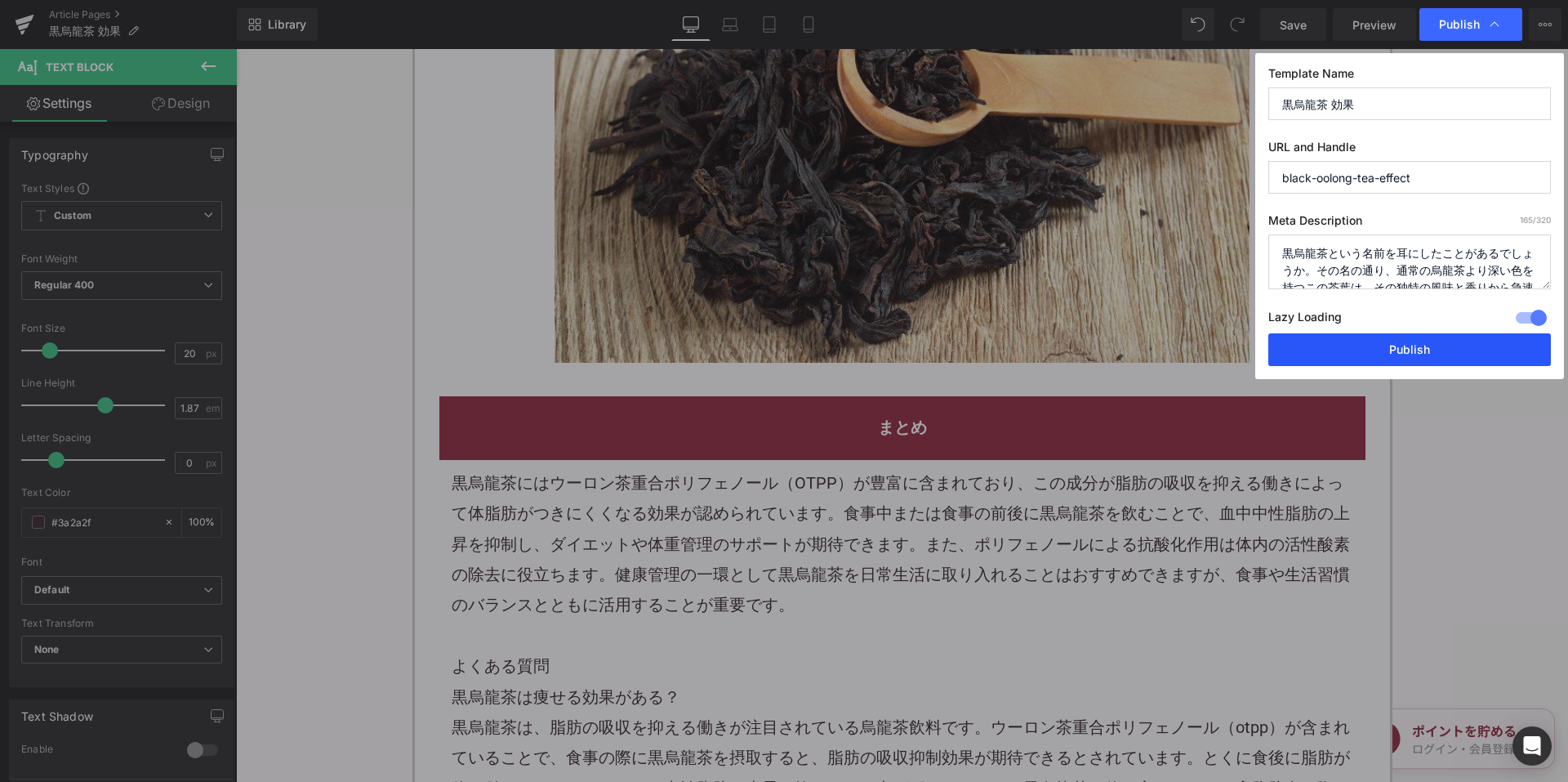
drag, startPoint x: 1334, startPoint y: 355, endPoint x: 1032, endPoint y: 218, distance: 331.6
click at [1334, 355] on button "Publish" at bounding box center [1409, 350] width 283 height 33
